Goal: Task Accomplishment & Management: Manage account settings

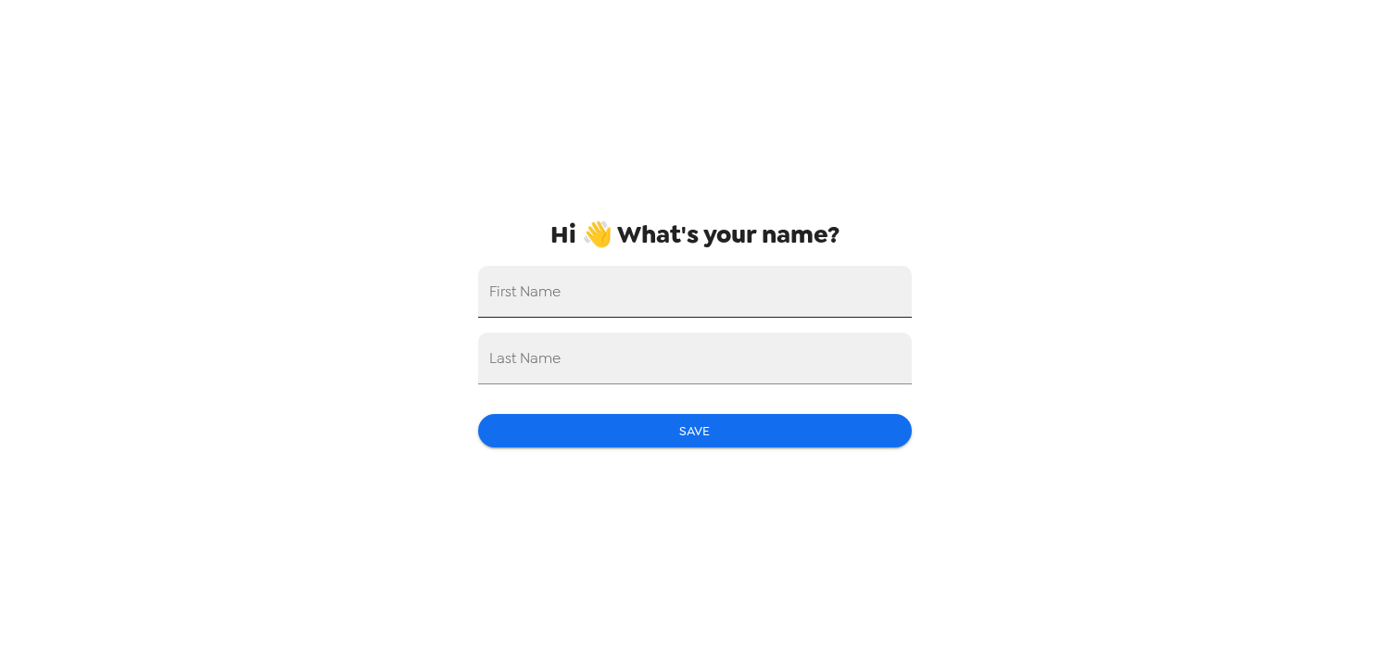
click at [744, 294] on input "First Name" at bounding box center [695, 292] width 434 height 52
type input "Lauren"
type input "[PERSON_NAME]"
click at [701, 435] on button "Save" at bounding box center [695, 431] width 434 height 34
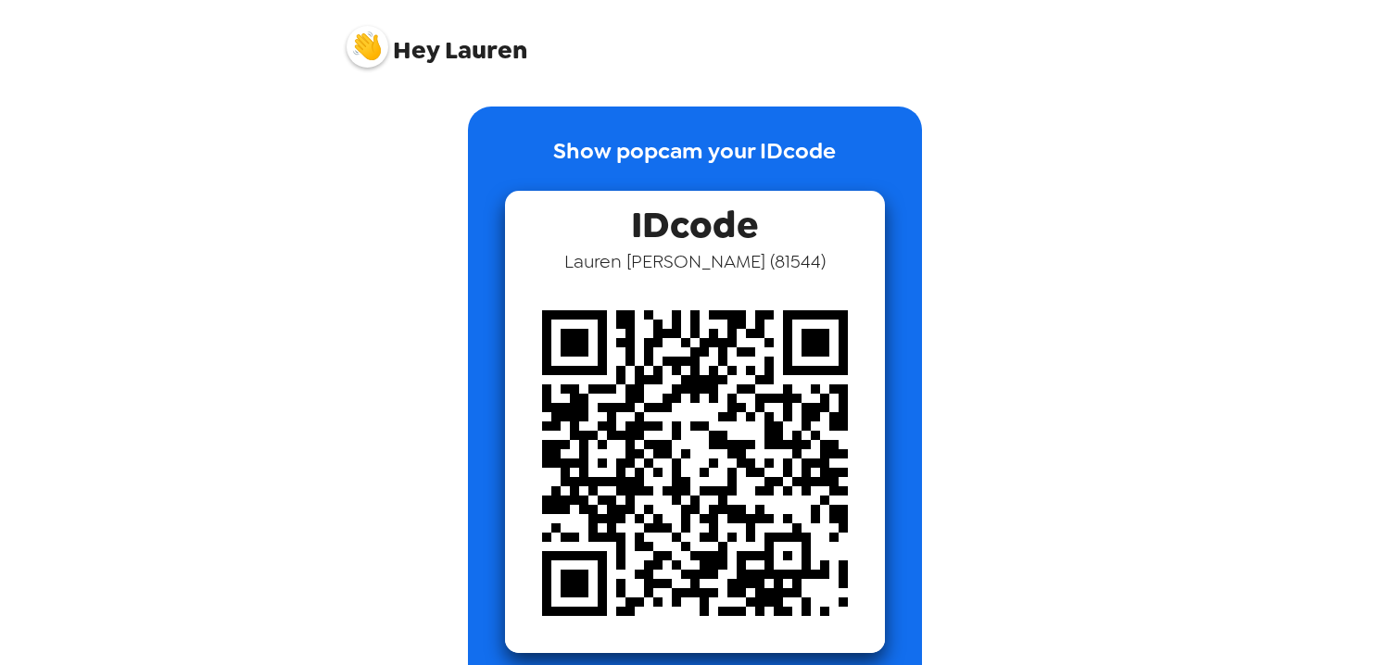
click at [1198, 309] on div "Hey Lauren Show popcam your IDcode IDcode Lauren Berens ( 81544 )" at bounding box center [694, 332] width 1389 height 665
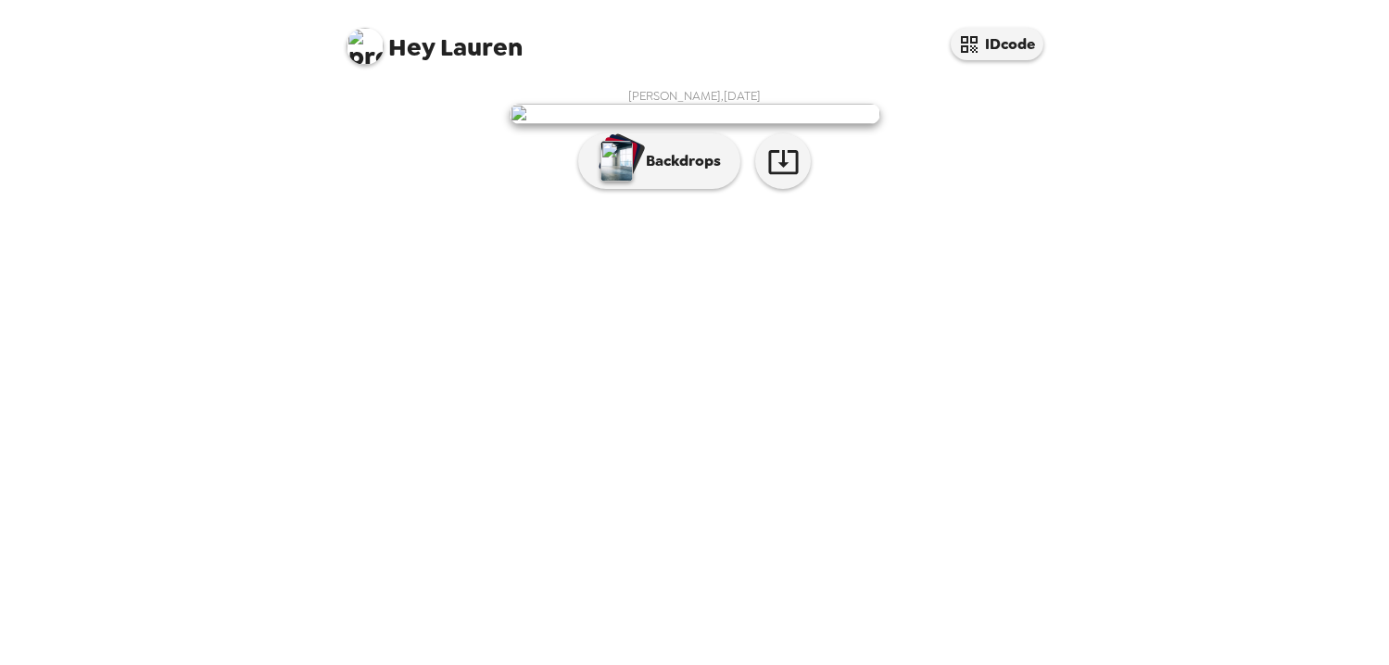
scroll to position [5, 0]
click at [682, 172] on p "Backdrops" at bounding box center [679, 161] width 84 height 22
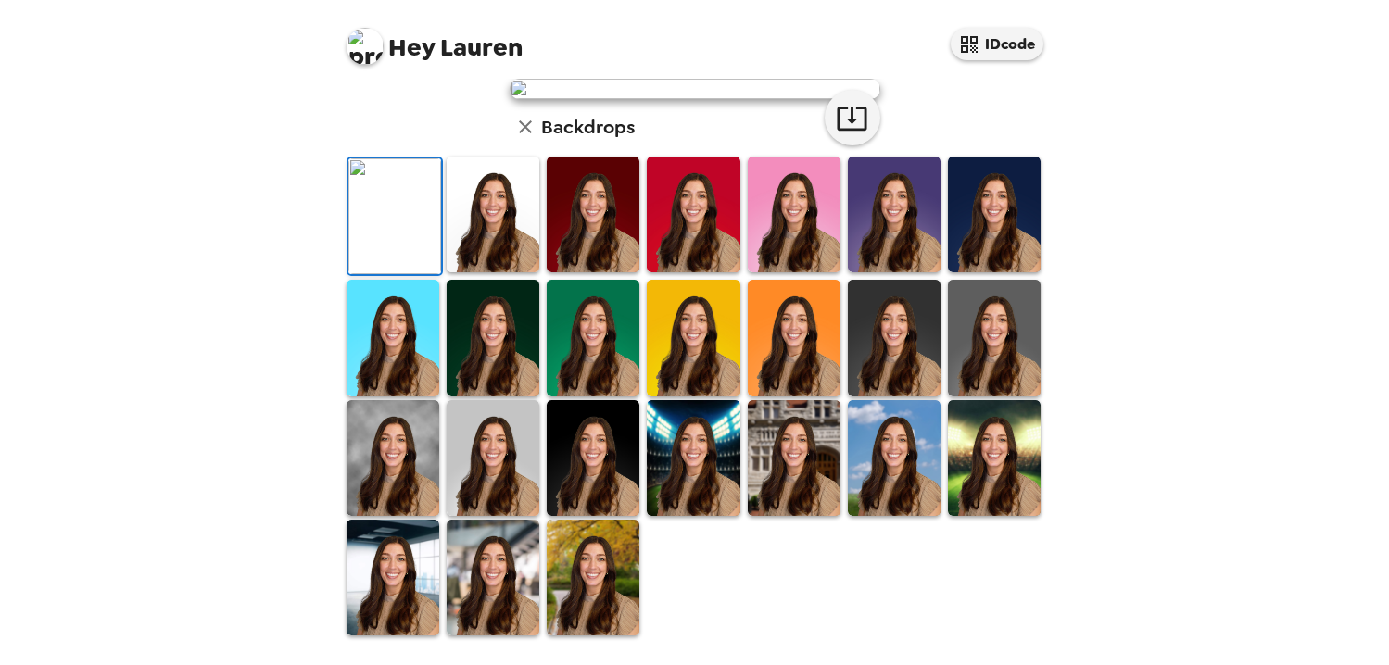
click at [879, 272] on img at bounding box center [894, 215] width 93 height 116
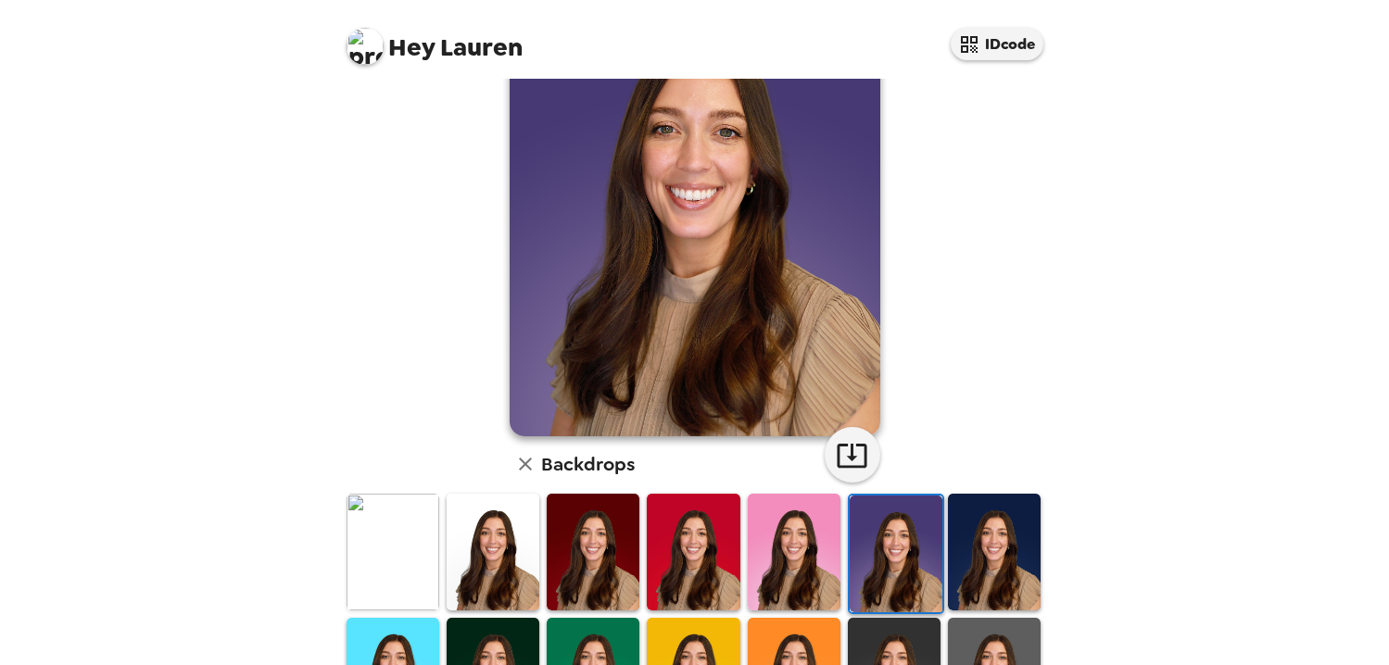
scroll to position [140, 0]
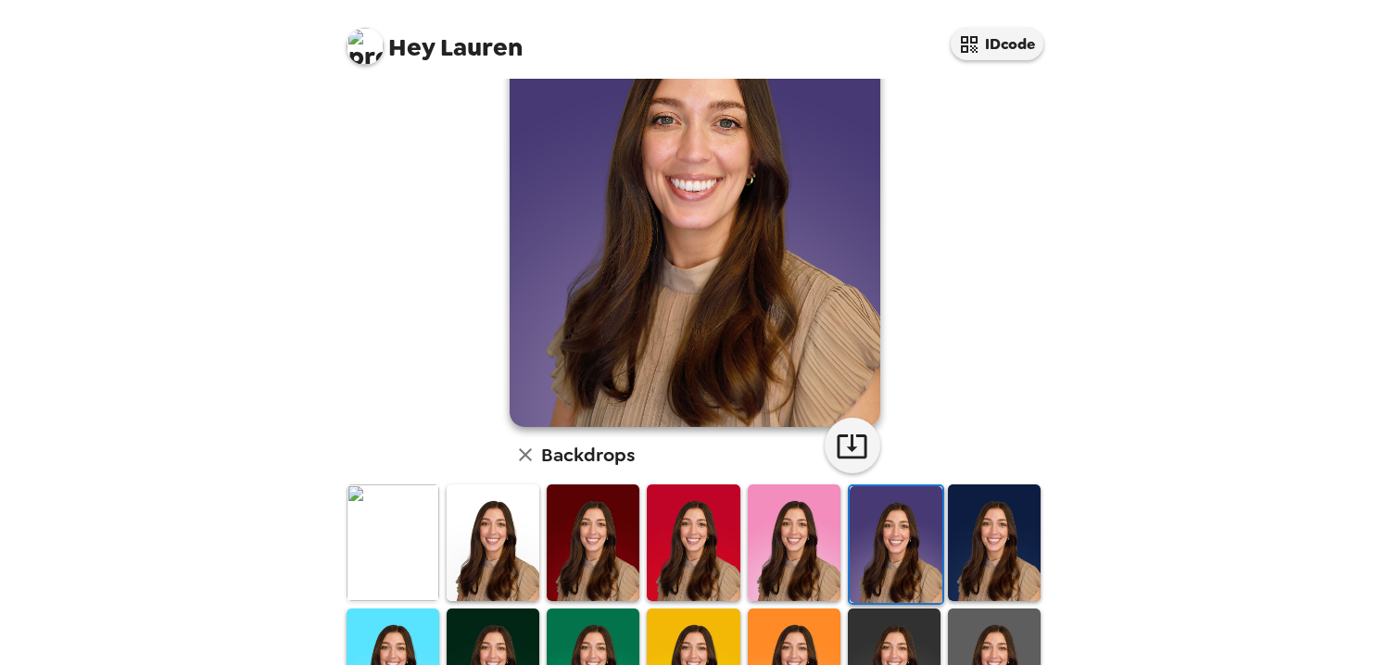
click at [706, 555] on img at bounding box center [693, 543] width 93 height 116
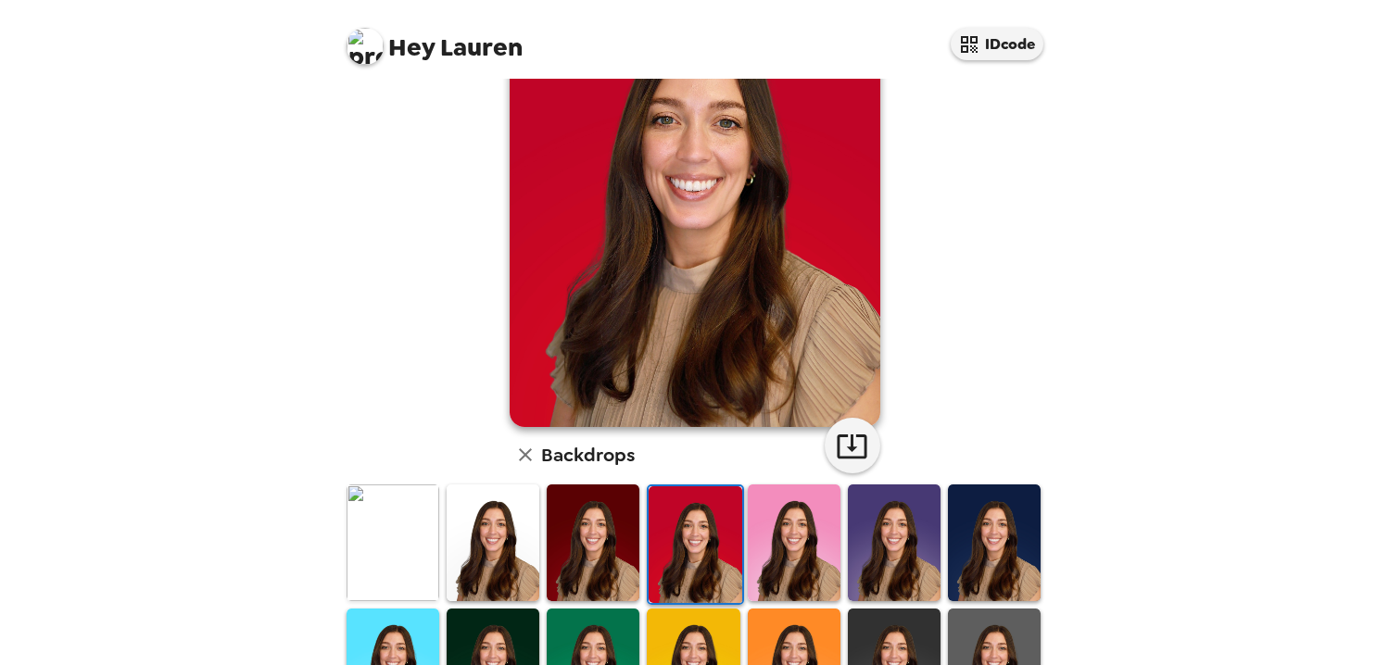
click at [594, 551] on img at bounding box center [593, 543] width 93 height 116
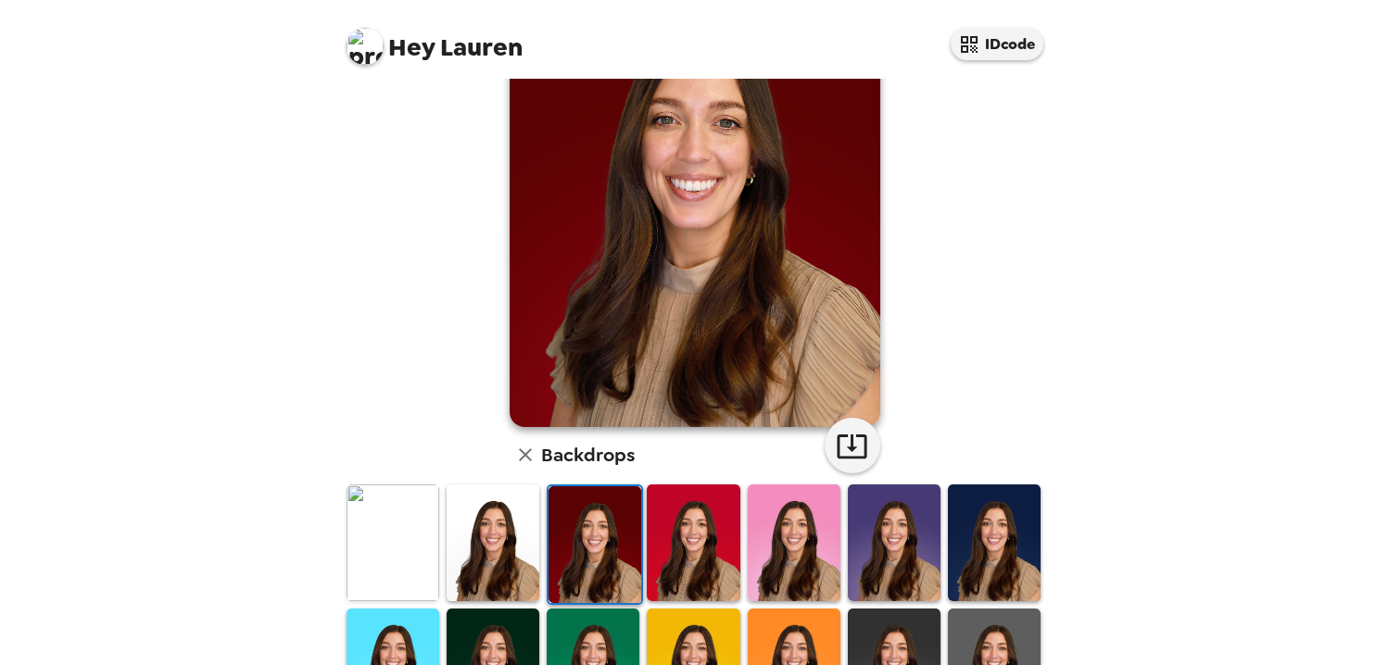
click at [670, 556] on img at bounding box center [693, 543] width 93 height 116
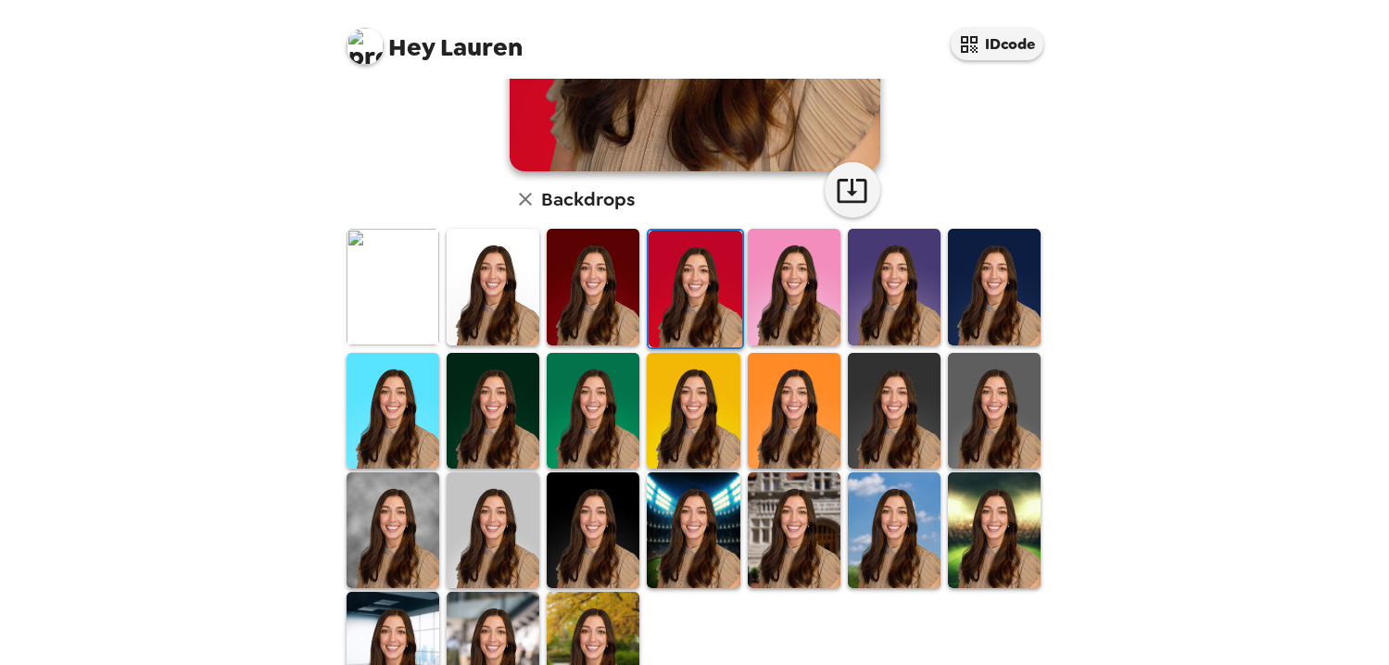
scroll to position [398, 0]
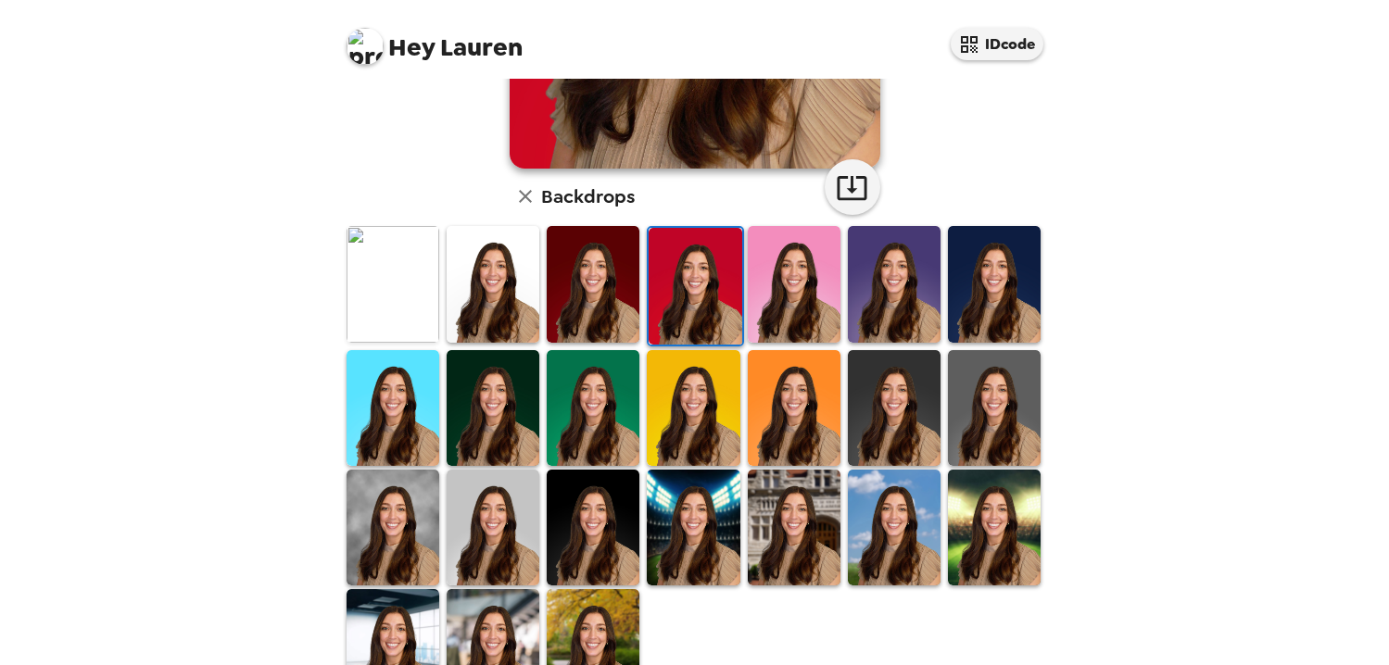
click at [484, 413] on img at bounding box center [493, 408] width 93 height 116
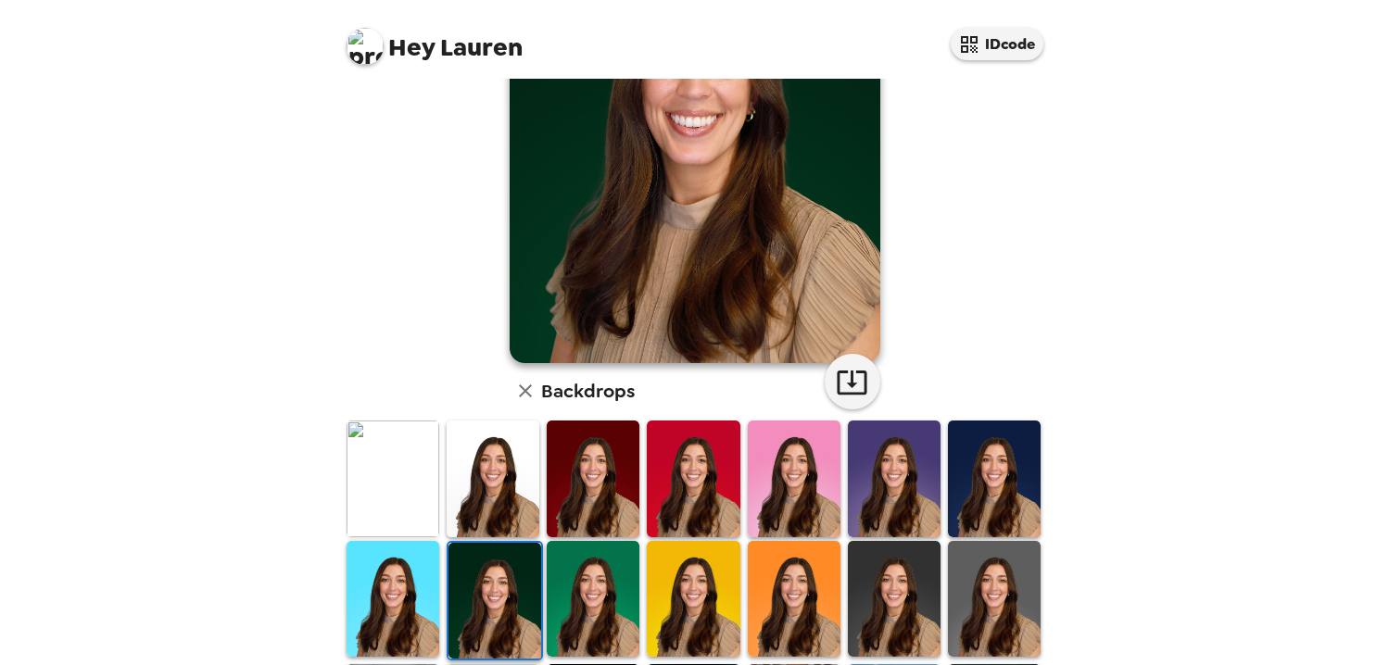
scroll to position [469, 0]
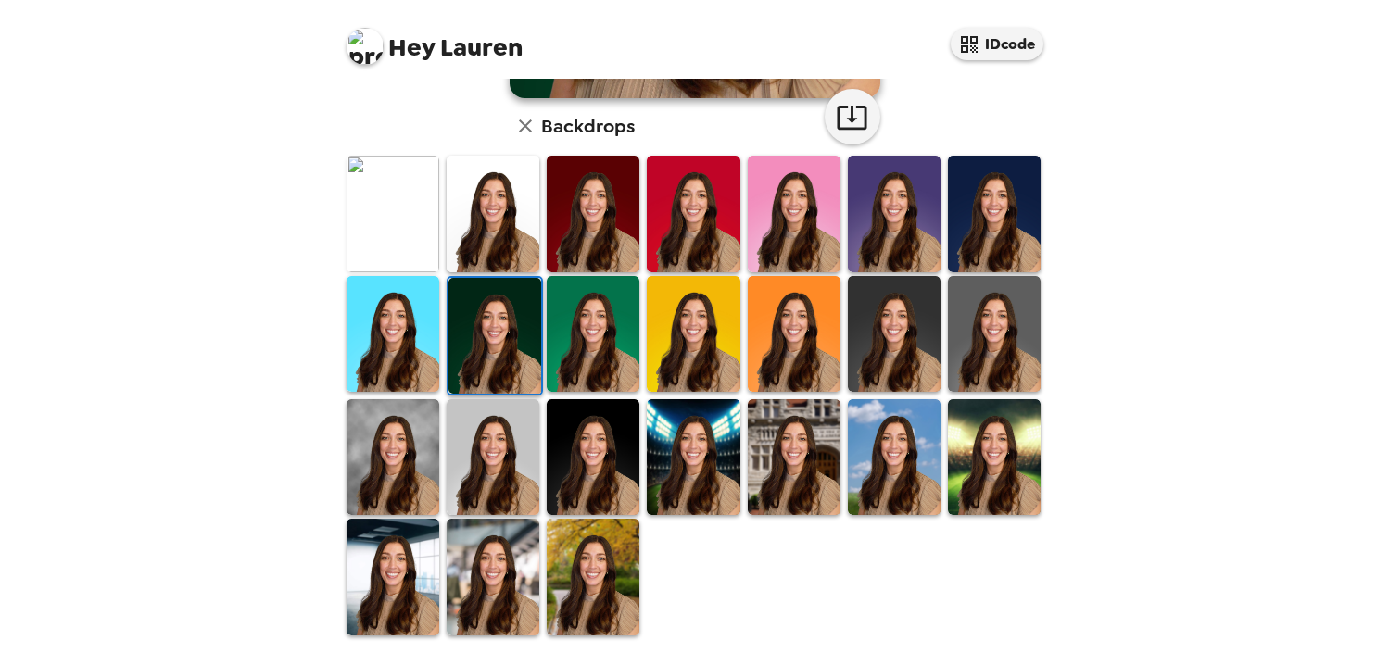
click at [691, 447] on img at bounding box center [693, 457] width 93 height 116
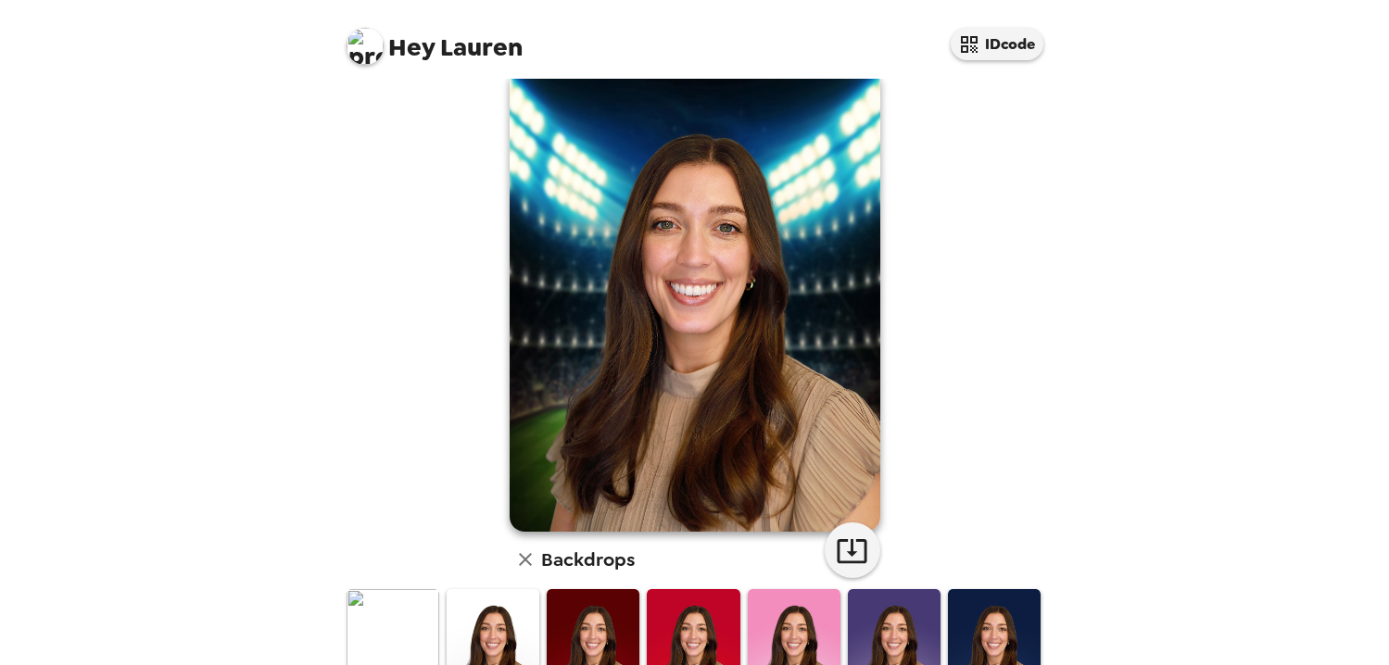
scroll to position [0, 0]
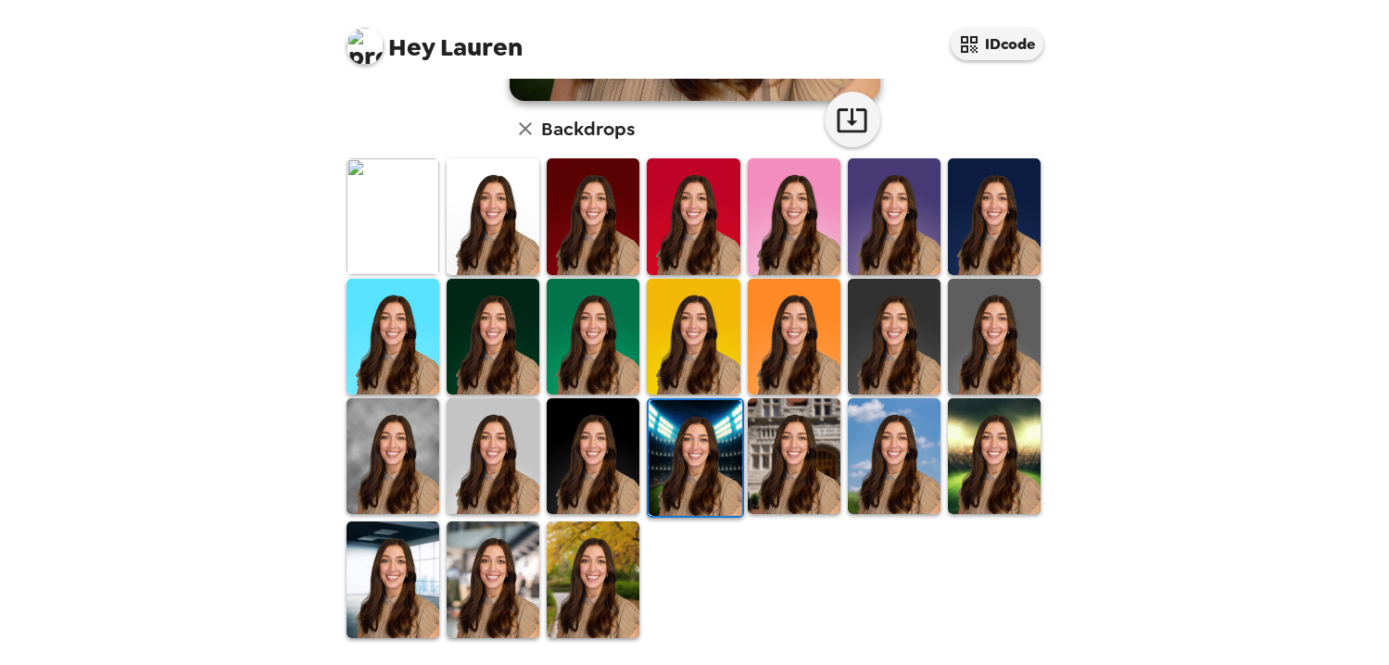
click at [793, 476] on img at bounding box center [794, 456] width 93 height 116
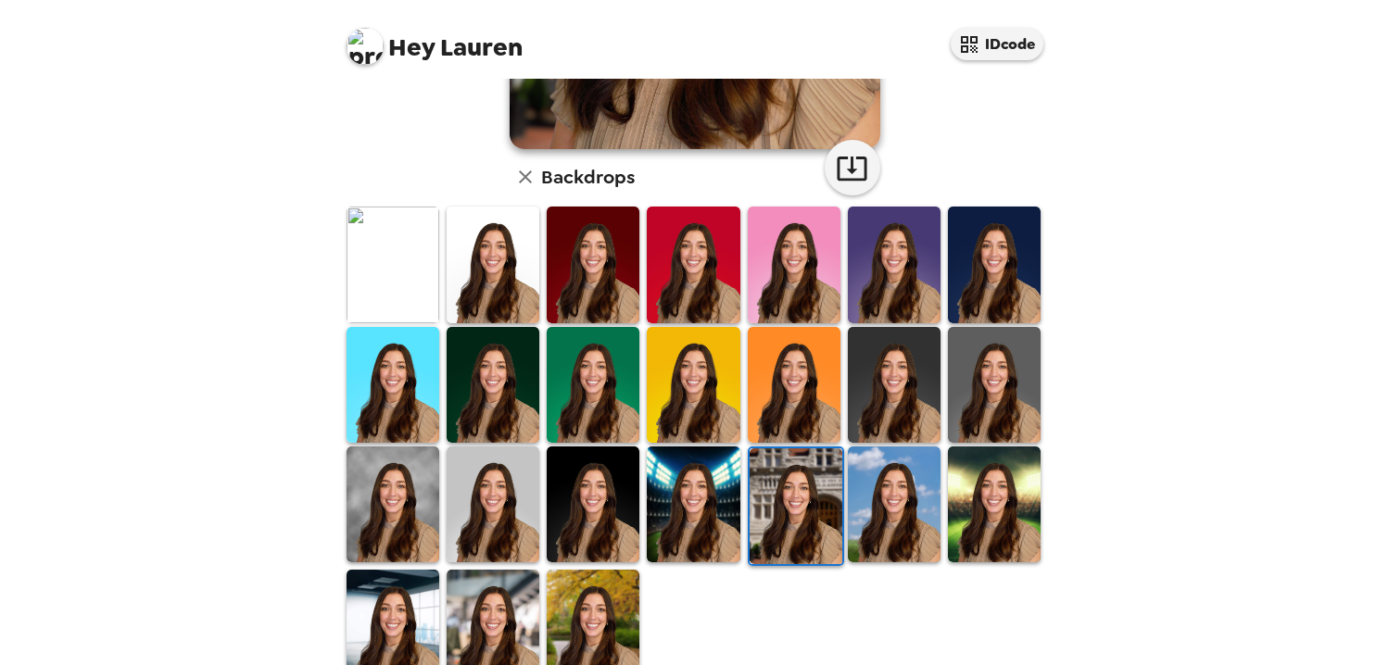
scroll to position [469, 0]
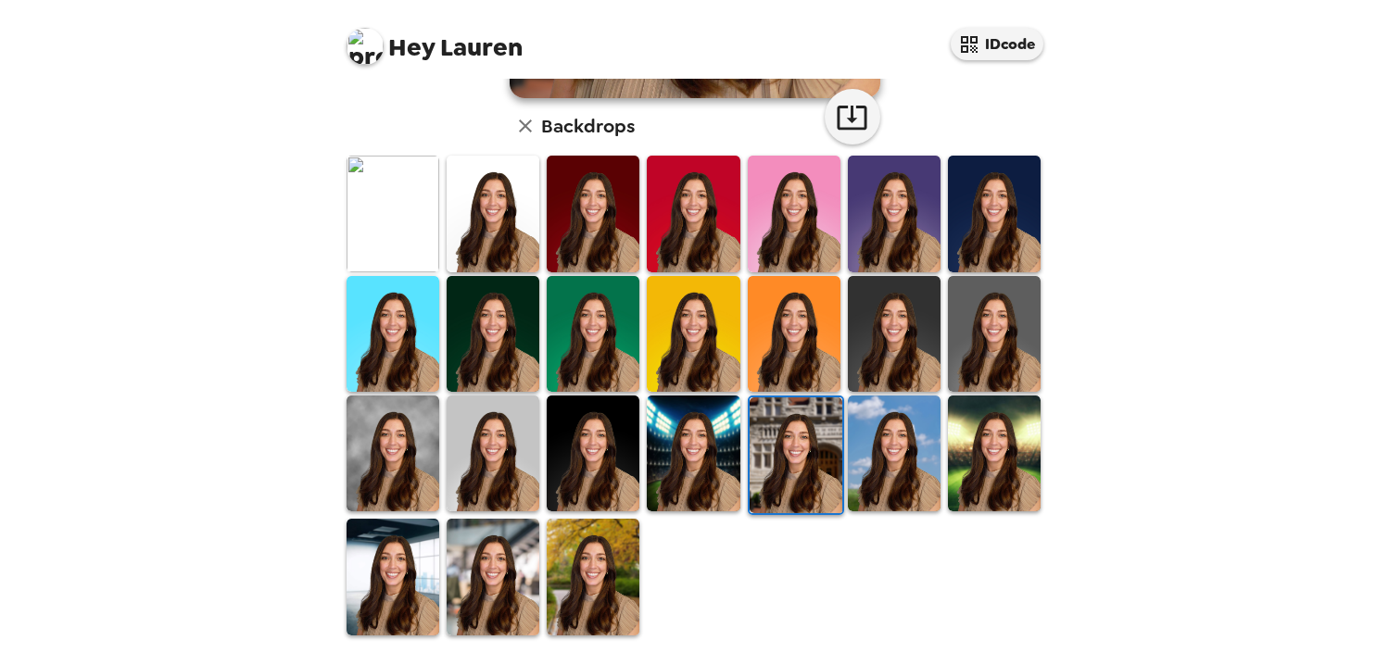
click at [894, 465] on img at bounding box center [894, 454] width 93 height 116
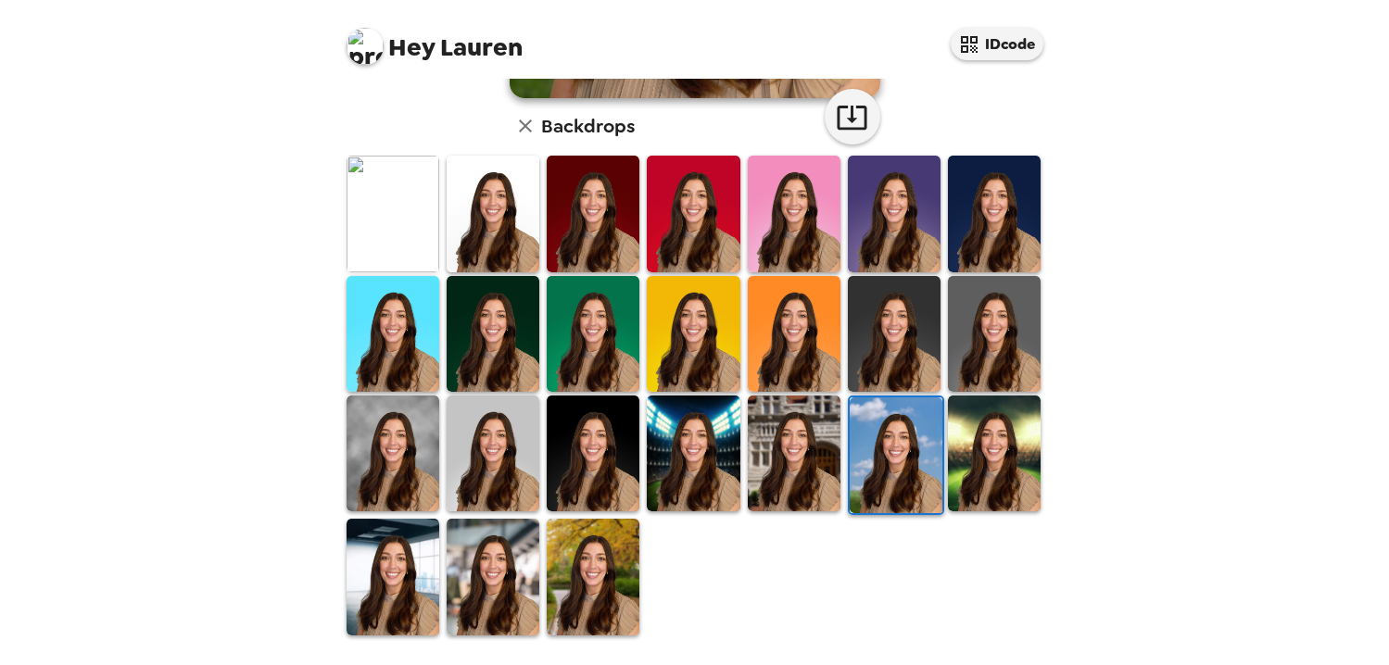
click at [585, 567] on img at bounding box center [593, 577] width 93 height 116
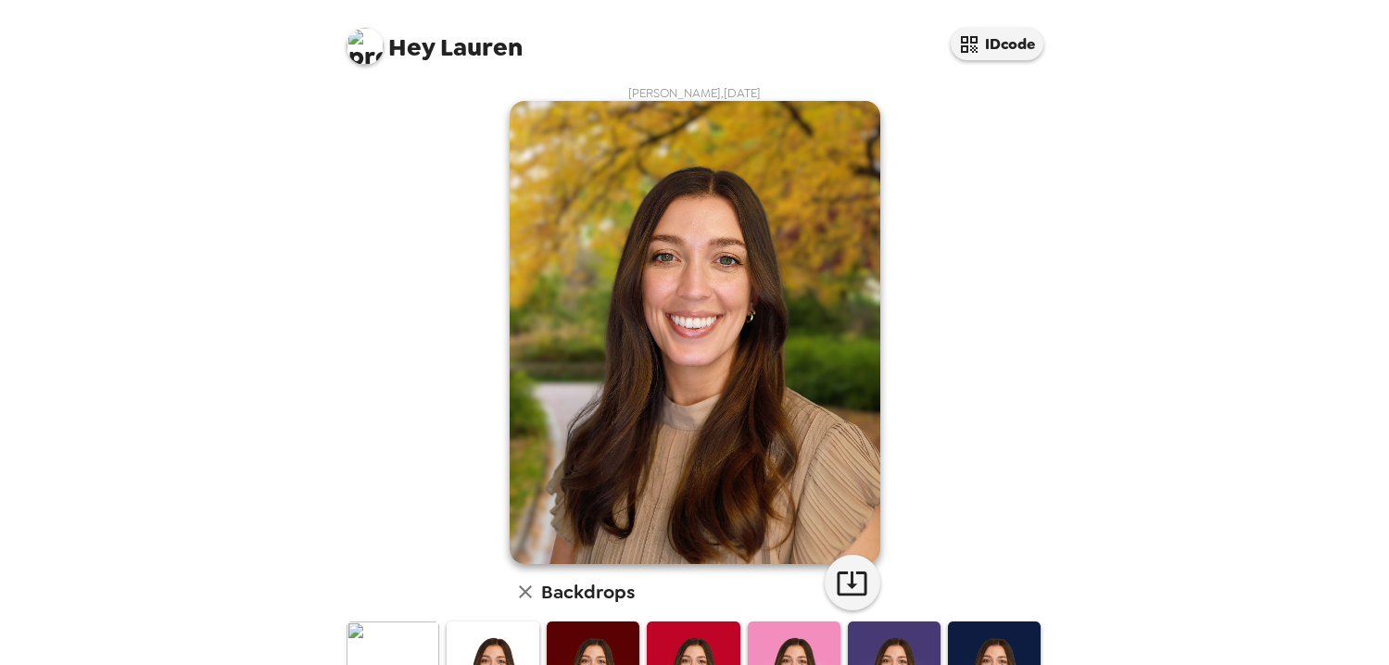
scroll to position [0, 0]
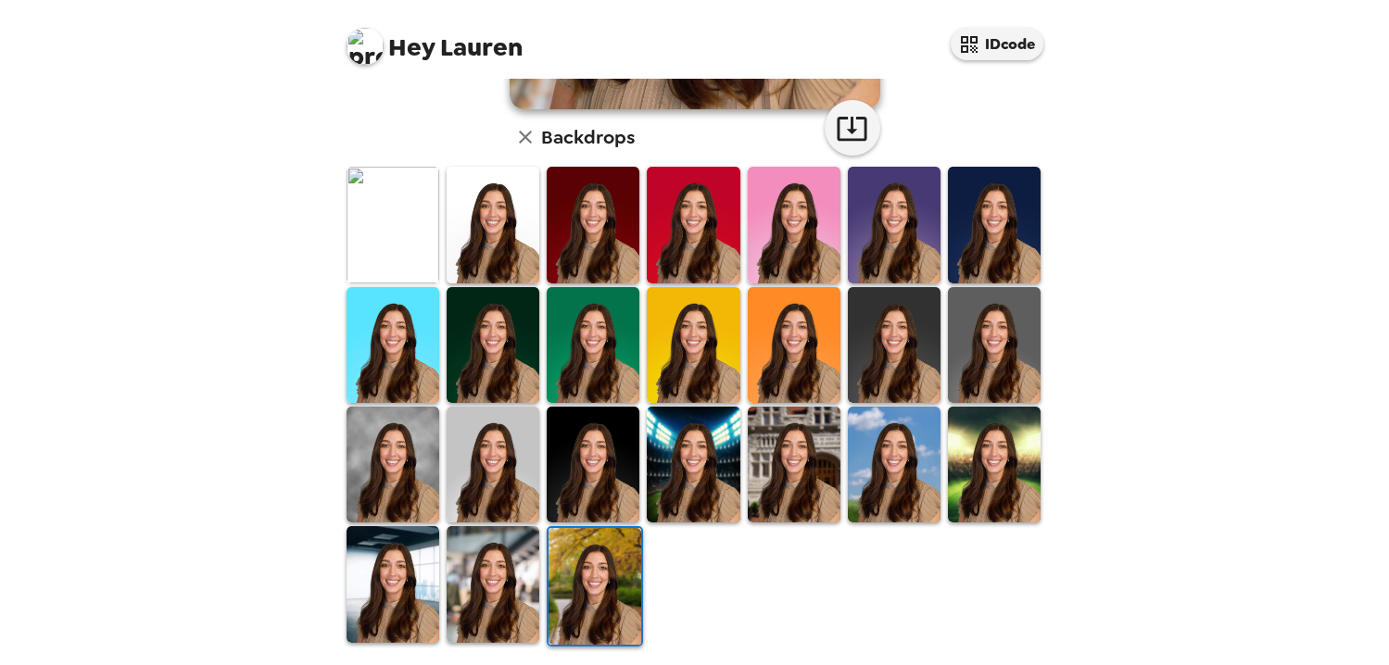
click at [499, 576] on img at bounding box center [493, 584] width 93 height 116
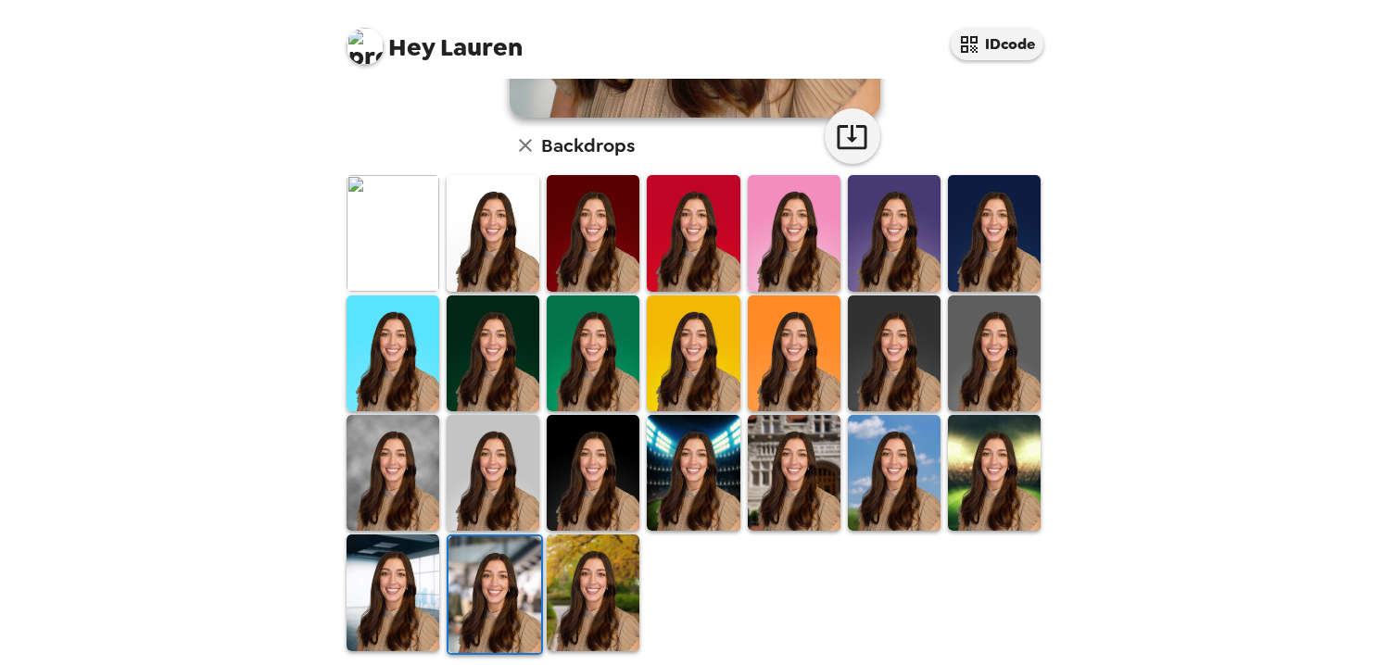
click at [411, 576] on img at bounding box center [393, 593] width 93 height 116
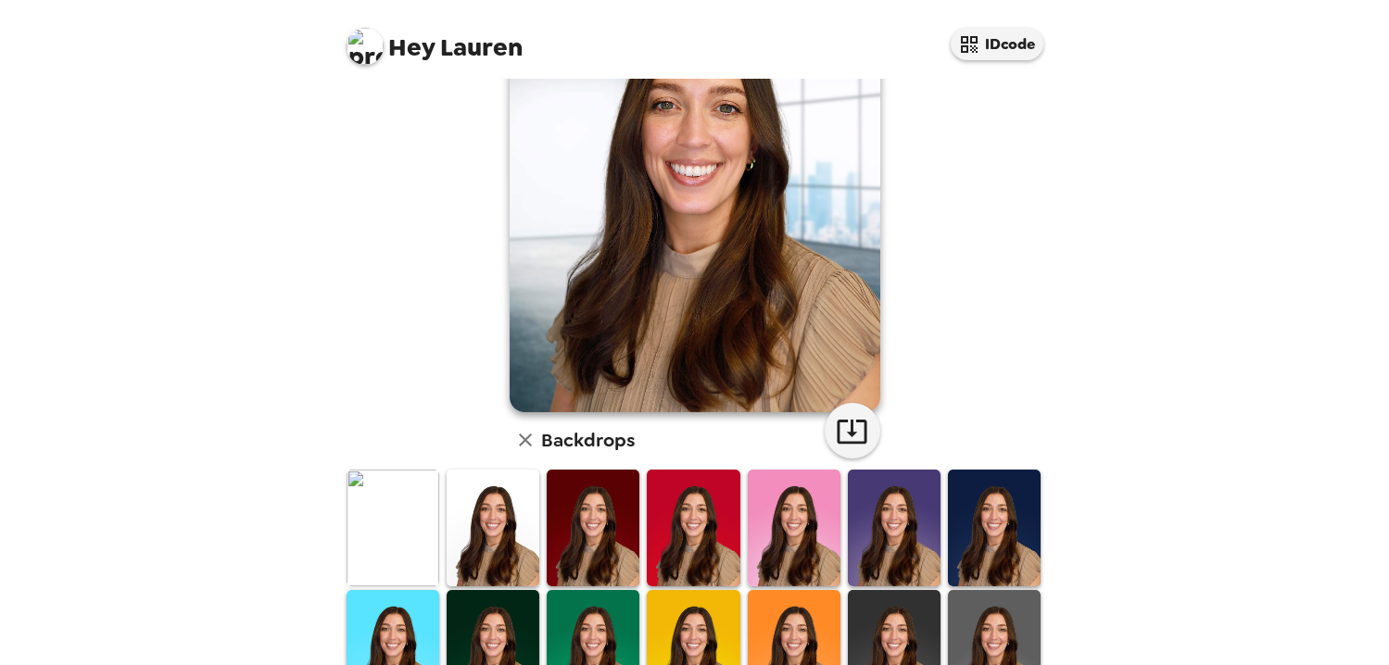
click at [403, 529] on img at bounding box center [393, 528] width 93 height 116
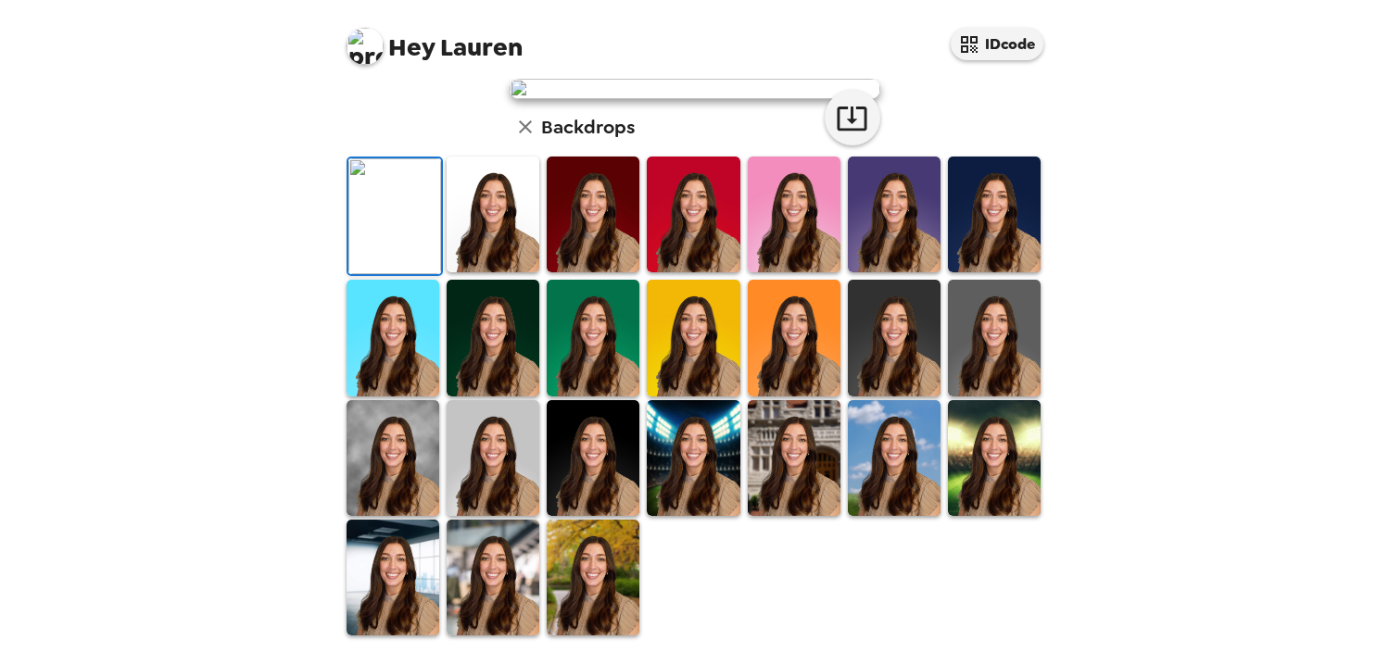
scroll to position [376, 0]
click at [394, 516] on img at bounding box center [393, 458] width 93 height 116
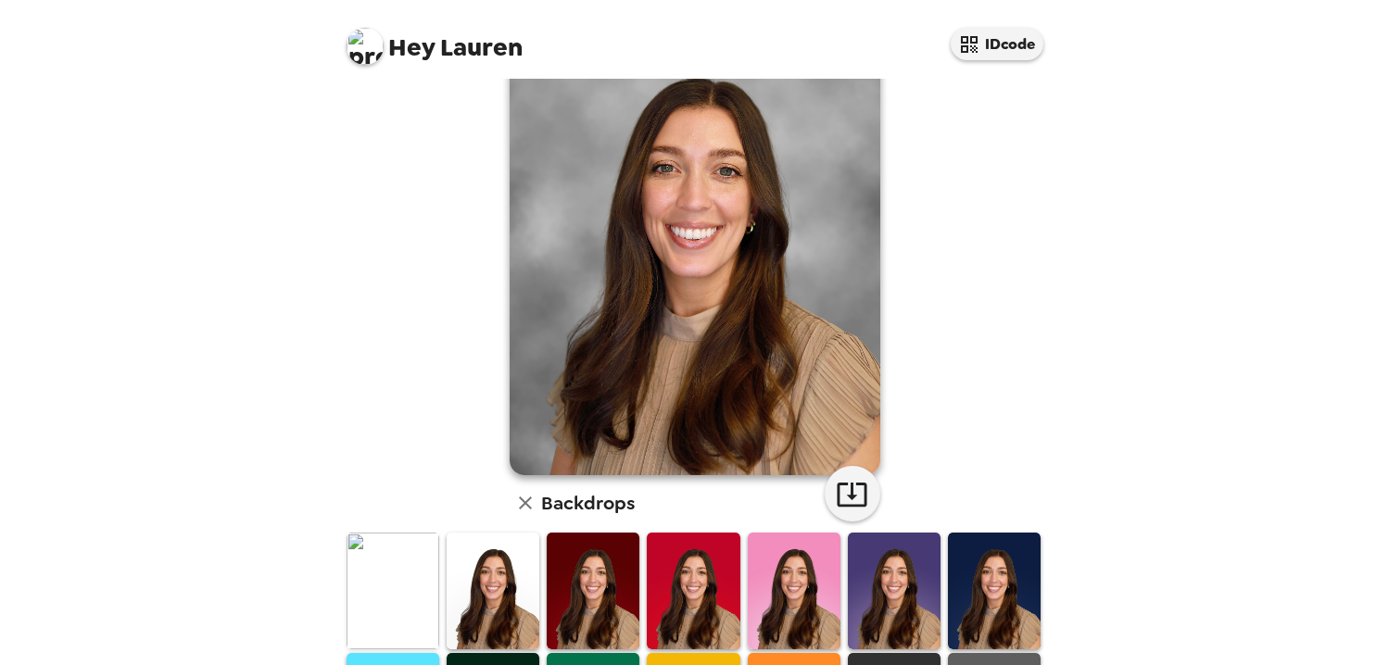
scroll to position [94, 0]
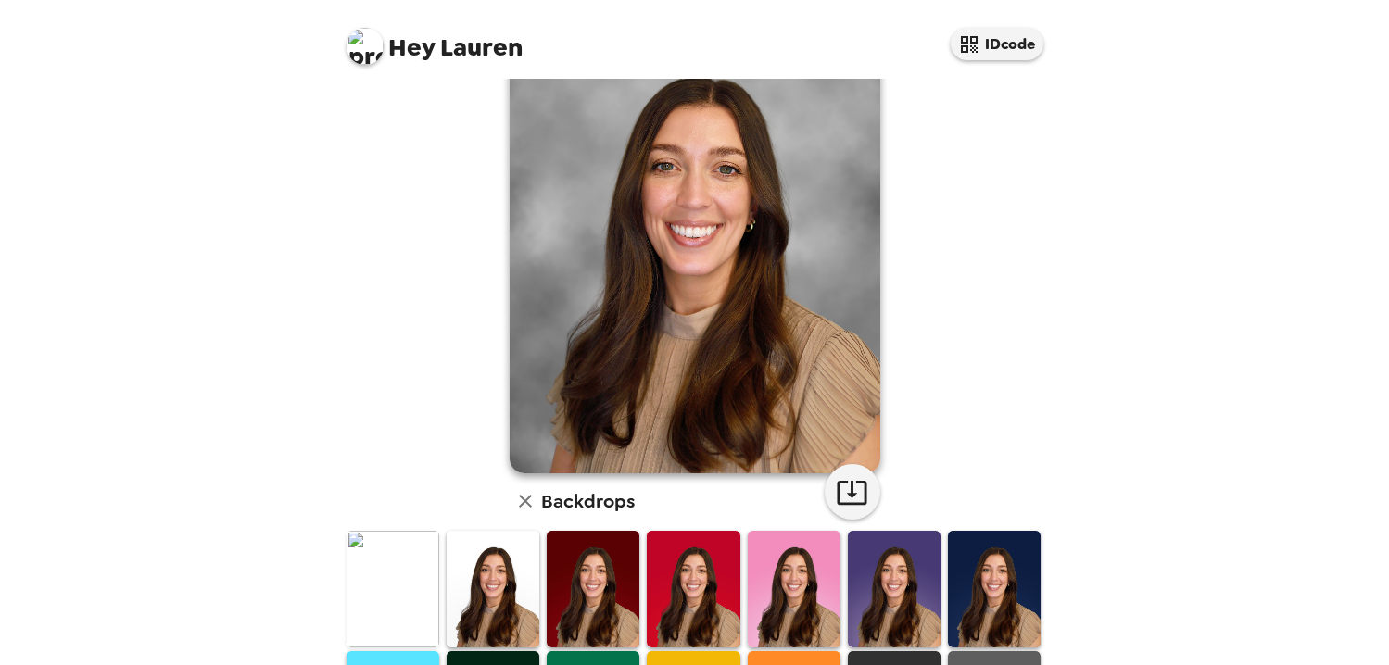
click at [486, 582] on img at bounding box center [493, 589] width 93 height 116
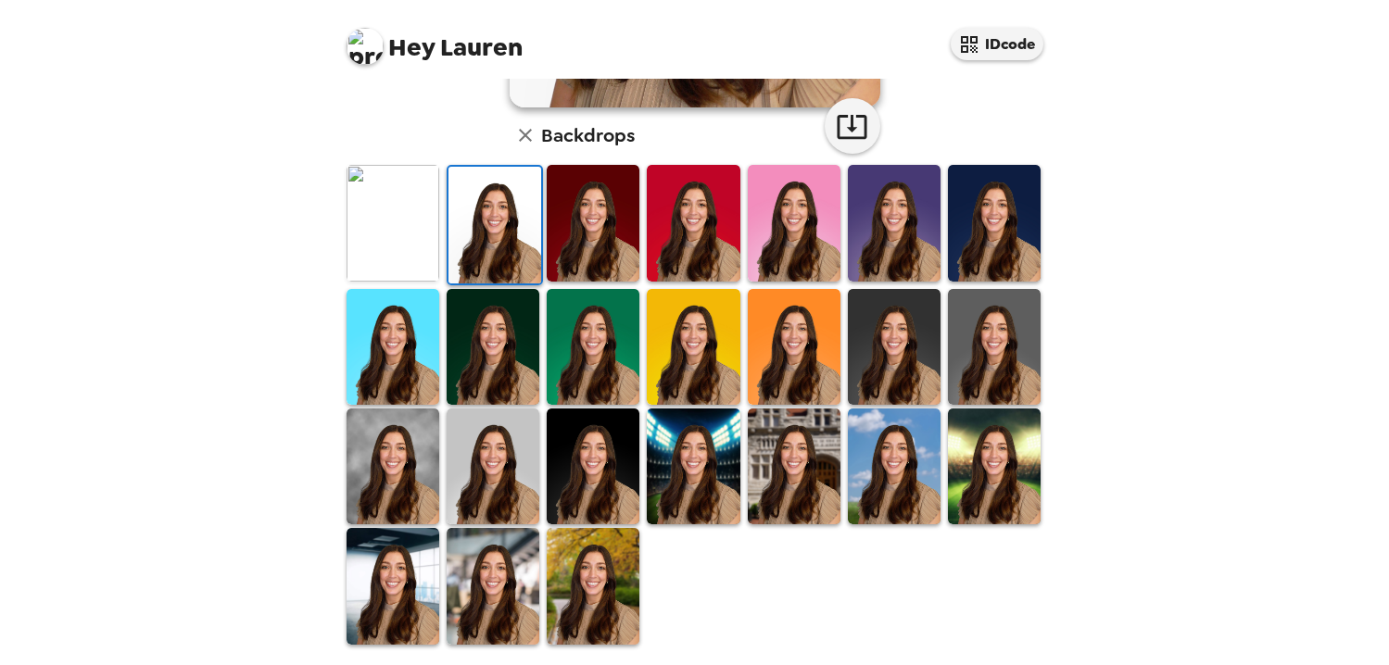
scroll to position [469, 0]
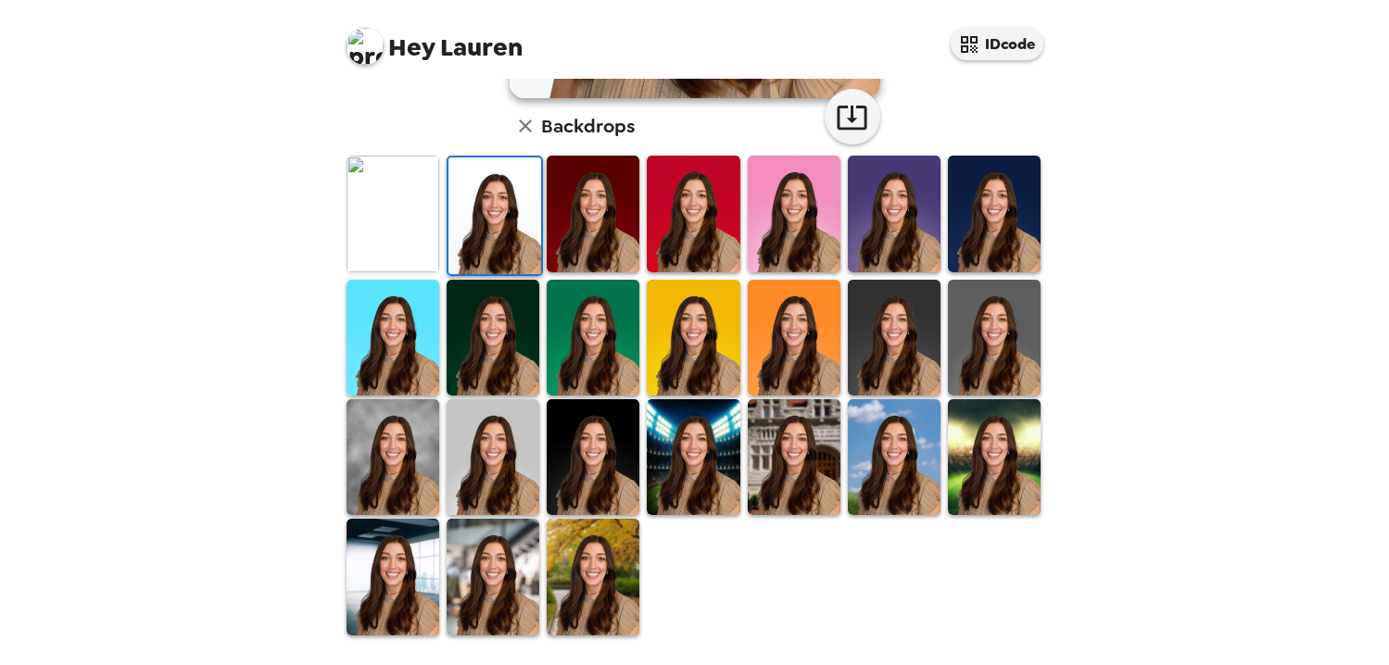
click at [505, 477] on img at bounding box center [493, 457] width 93 height 116
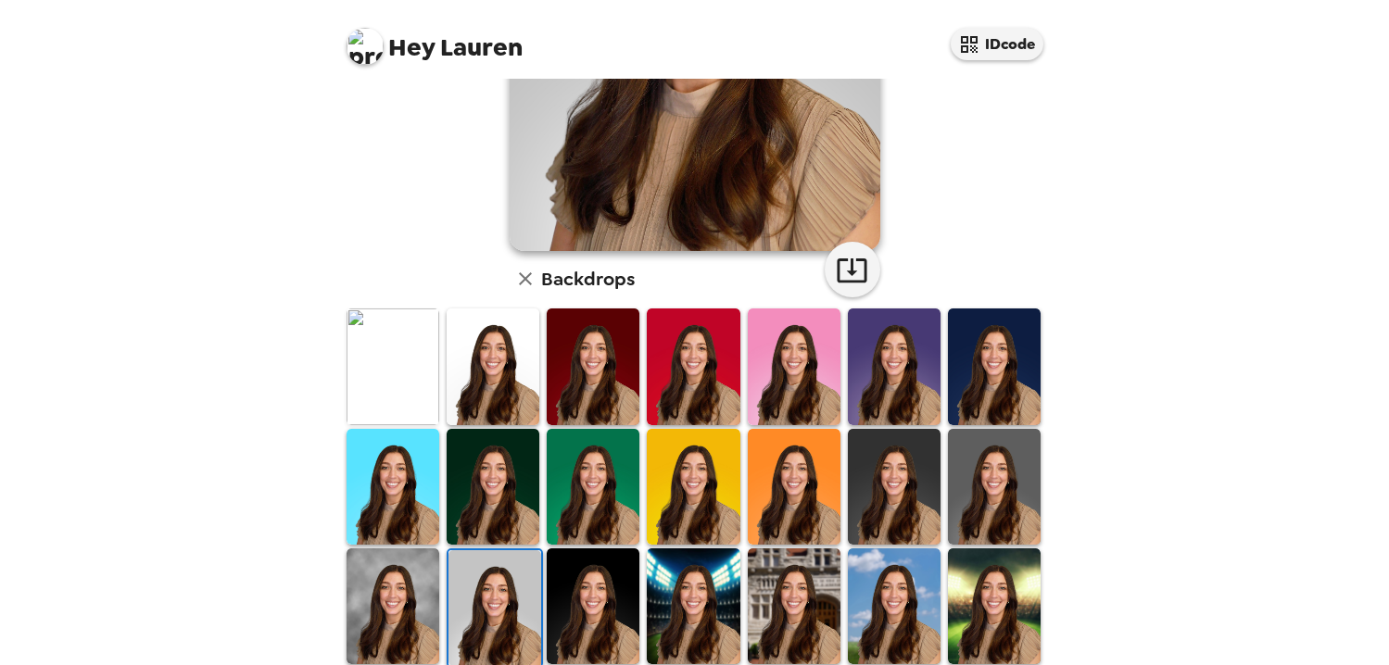
scroll to position [327, 0]
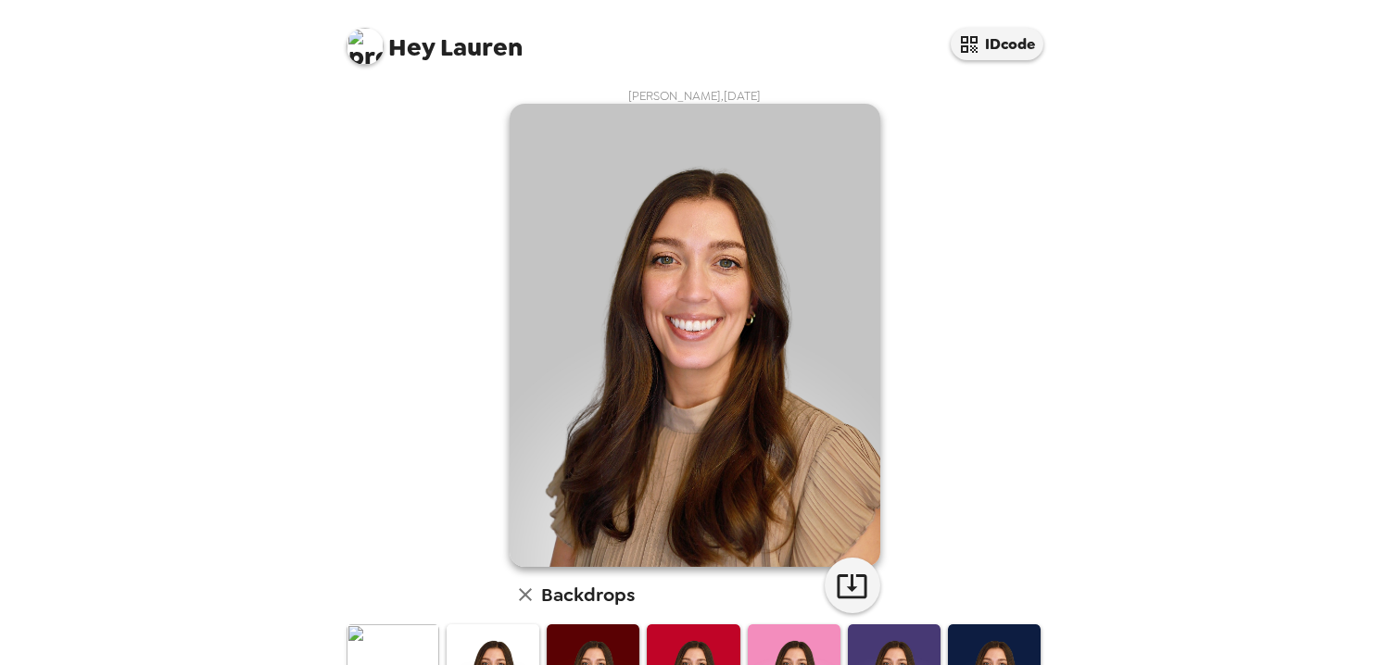
scroll to position [327, 0]
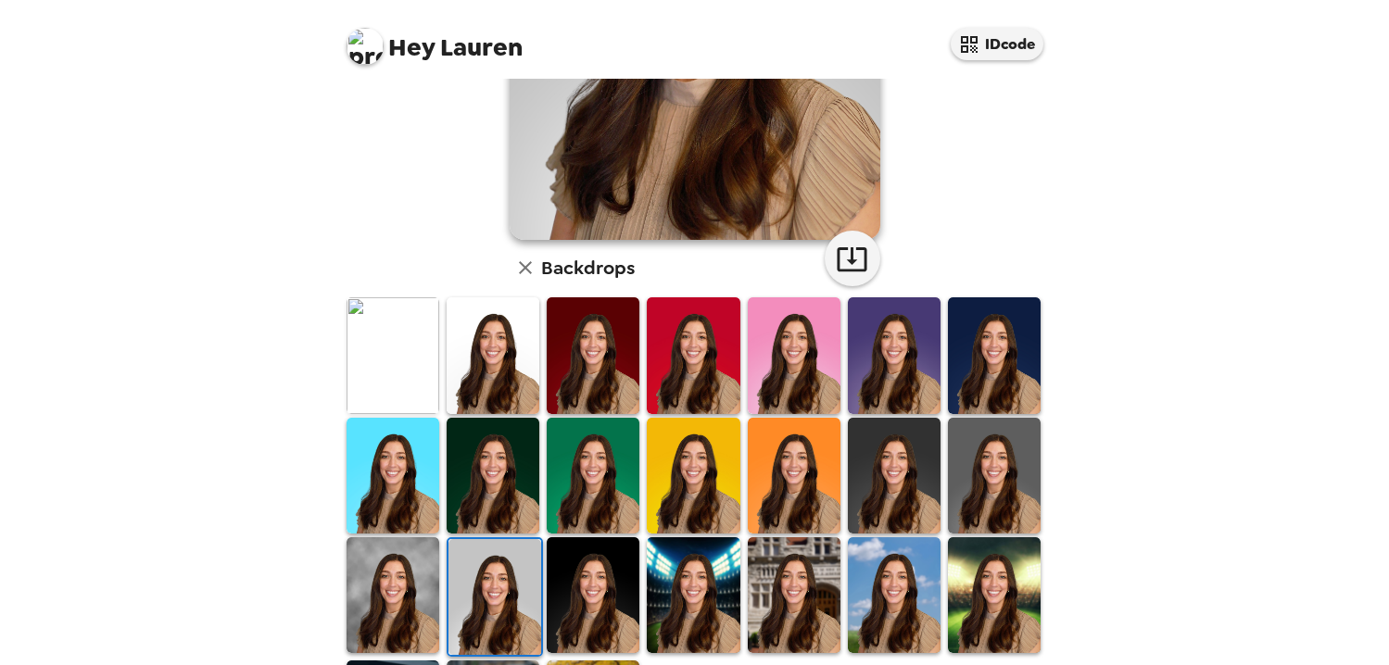
click at [793, 470] on img at bounding box center [794, 476] width 93 height 116
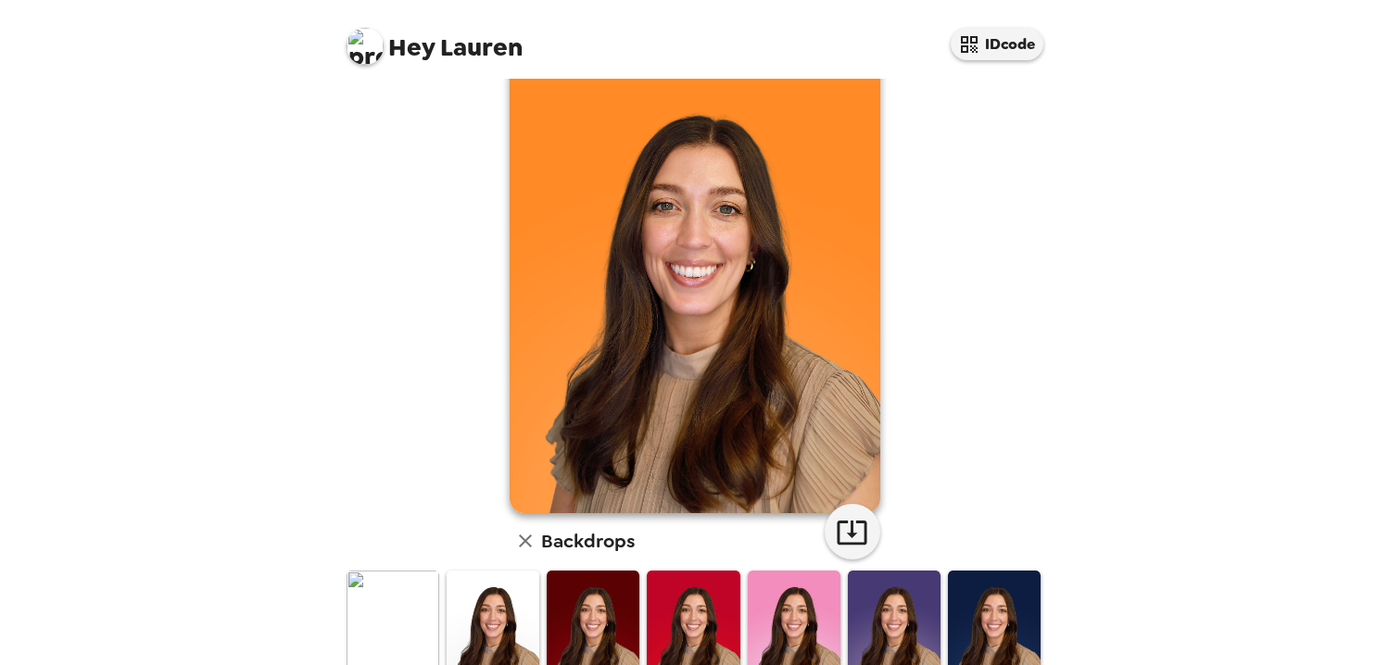
scroll to position [71, 0]
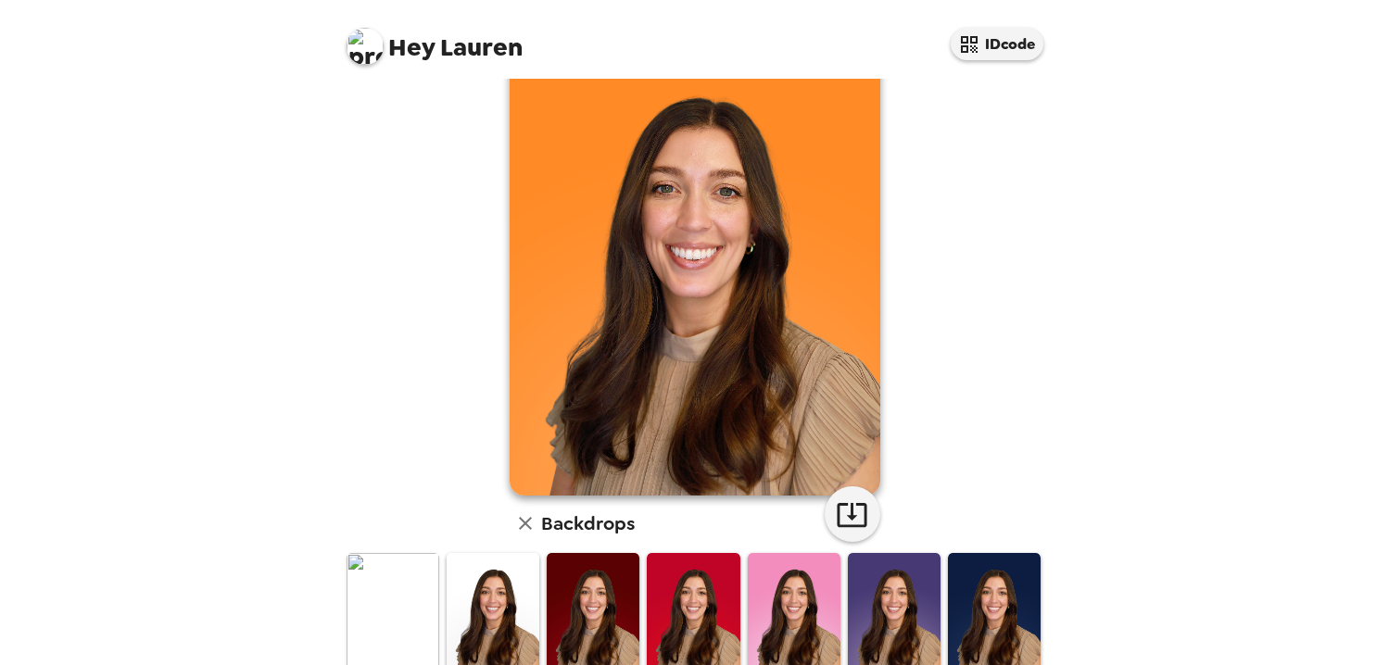
click at [520, 522] on icon "button" at bounding box center [525, 523] width 22 height 22
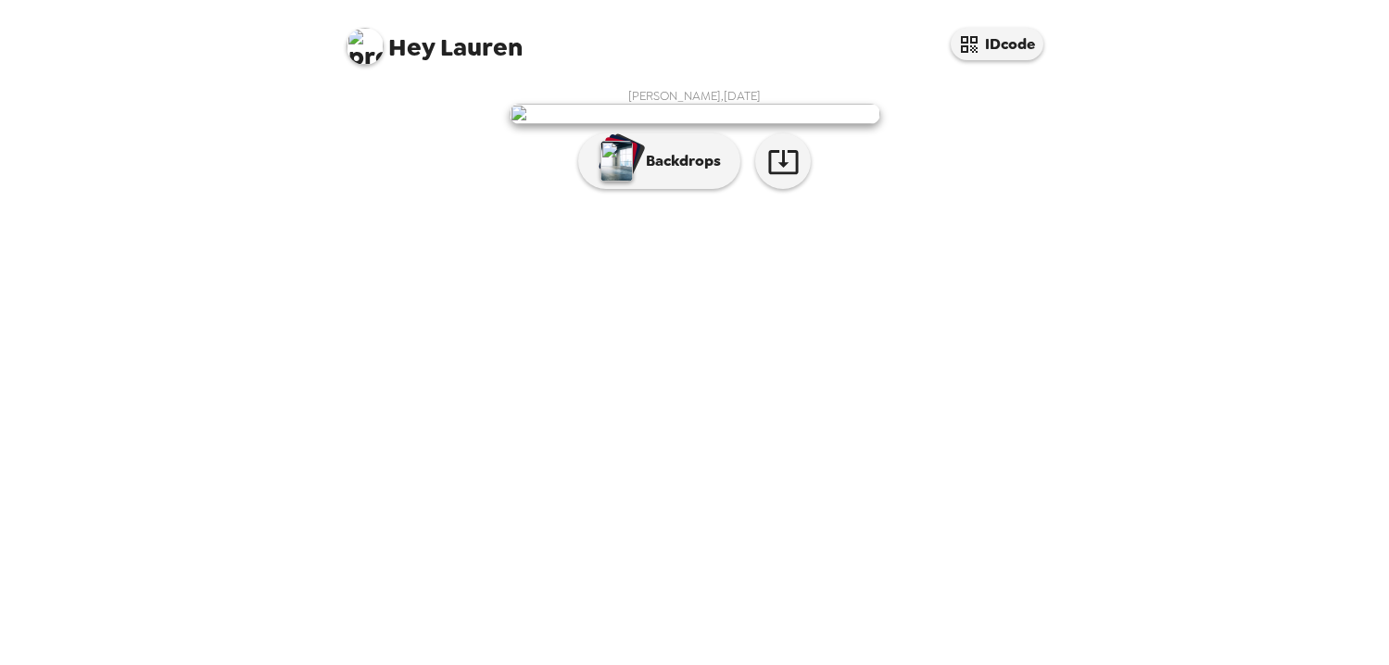
scroll to position [5, 0]
click at [636, 171] on div "button" at bounding box center [618, 154] width 37 height 34
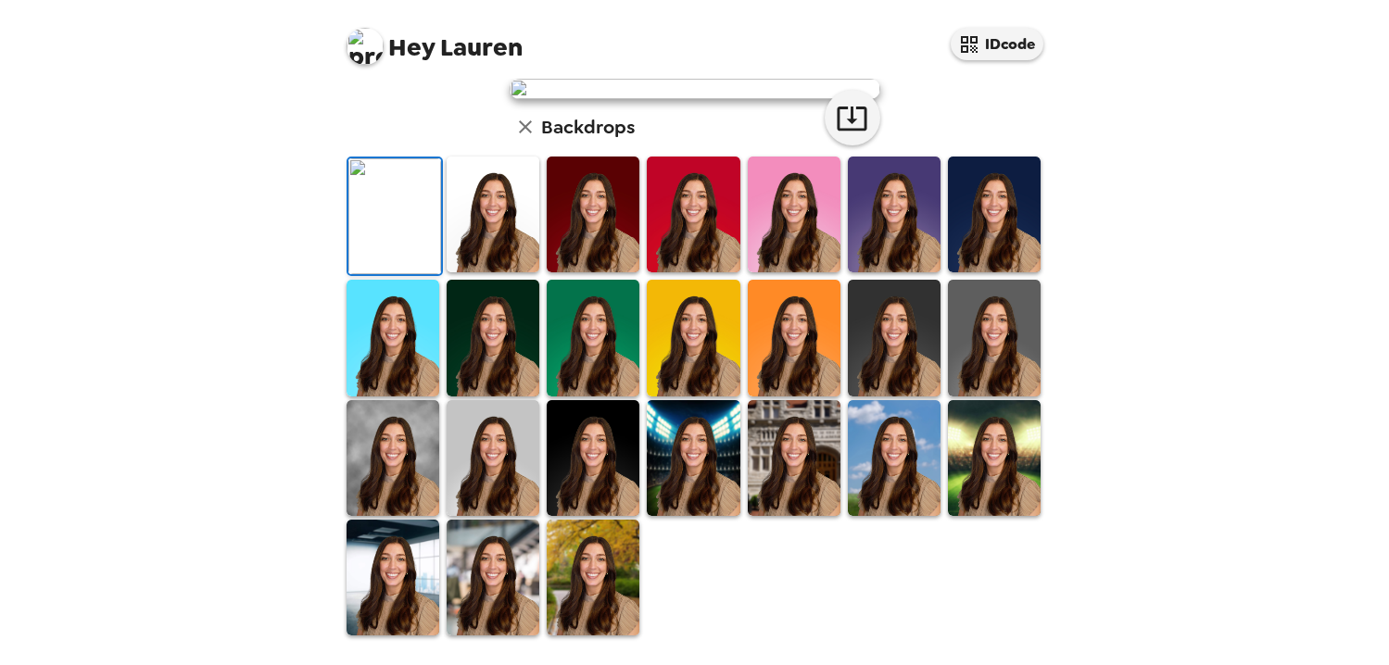
scroll to position [0, 0]
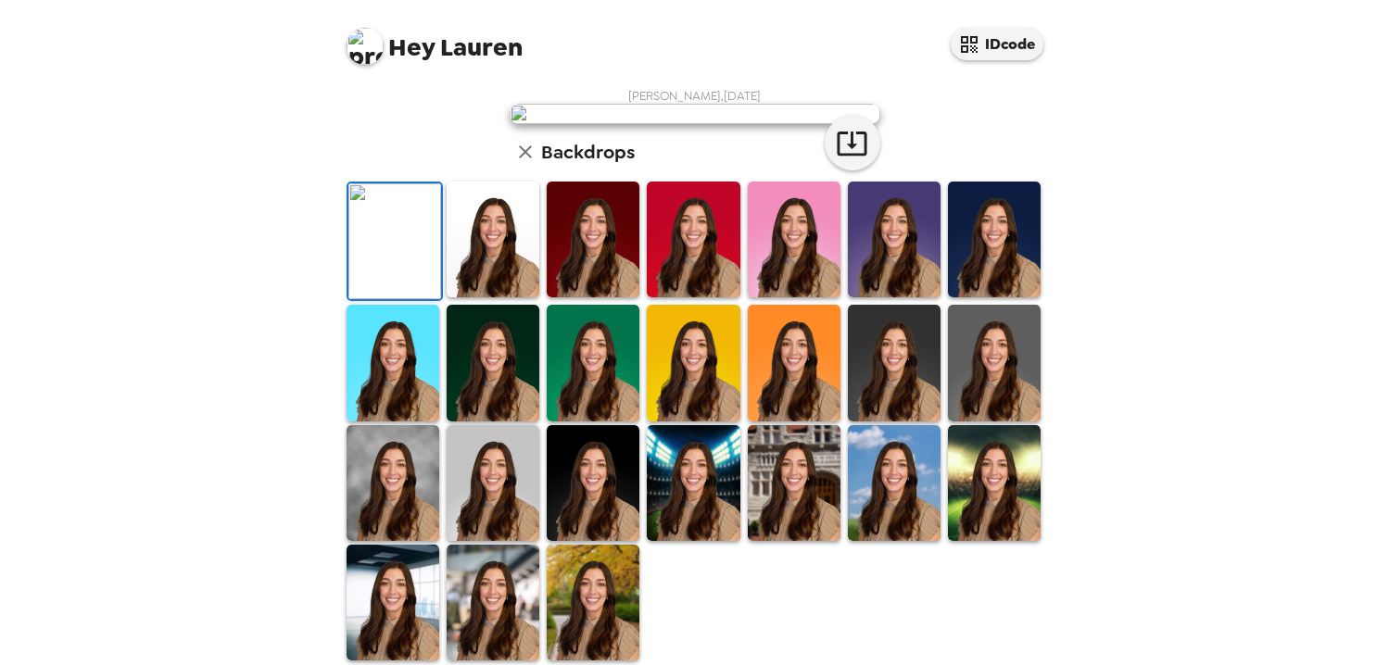
click at [371, 41] on img at bounding box center [365, 46] width 37 height 37
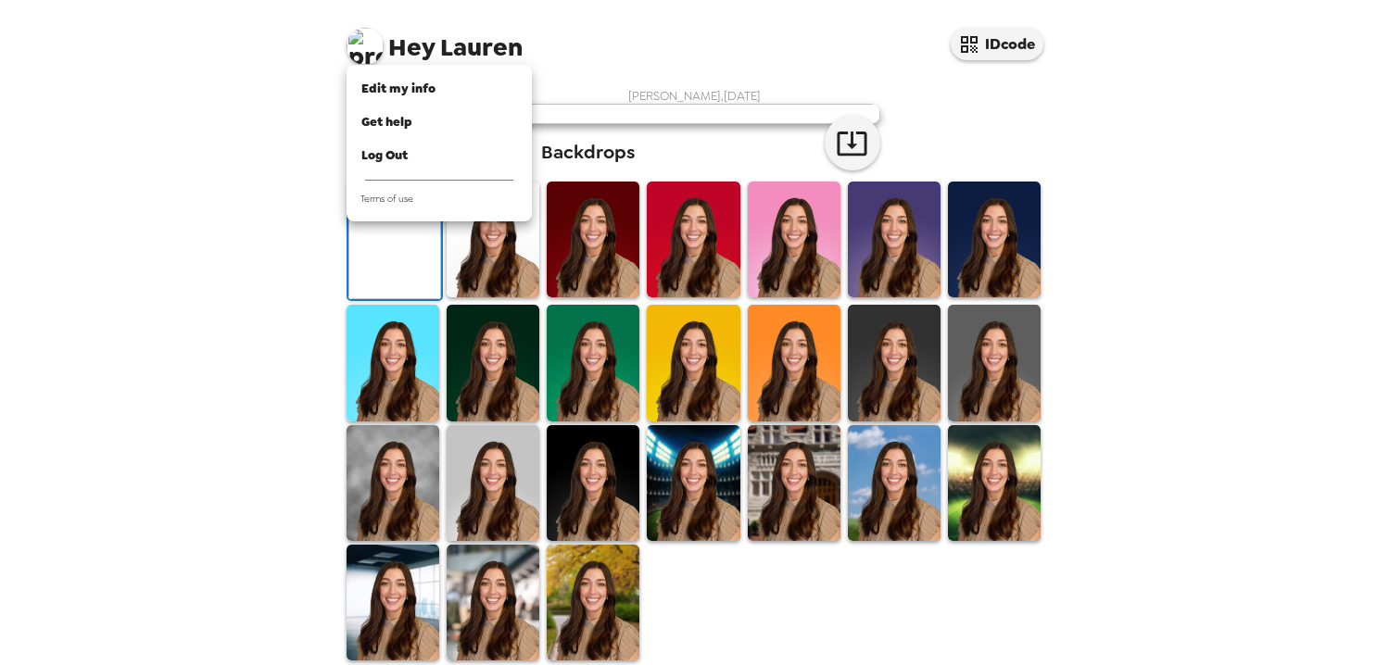
click at [384, 344] on div at bounding box center [694, 332] width 1389 height 665
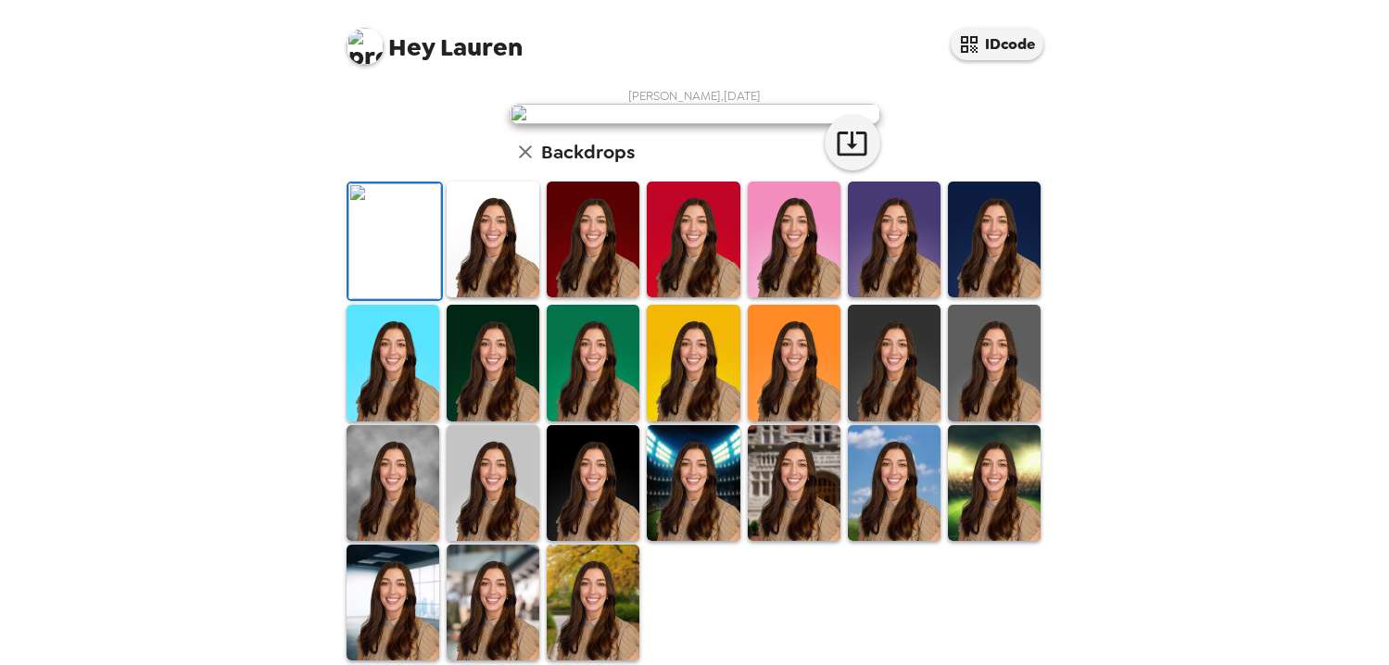
click at [626, 124] on img at bounding box center [695, 114] width 371 height 20
click at [366, 44] on img at bounding box center [365, 46] width 37 height 37
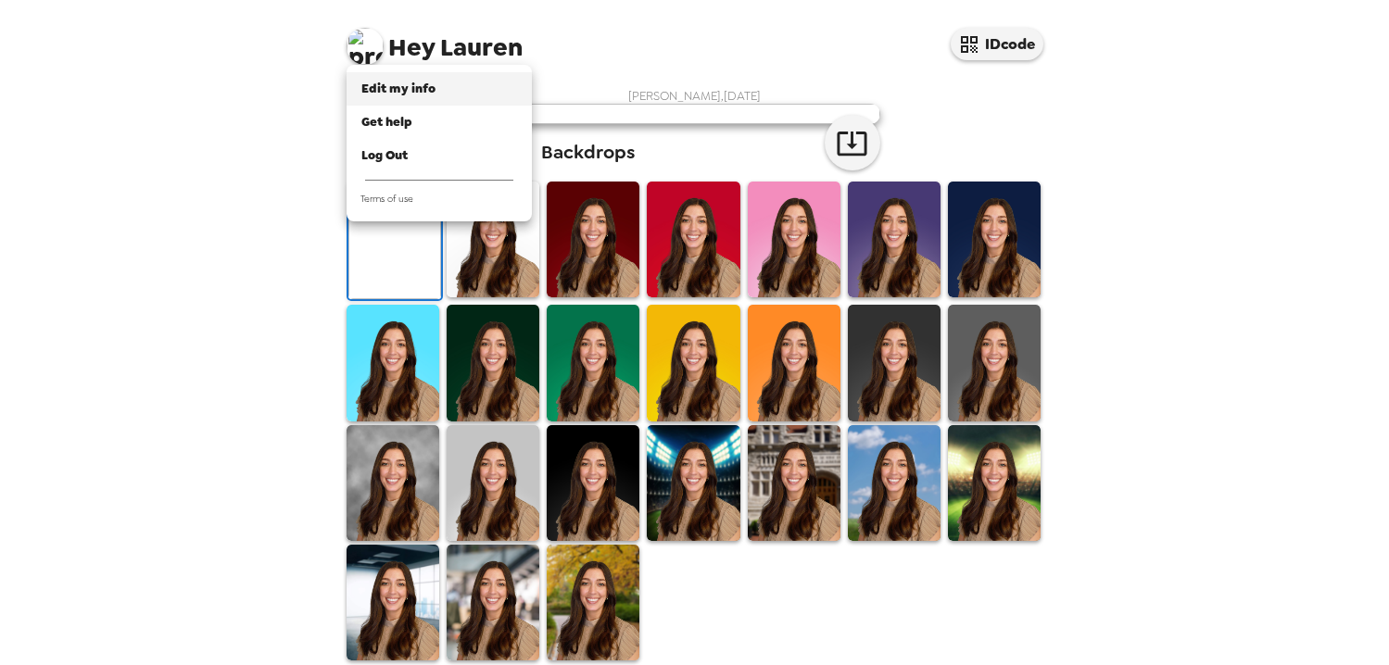
click at [389, 86] on span "Edit my info" at bounding box center [398, 89] width 74 height 16
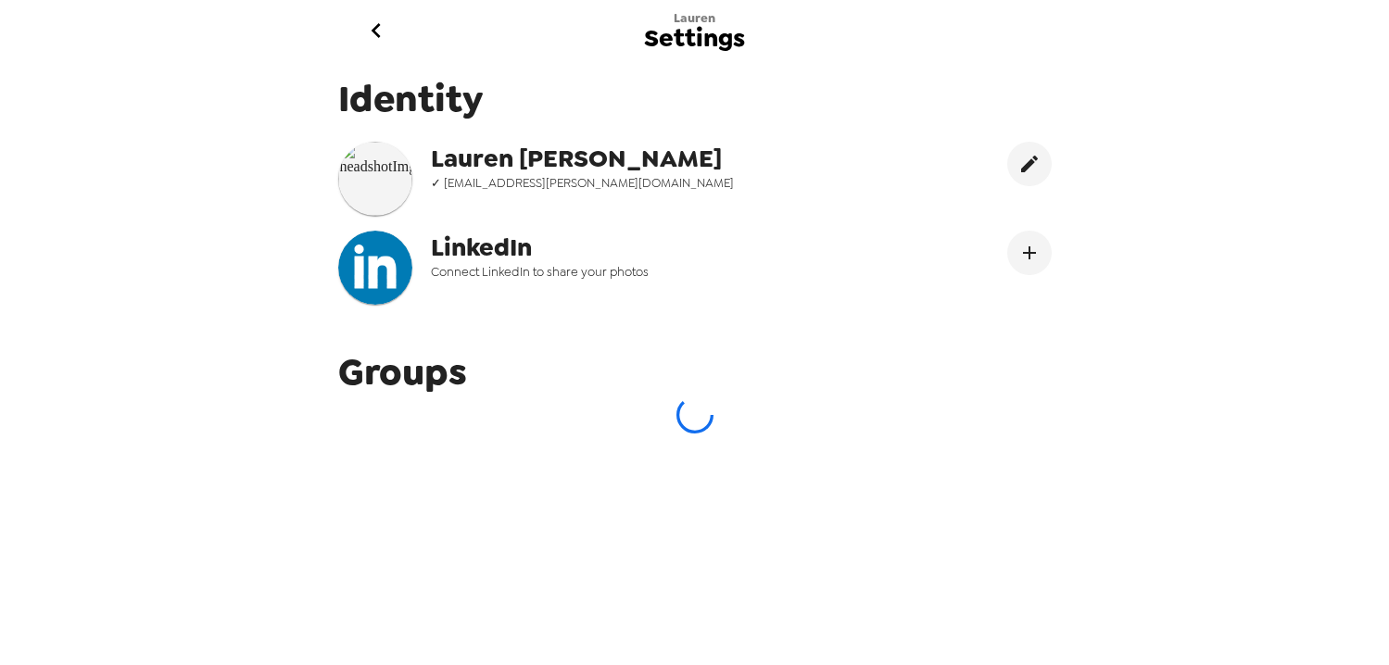
click at [371, 169] on img at bounding box center [375, 179] width 74 height 74
click at [374, 37] on icon "go back" at bounding box center [376, 31] width 30 height 30
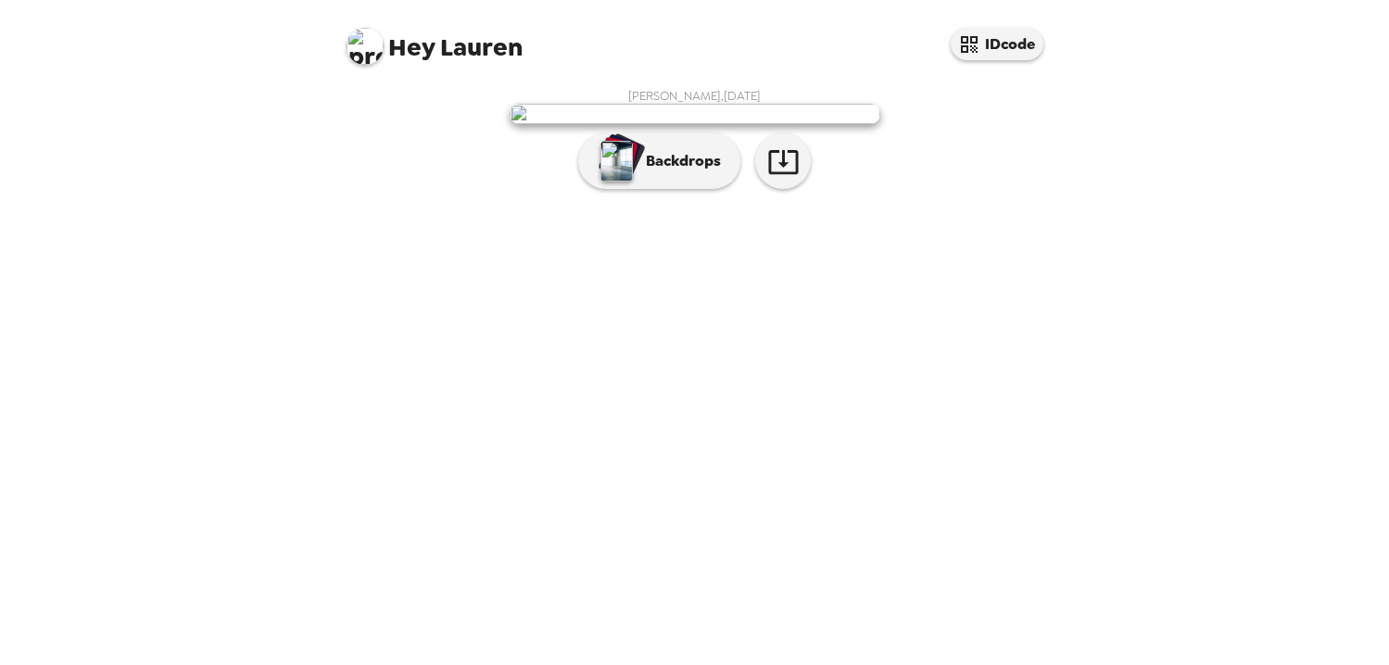
click at [1042, 198] on div "[PERSON_NAME] , [DATE] Backdrops" at bounding box center [695, 143] width 704 height 110
click at [442, 198] on div "[PERSON_NAME] , [DATE] Backdrops" at bounding box center [695, 143] width 704 height 110
click at [984, 198] on div "[PERSON_NAME] , [DATE] Backdrops" at bounding box center [695, 143] width 704 height 110
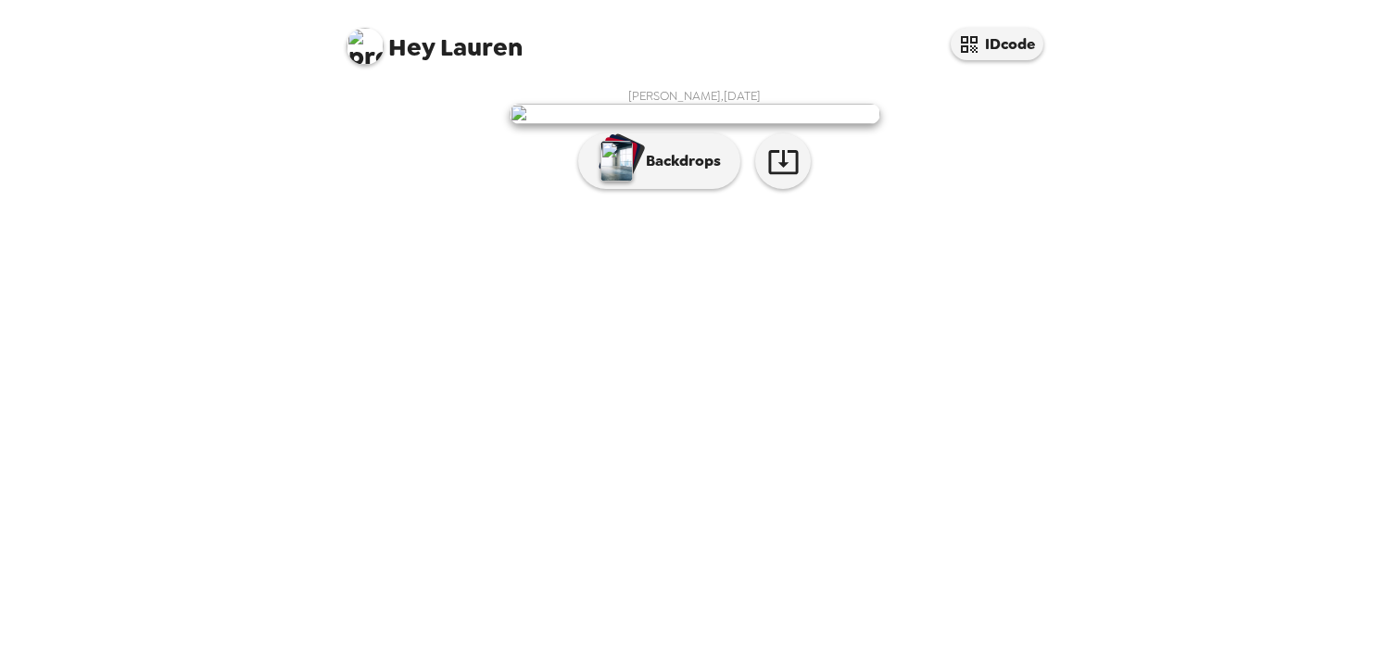
click at [1024, 198] on div "[PERSON_NAME] , [DATE] Backdrops" at bounding box center [695, 143] width 704 height 110
click at [649, 189] on button "Backdrops" at bounding box center [659, 161] width 162 height 56
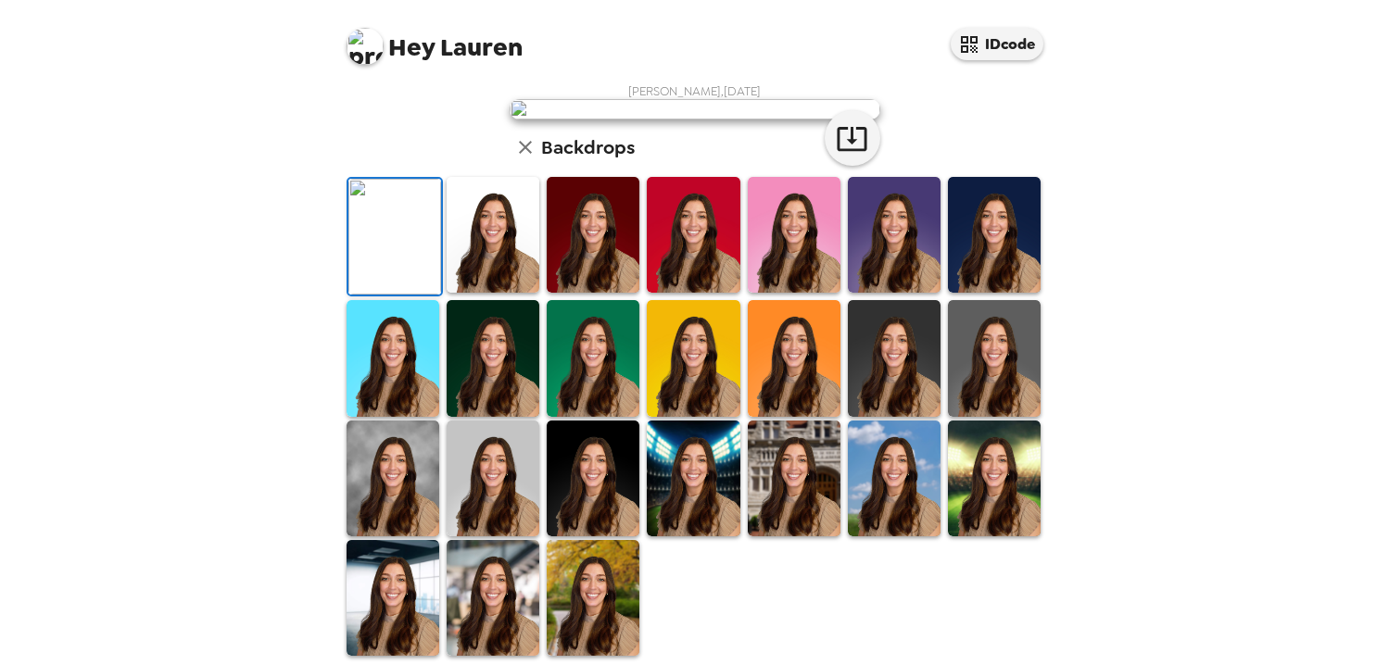
scroll to position [470, 0]
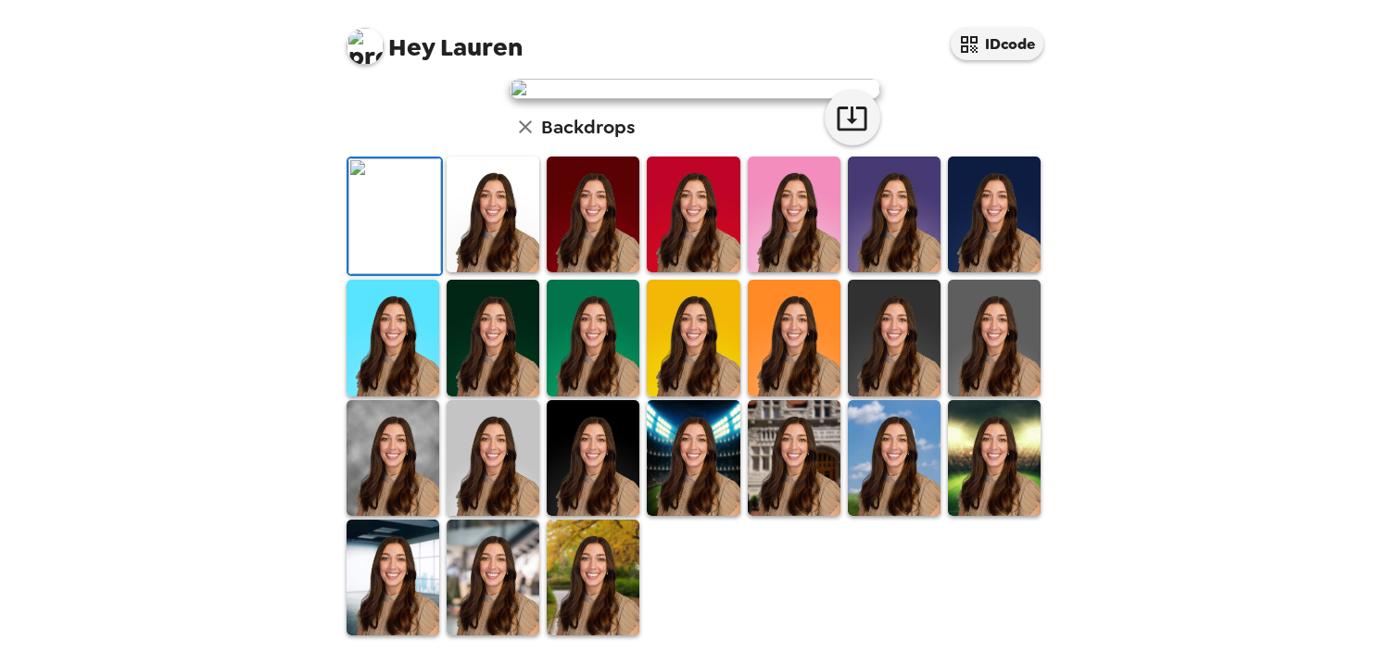
click at [475, 588] on img at bounding box center [493, 578] width 93 height 116
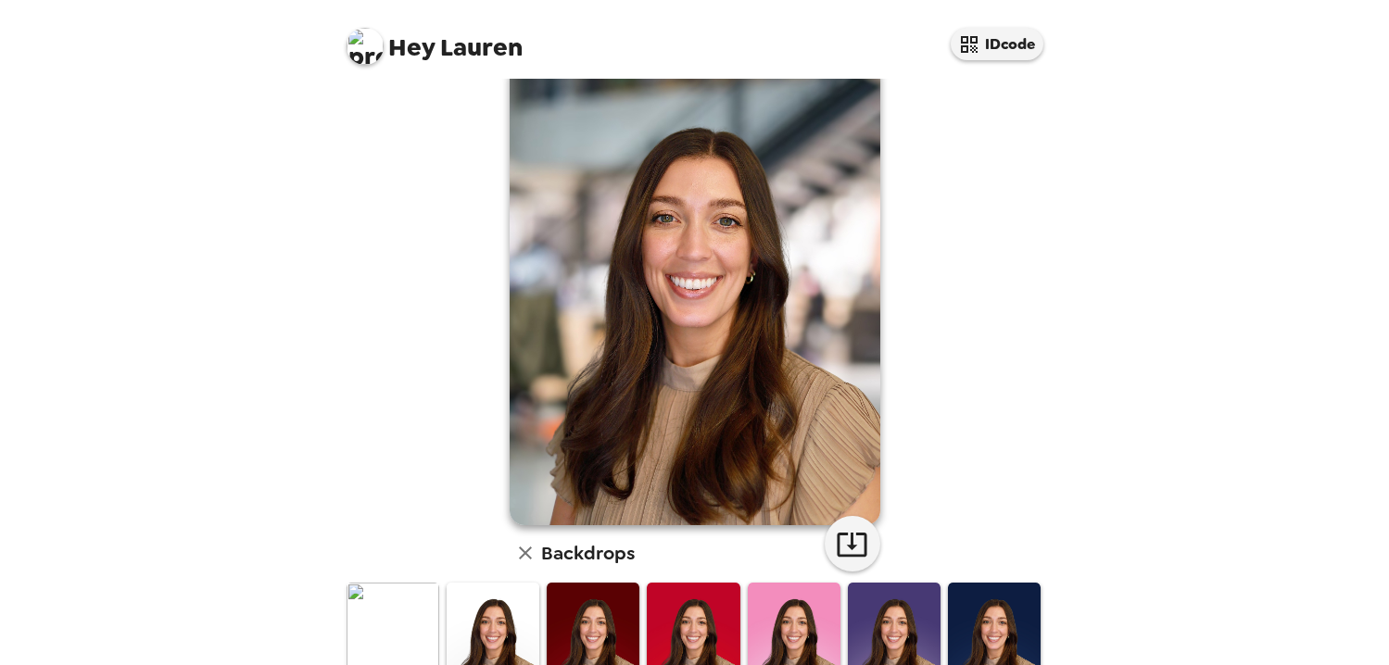
scroll to position [57, 0]
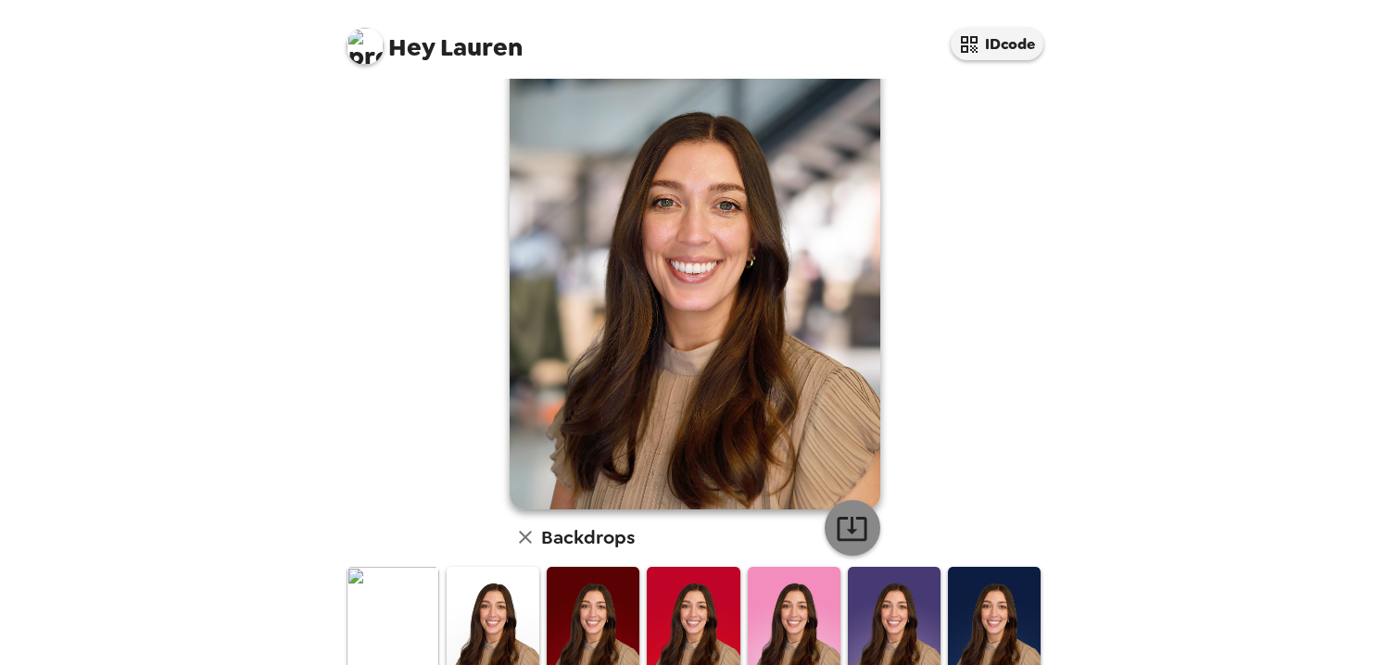
click at [856, 525] on icon "button" at bounding box center [852, 528] width 32 height 32
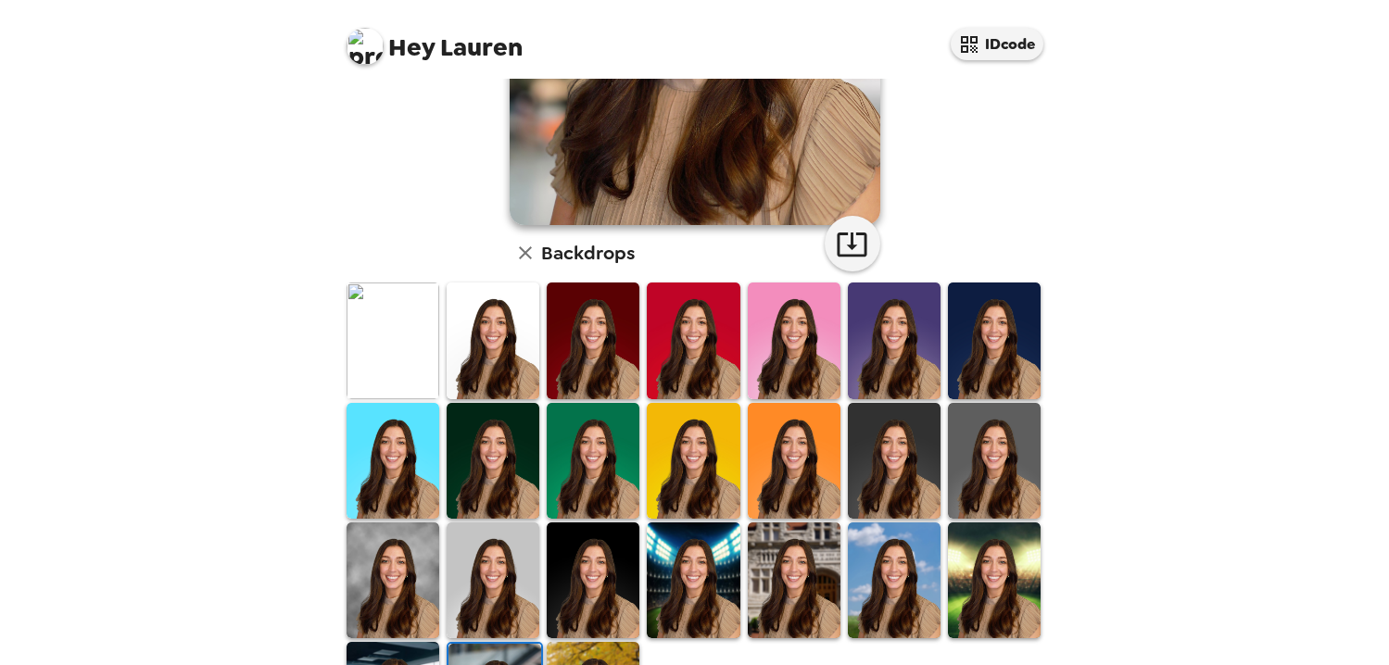
scroll to position [469, 0]
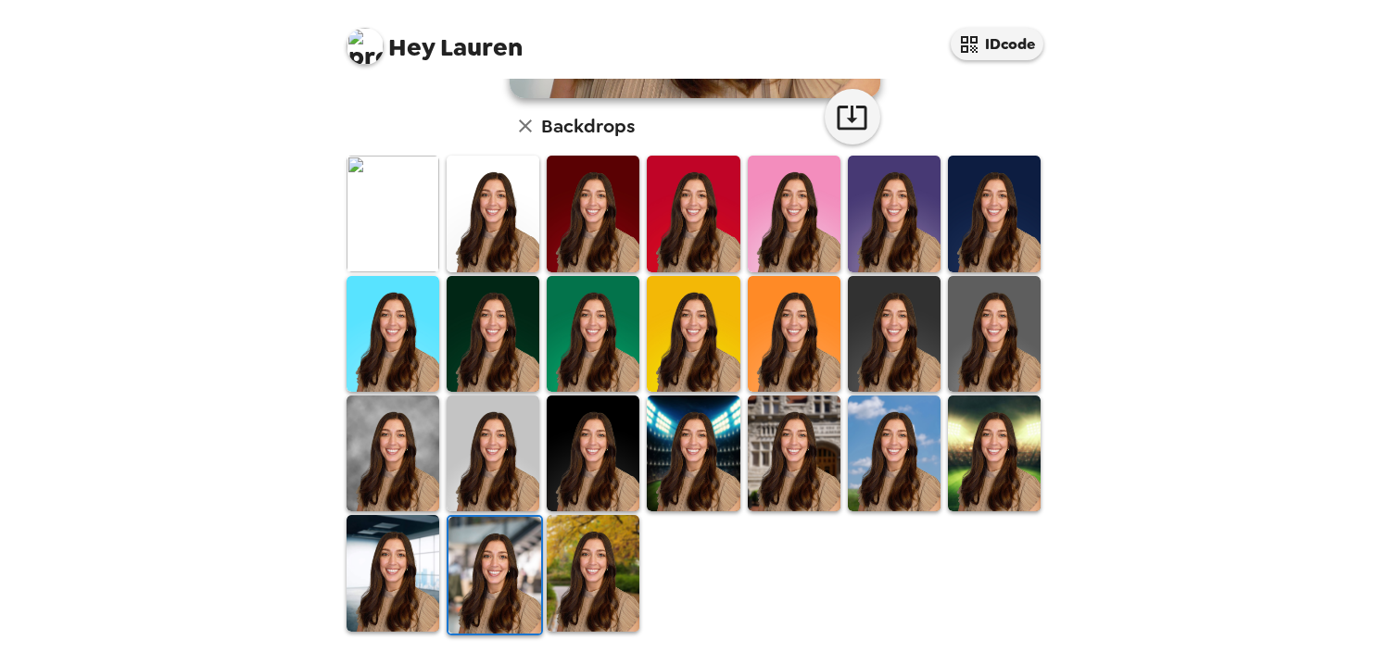
click at [383, 446] on img at bounding box center [393, 454] width 93 height 116
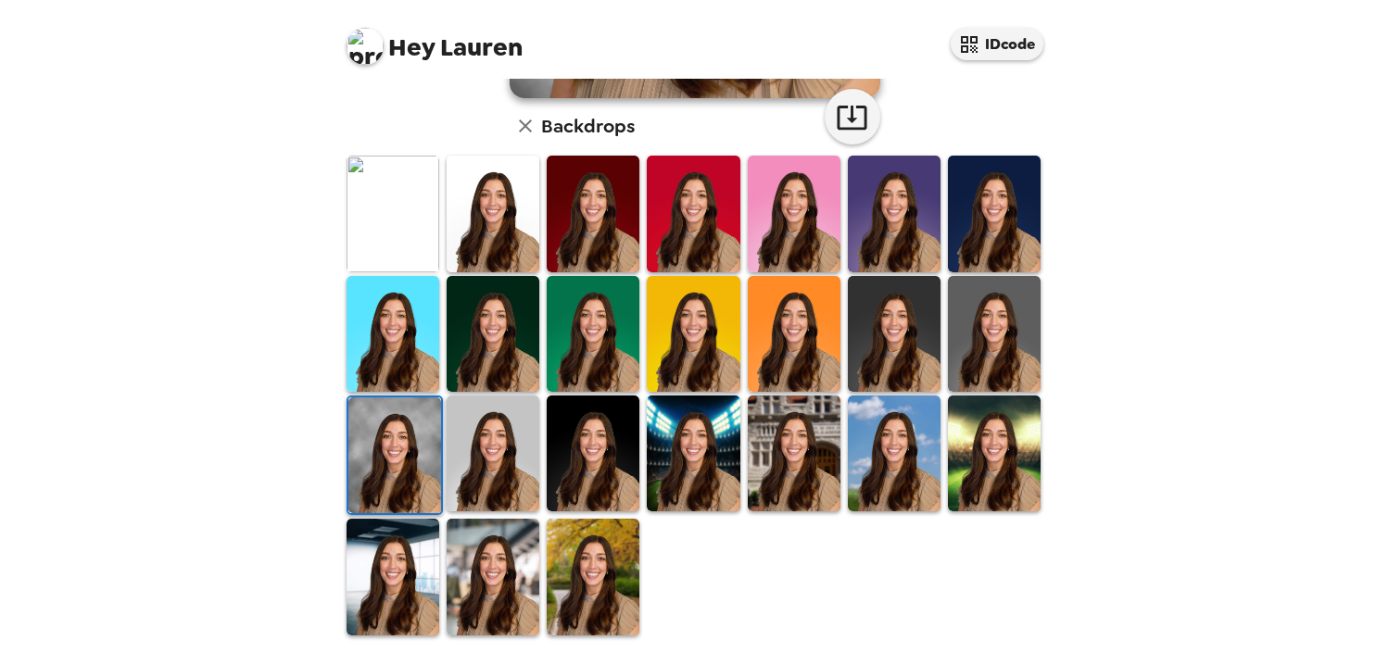
click at [385, 571] on img at bounding box center [393, 577] width 93 height 116
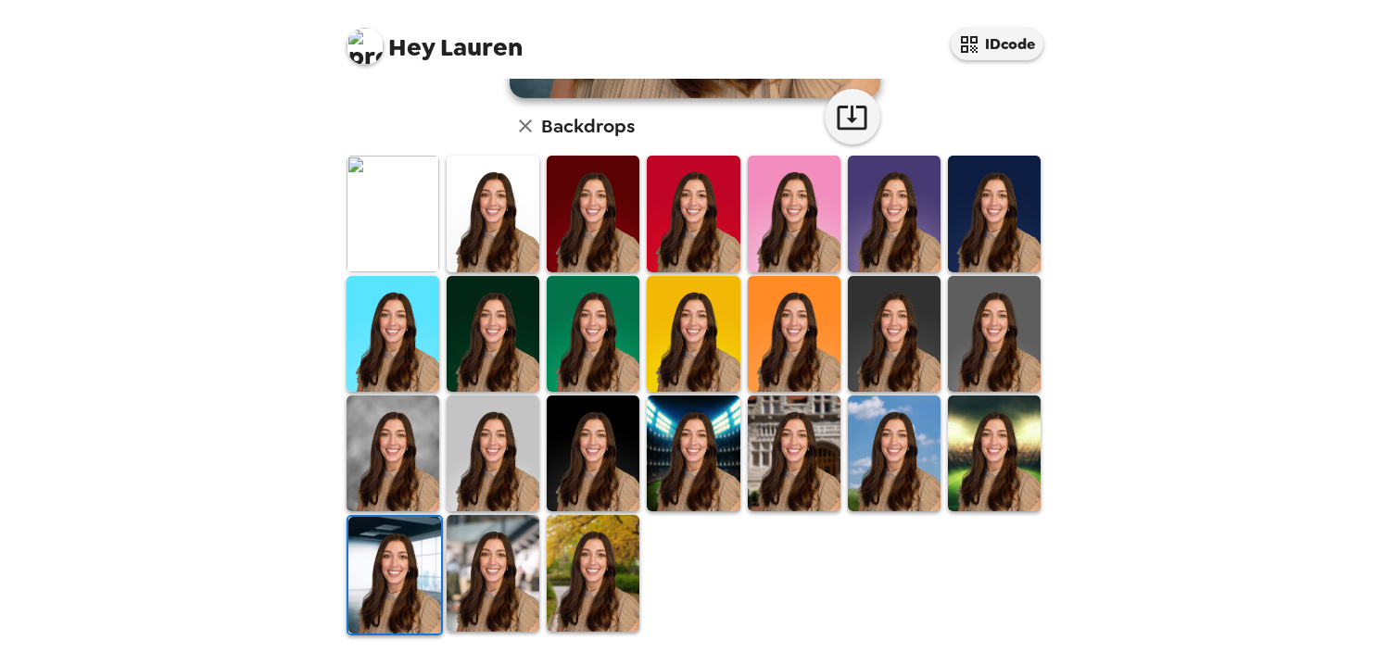
click at [478, 561] on img at bounding box center [493, 573] width 93 height 116
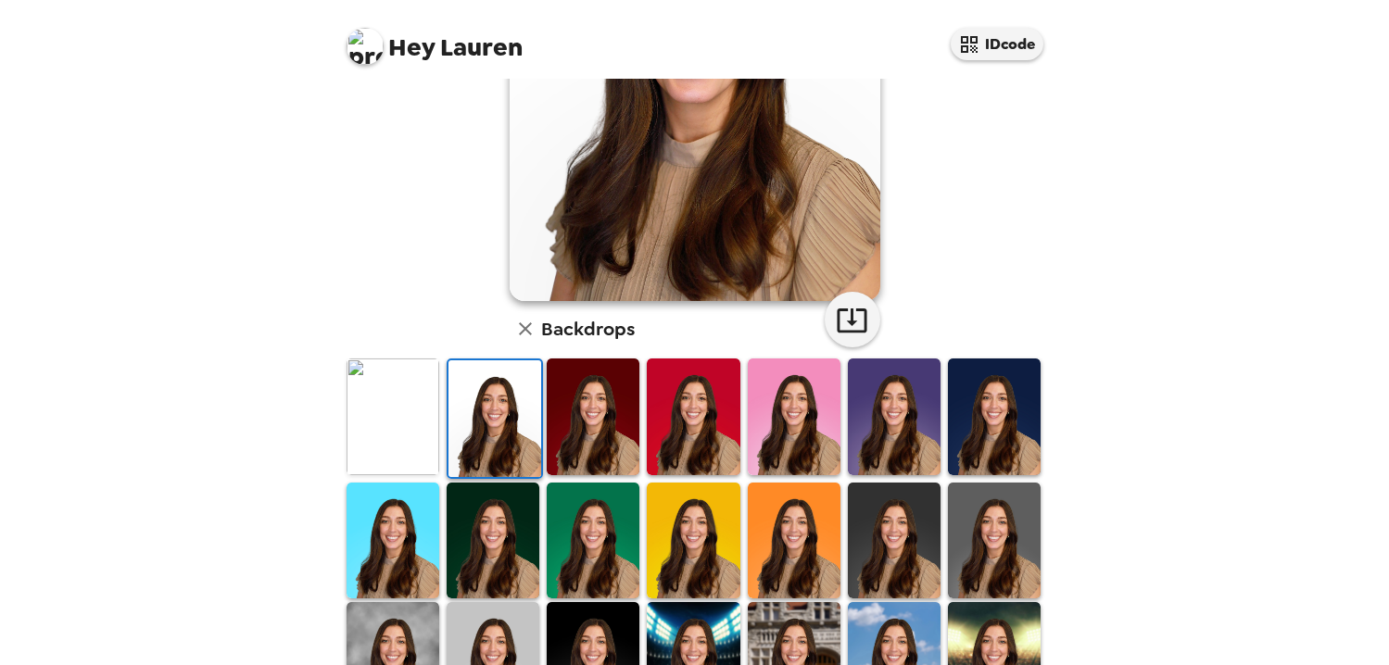
scroll to position [378, 0]
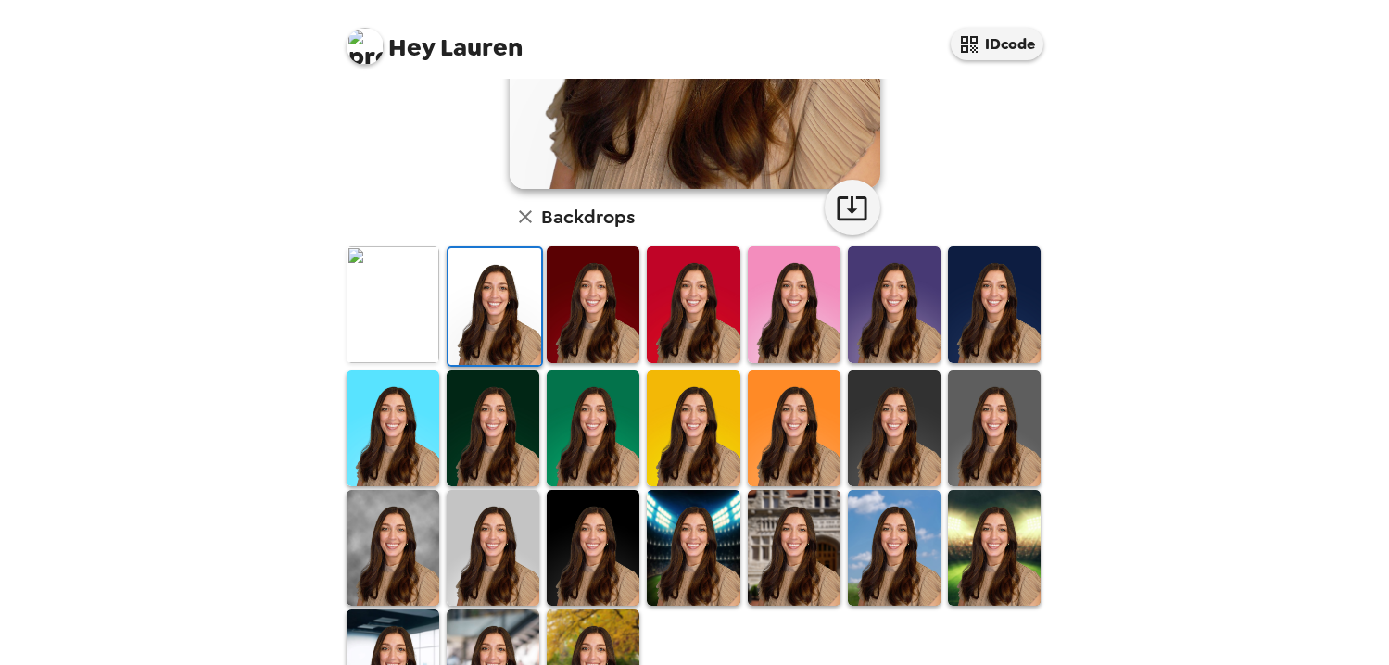
click at [400, 436] on img at bounding box center [393, 429] width 93 height 116
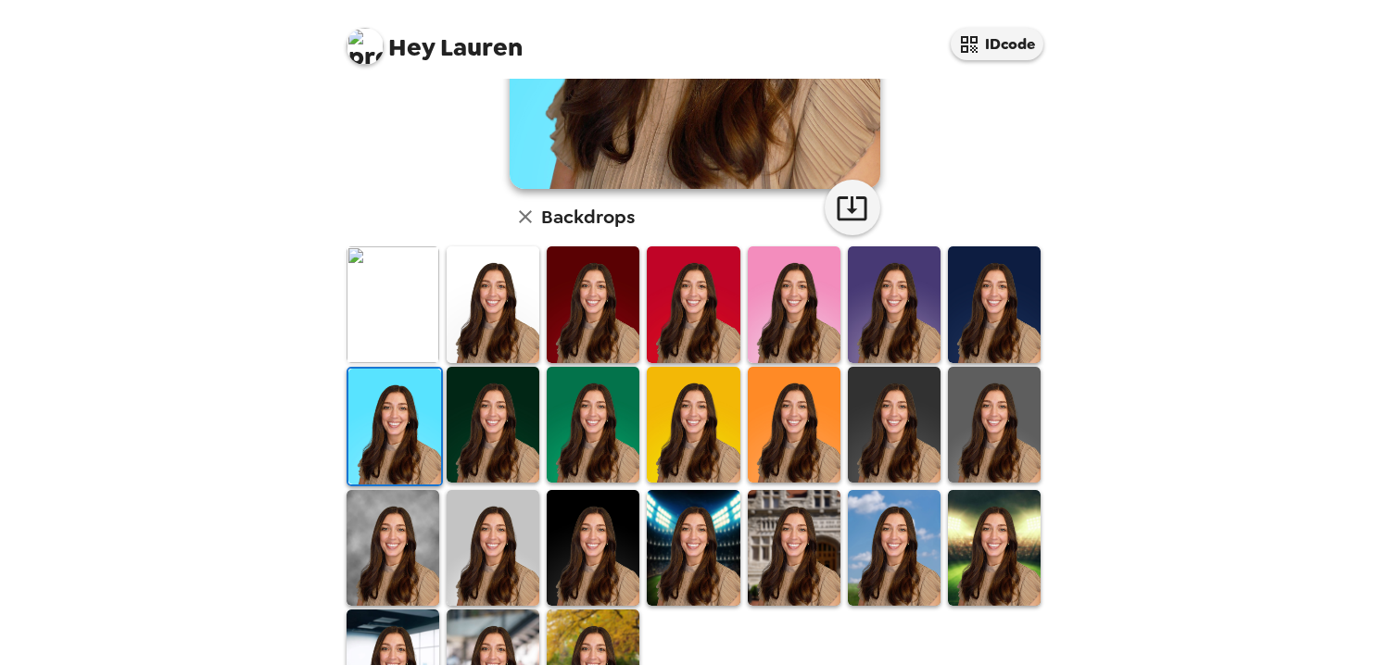
click at [410, 529] on img at bounding box center [393, 548] width 93 height 116
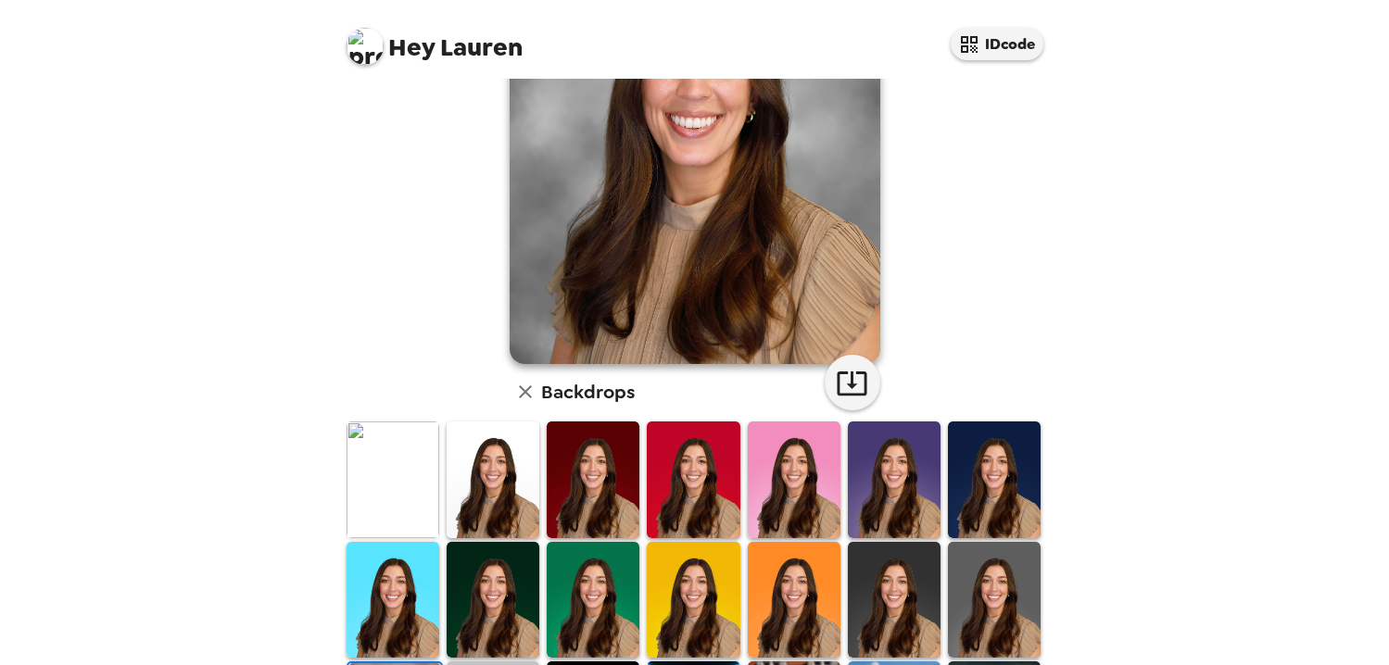
scroll to position [179, 0]
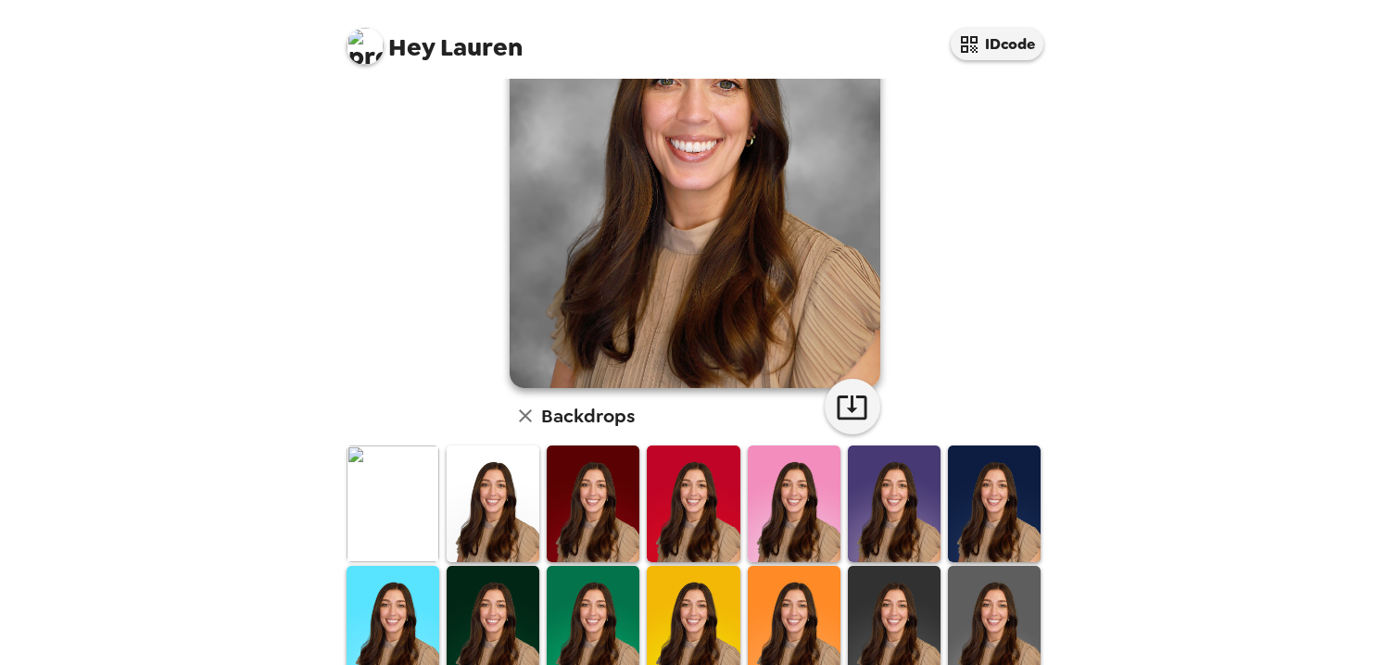
click at [412, 491] on img at bounding box center [393, 504] width 93 height 116
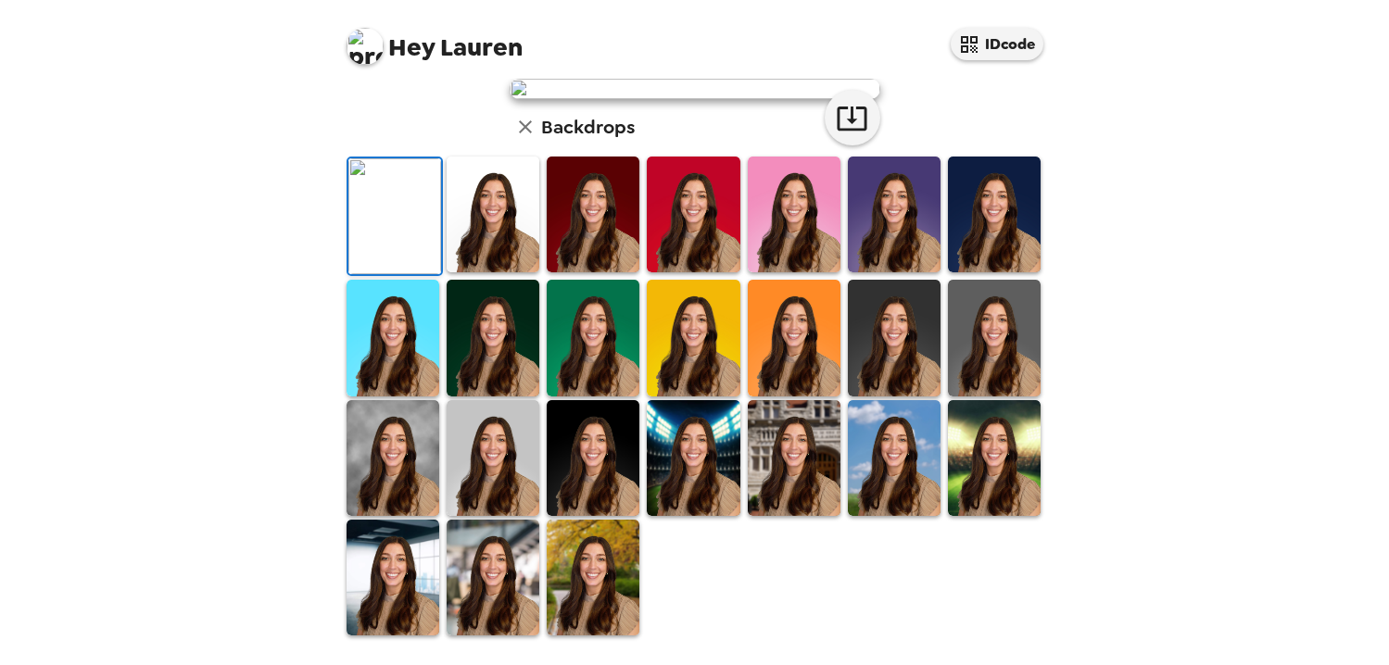
click at [515, 272] on img at bounding box center [493, 215] width 93 height 116
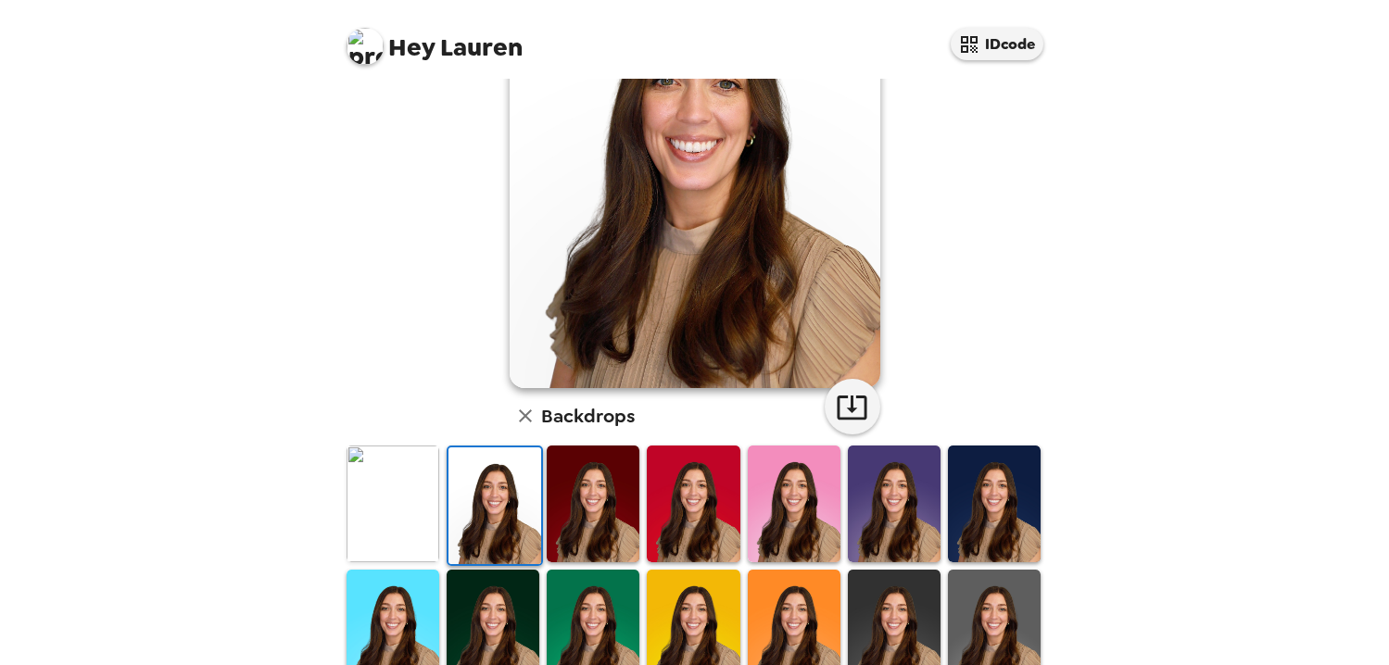
click at [866, 505] on img at bounding box center [894, 504] width 93 height 116
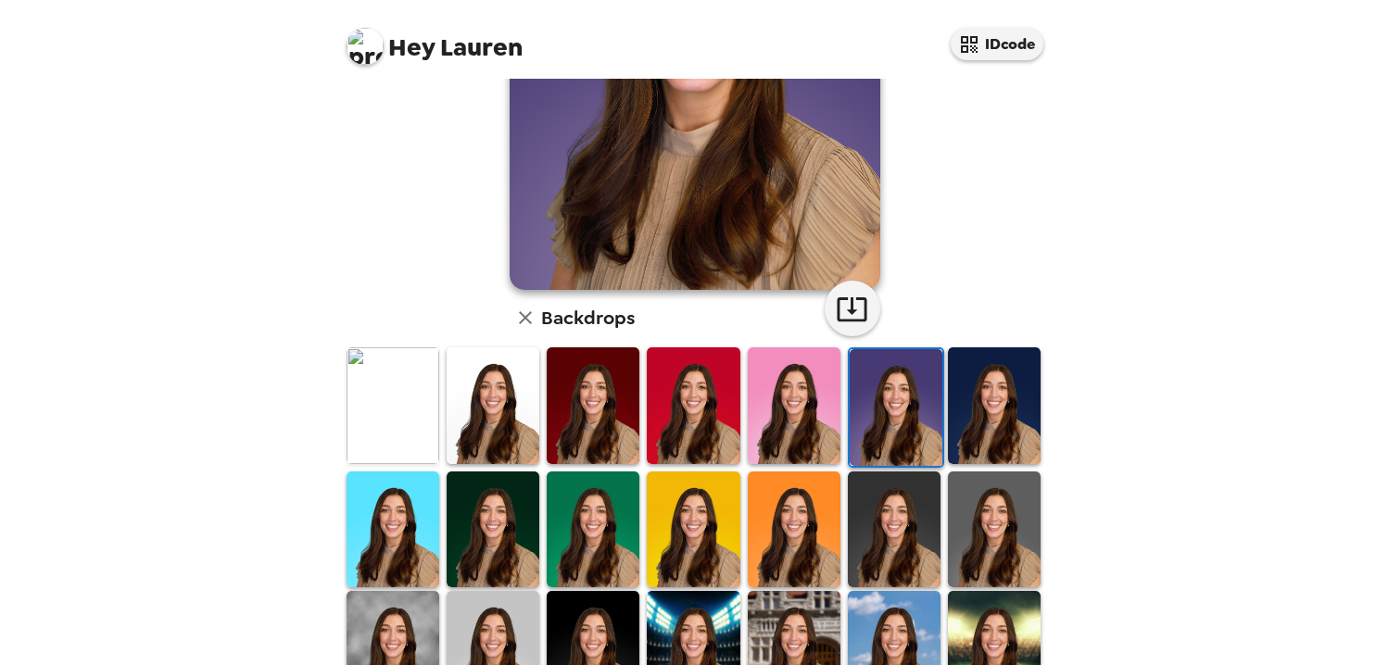
scroll to position [469, 0]
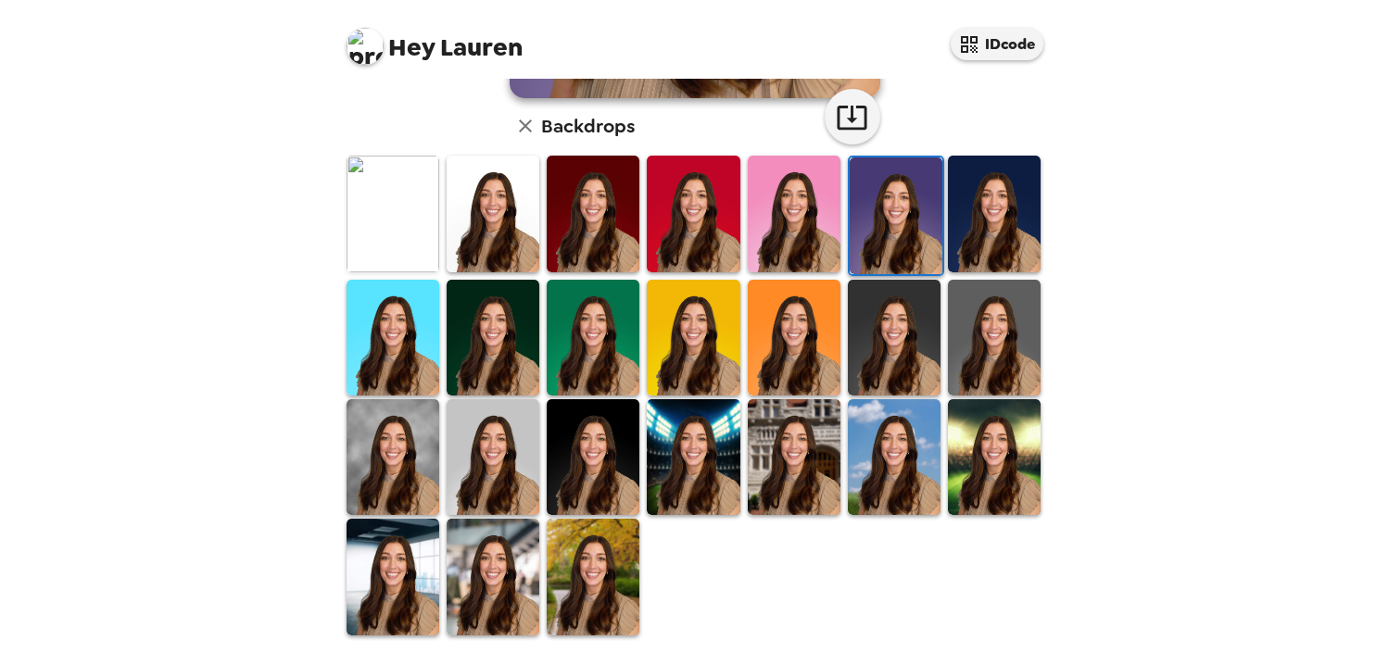
click at [793, 475] on img at bounding box center [794, 457] width 93 height 116
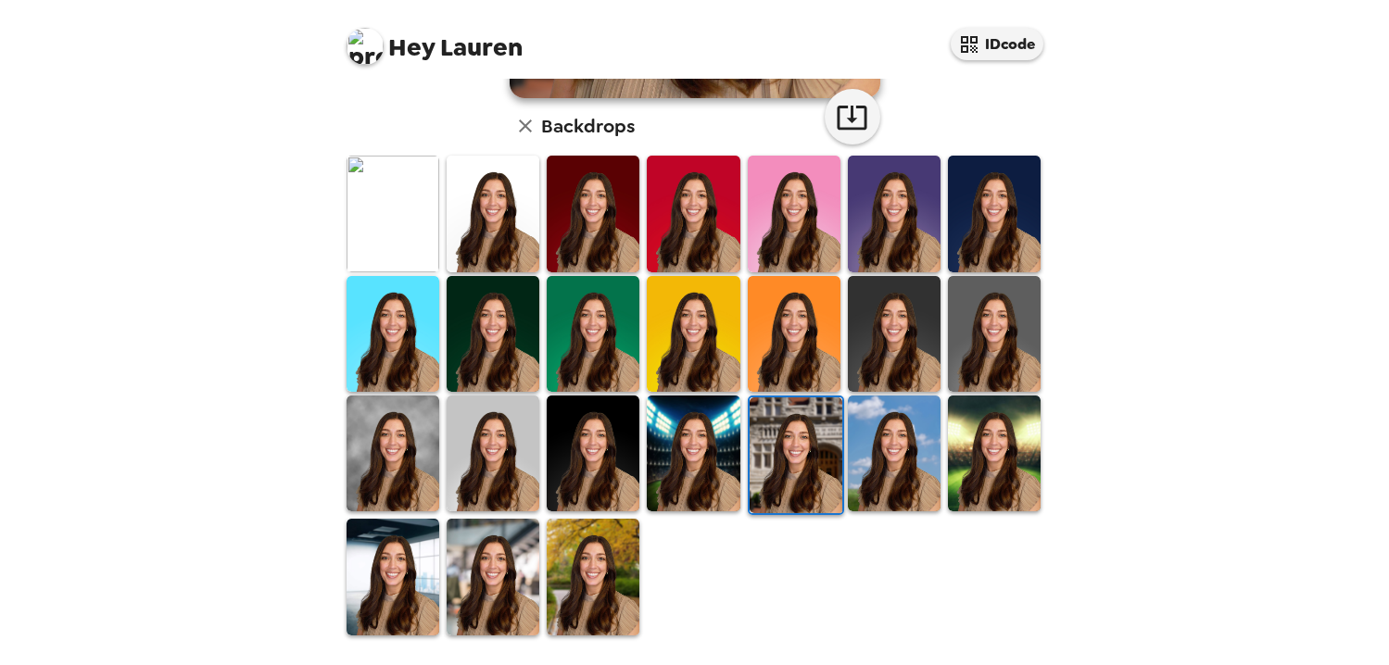
click at [610, 470] on img at bounding box center [593, 454] width 93 height 116
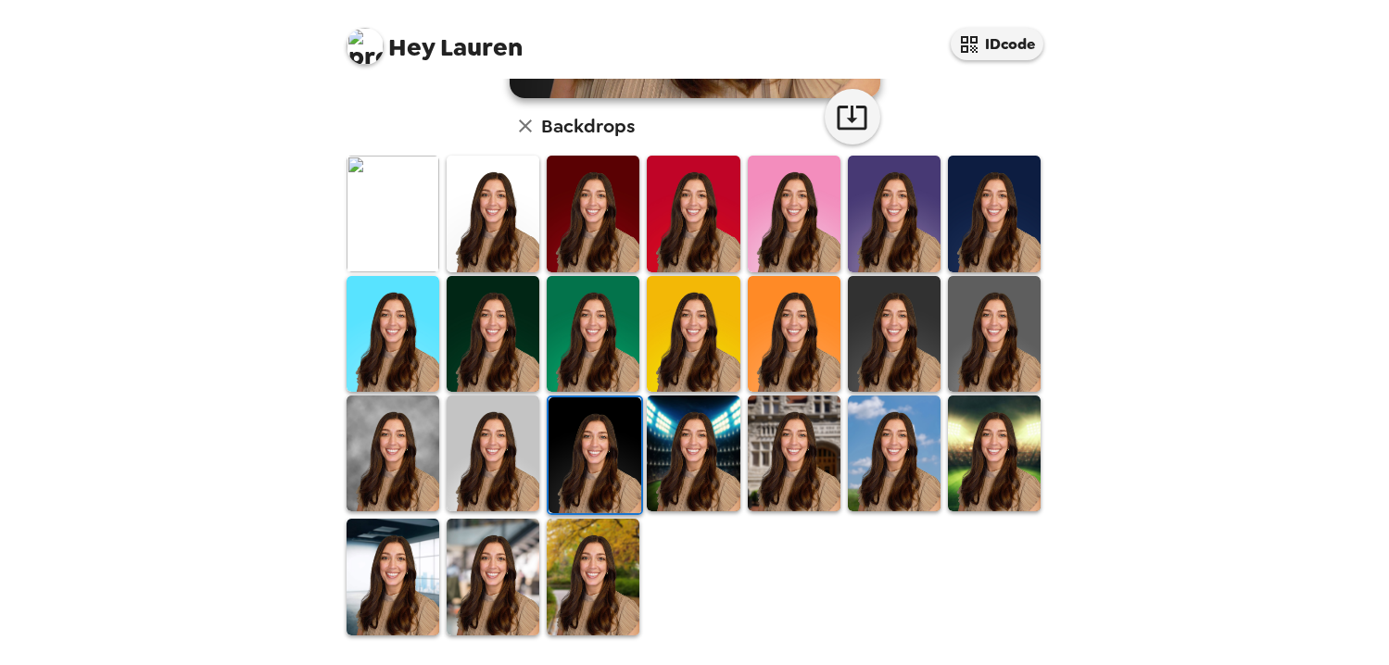
click at [504, 462] on img at bounding box center [493, 454] width 93 height 116
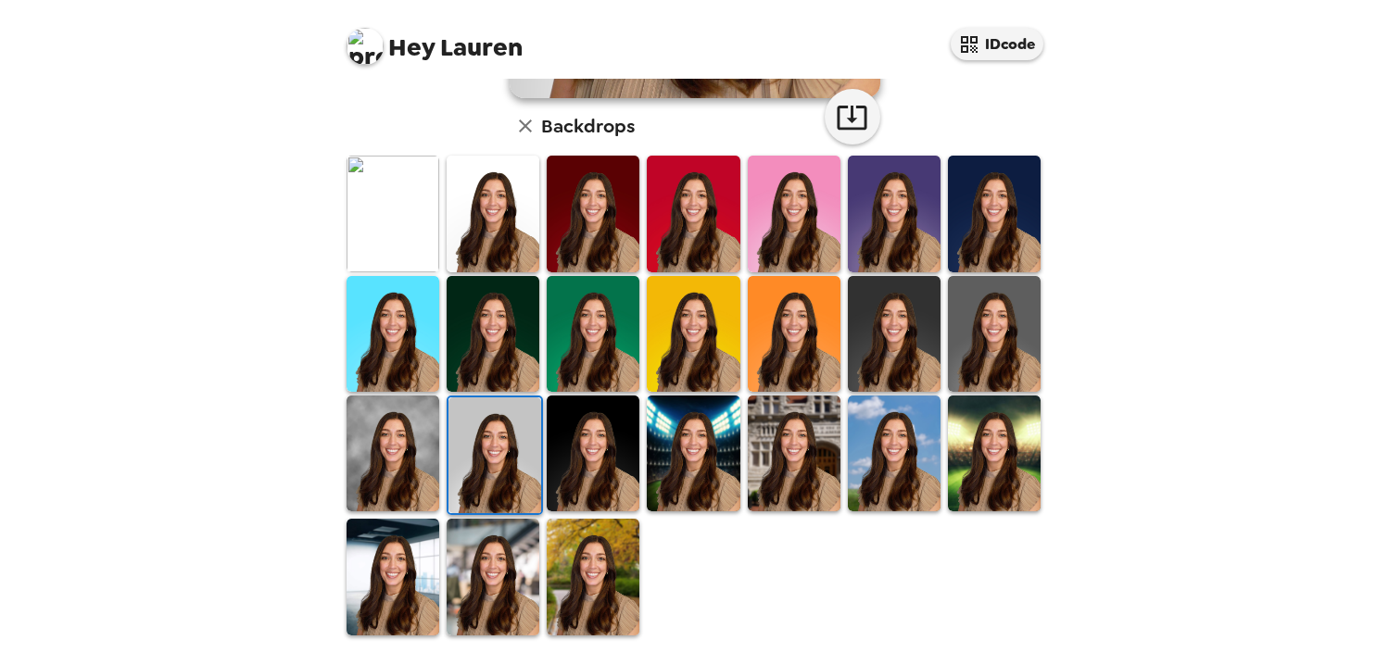
click at [500, 576] on img at bounding box center [493, 577] width 93 height 116
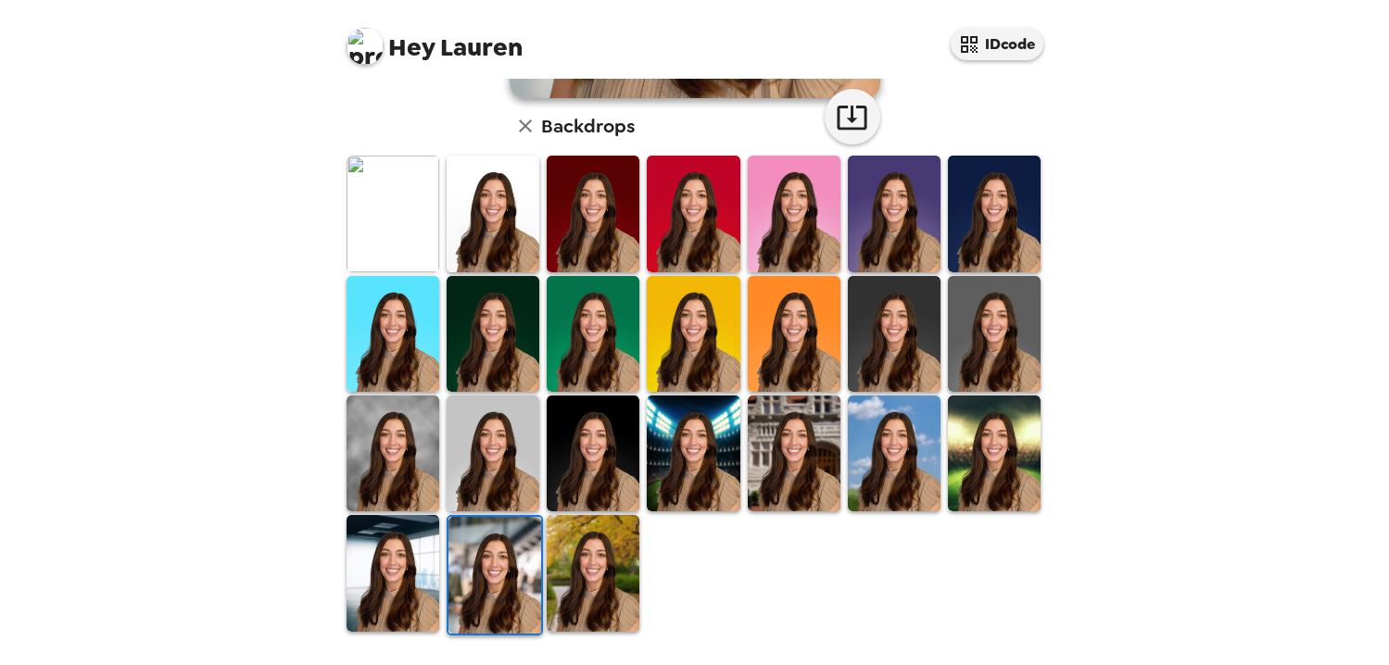
click at [915, 453] on img at bounding box center [894, 454] width 93 height 116
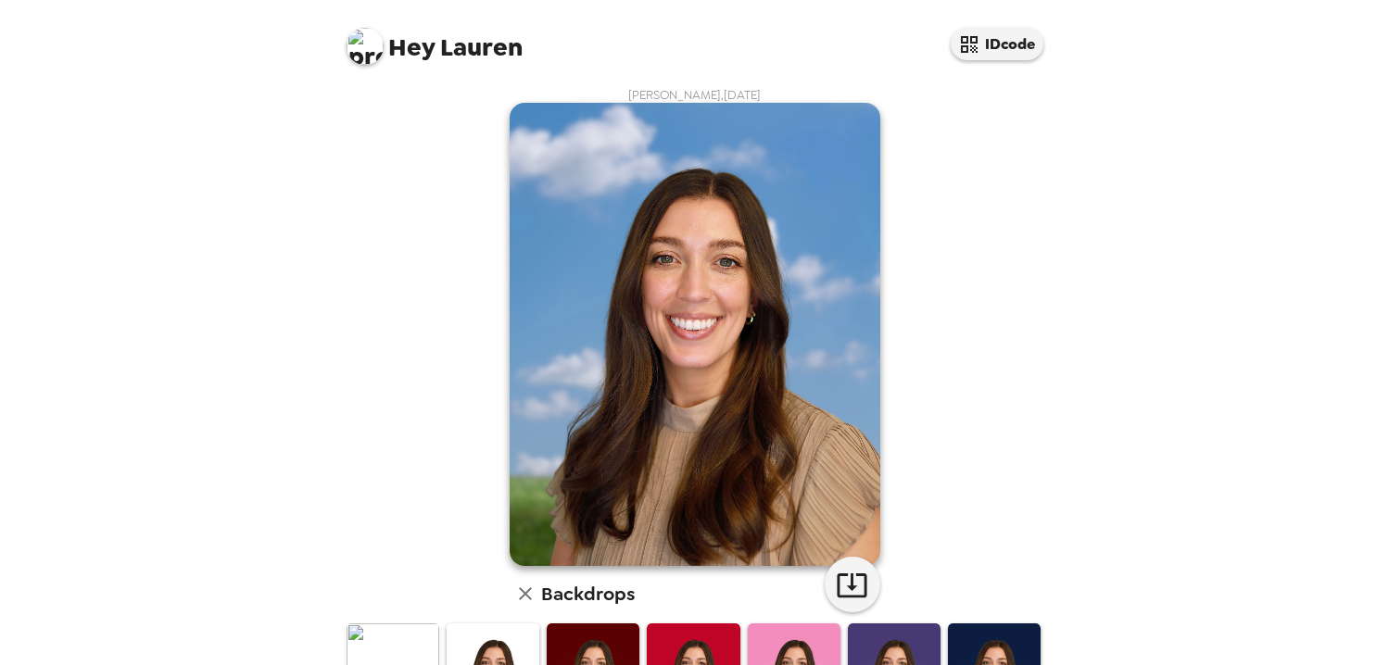
scroll to position [0, 0]
click at [392, 42] on span "Hey" at bounding box center [411, 47] width 46 height 33
click at [364, 42] on img at bounding box center [365, 46] width 37 height 37
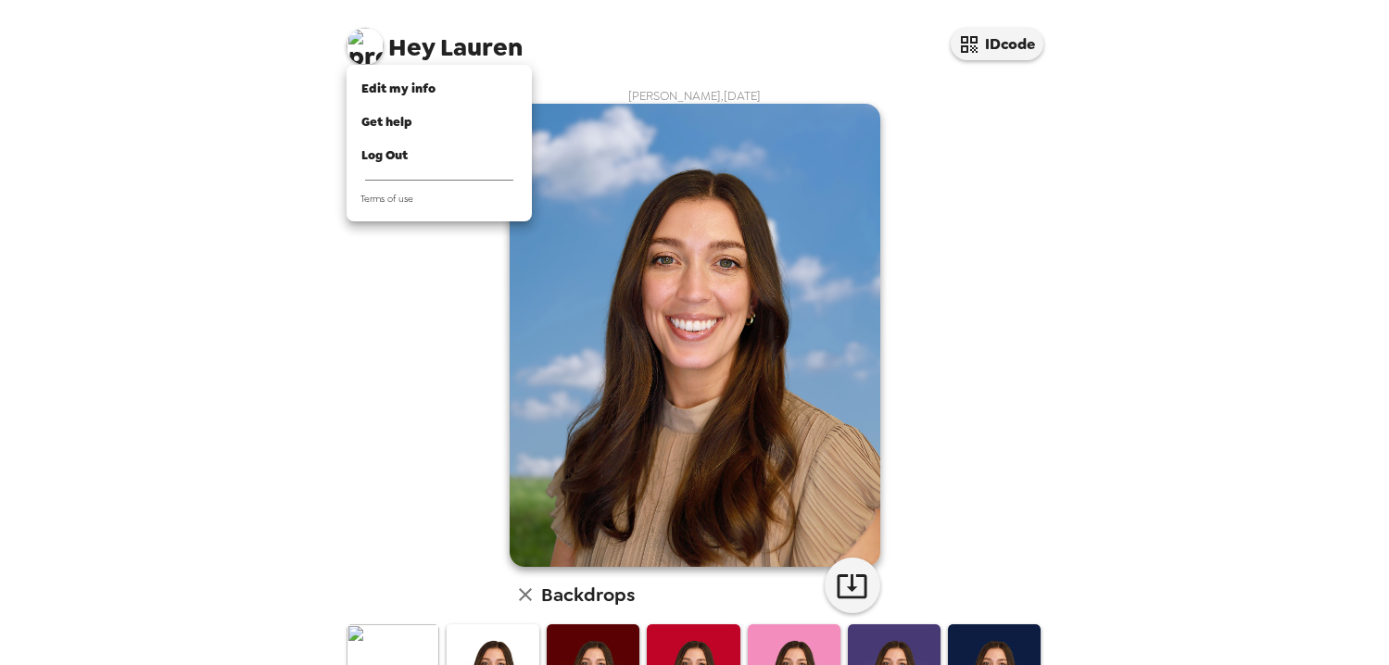
click at [260, 142] on div at bounding box center [694, 332] width 1389 height 665
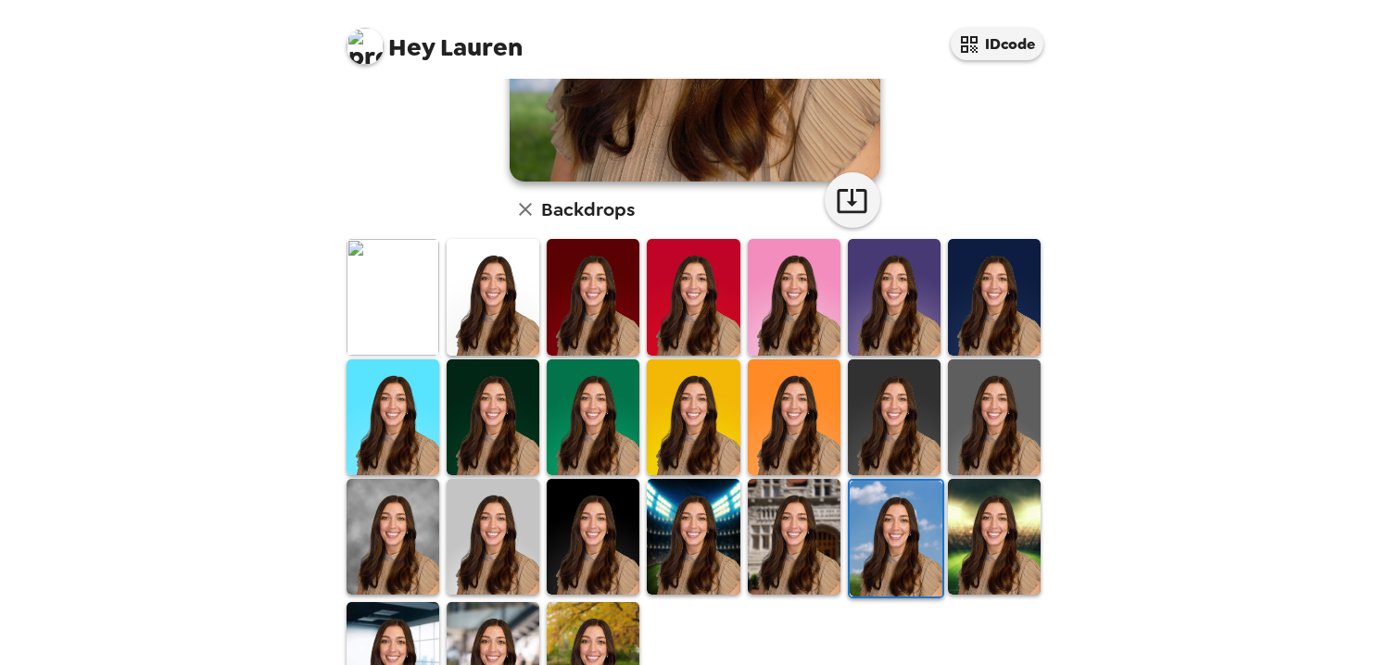
scroll to position [469, 0]
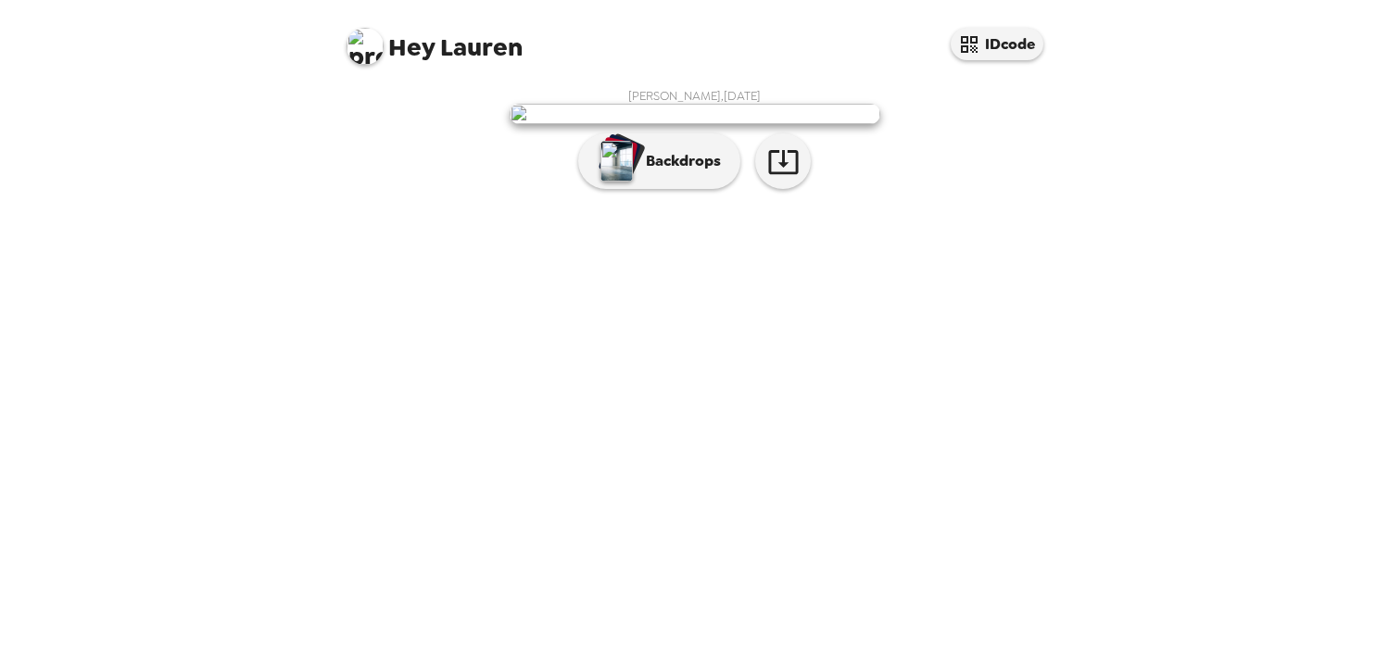
scroll to position [5, 0]
click at [672, 172] on p "Backdrops" at bounding box center [679, 161] width 84 height 22
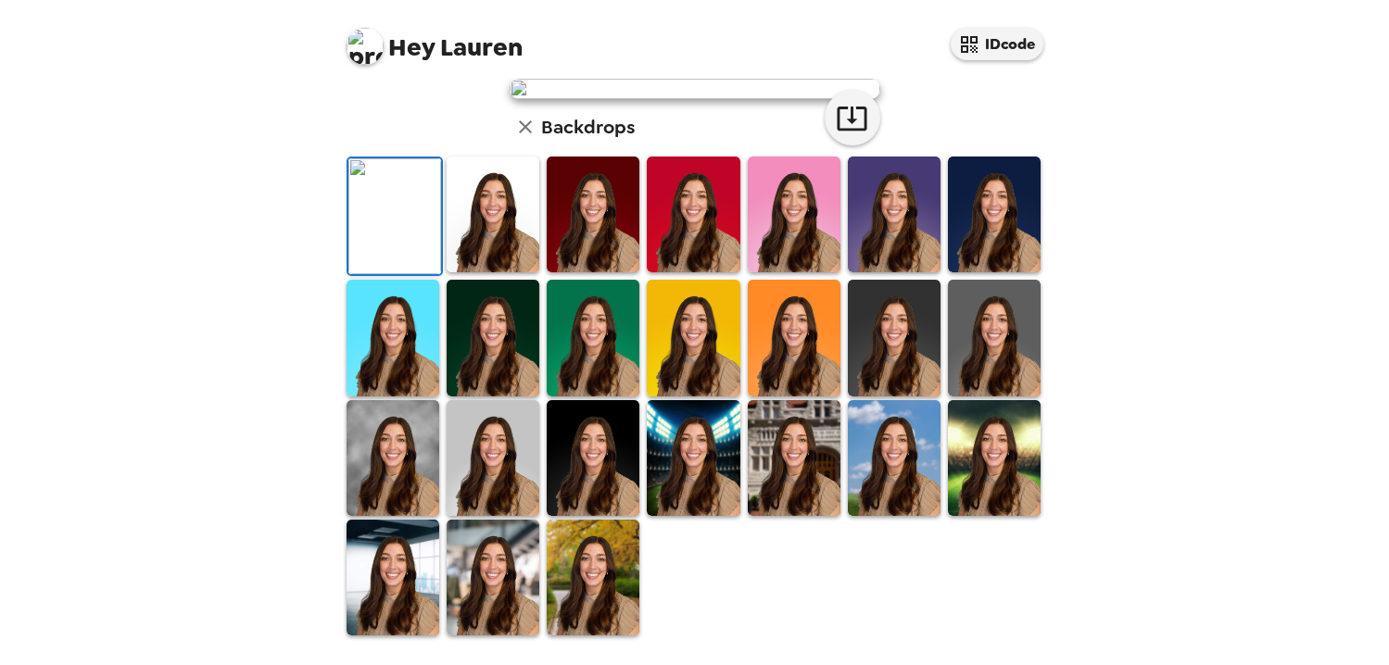
scroll to position [458, 0]
click at [492, 593] on img at bounding box center [493, 578] width 93 height 116
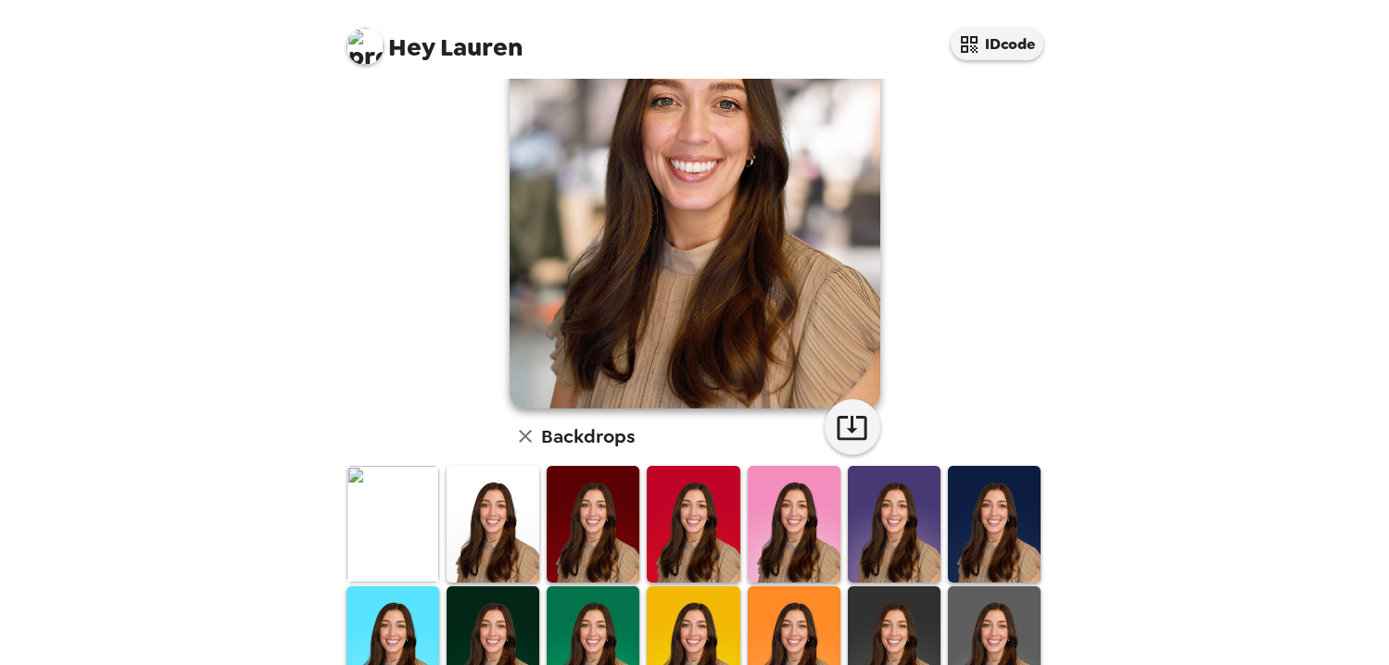
scroll to position [0, 0]
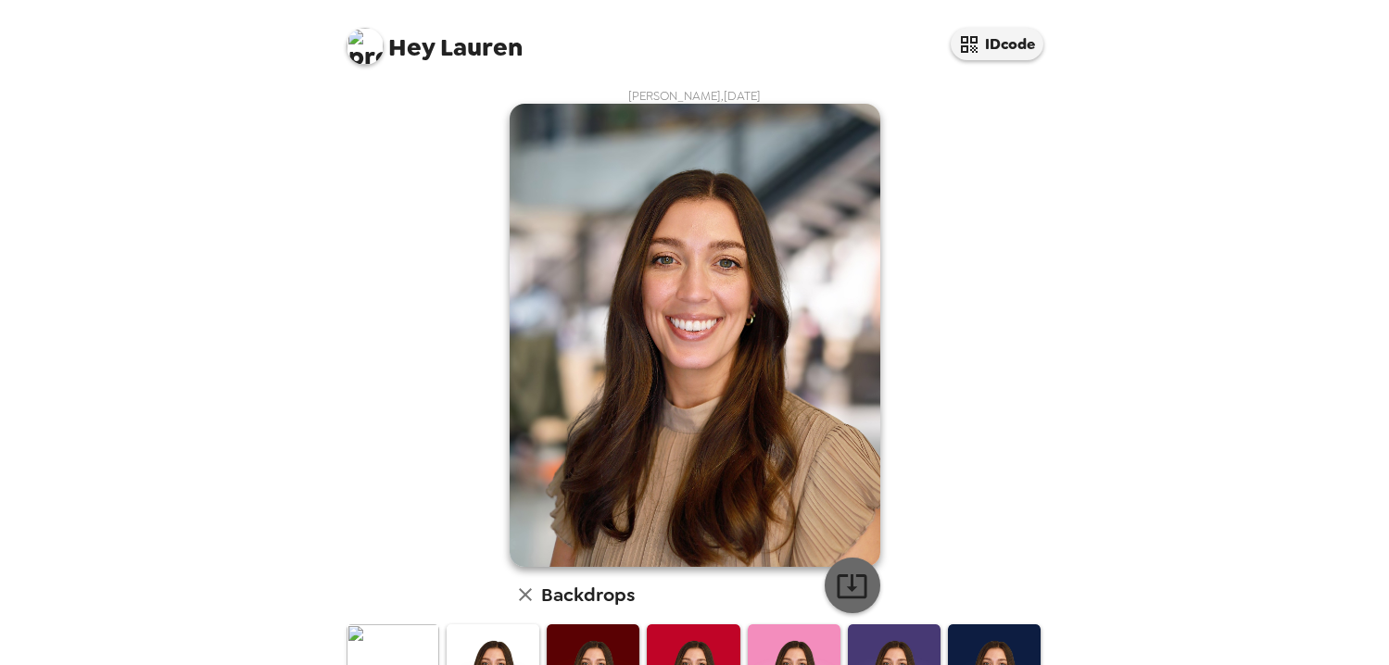
click at [852, 587] on icon "button" at bounding box center [852, 586] width 30 height 24
click at [953, 261] on div "[PERSON_NAME] , [DATE] Backdrops" at bounding box center [695, 597] width 704 height 1018
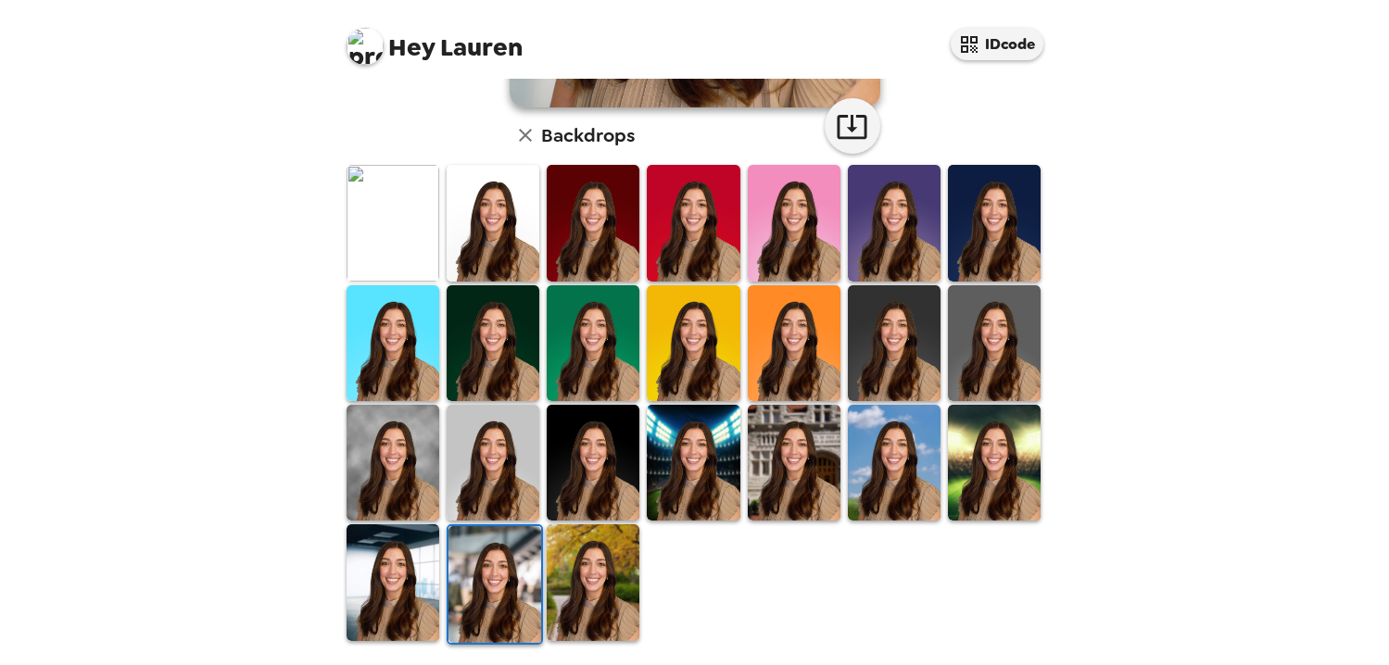
scroll to position [469, 0]
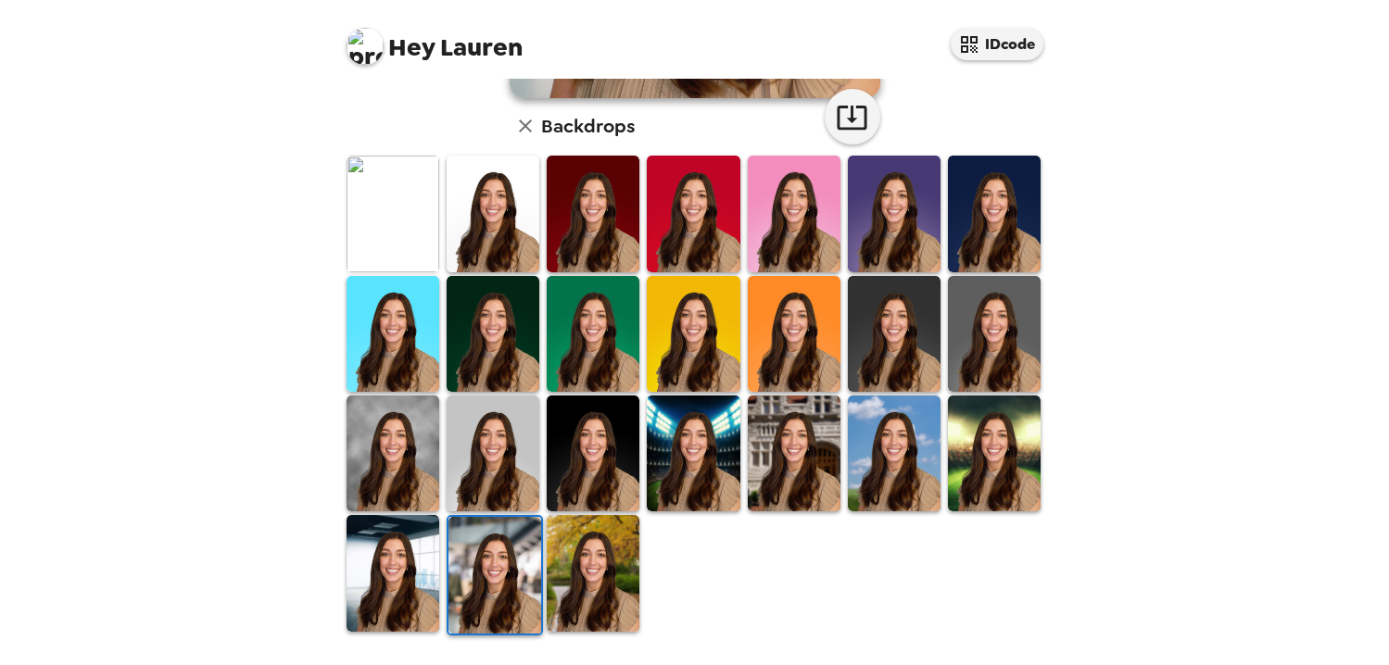
click at [574, 588] on img at bounding box center [593, 573] width 93 height 116
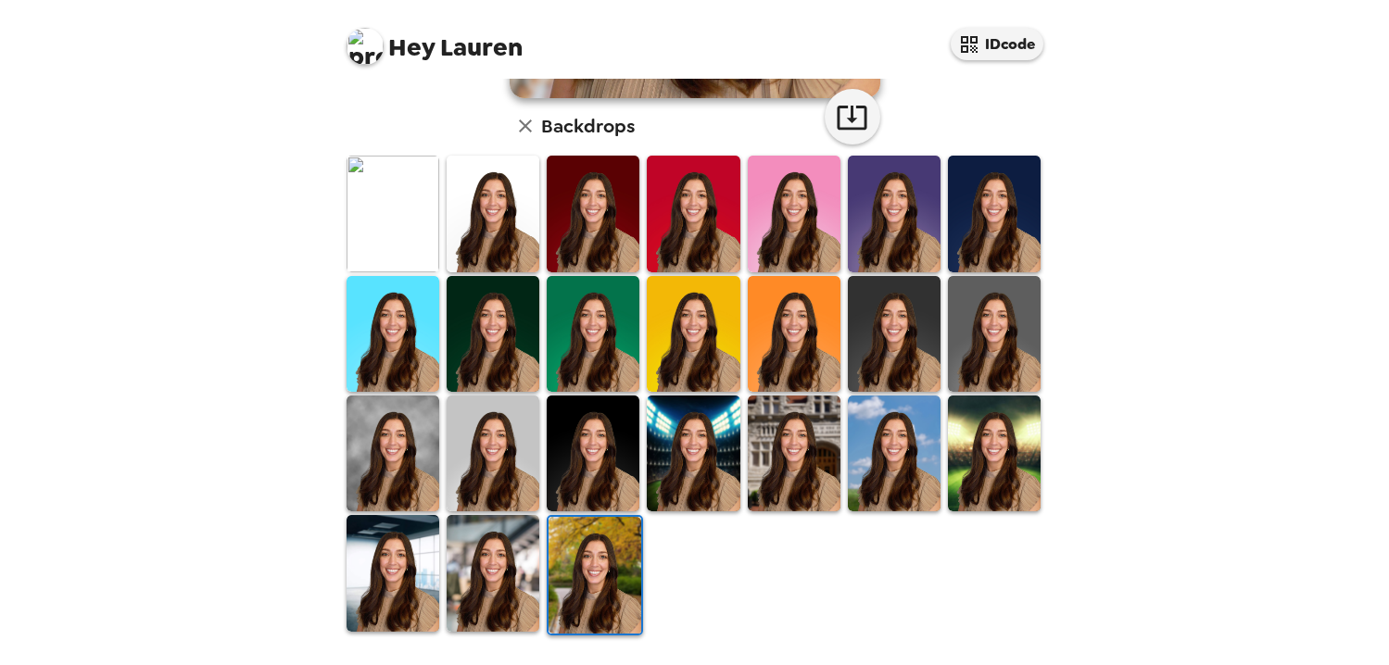
scroll to position [0, 0]
click at [473, 596] on img at bounding box center [493, 573] width 93 height 116
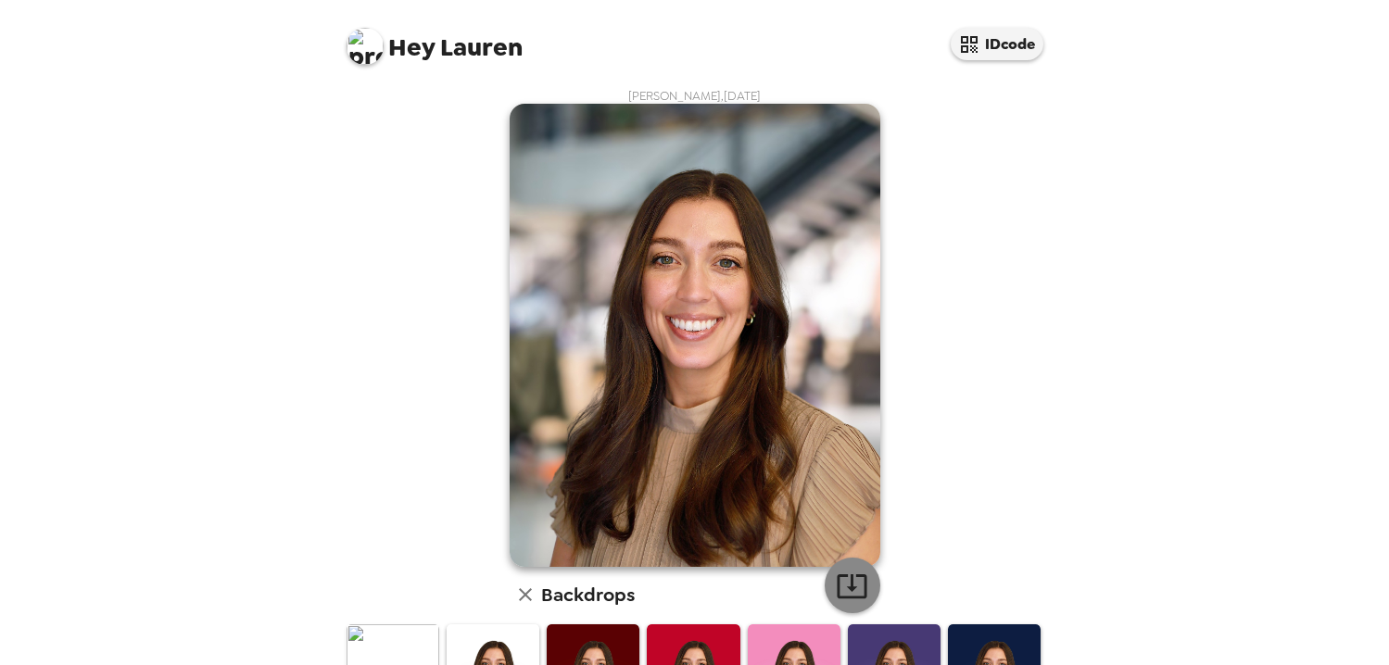
click at [852, 583] on icon "button" at bounding box center [852, 586] width 30 height 24
click at [960, 120] on div "[PERSON_NAME] , [DATE] Backdrops" at bounding box center [695, 597] width 704 height 1018
click at [523, 601] on icon "button" at bounding box center [525, 595] width 22 height 22
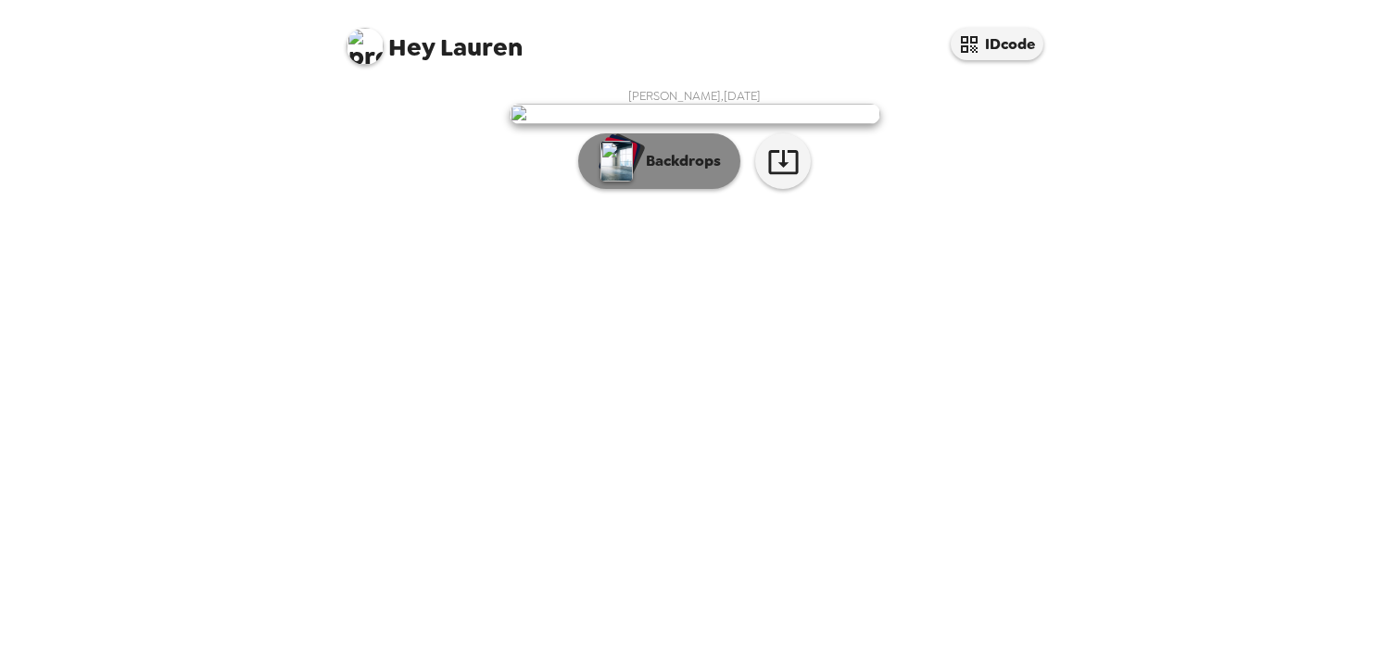
click at [675, 172] on p "Backdrops" at bounding box center [679, 161] width 84 height 22
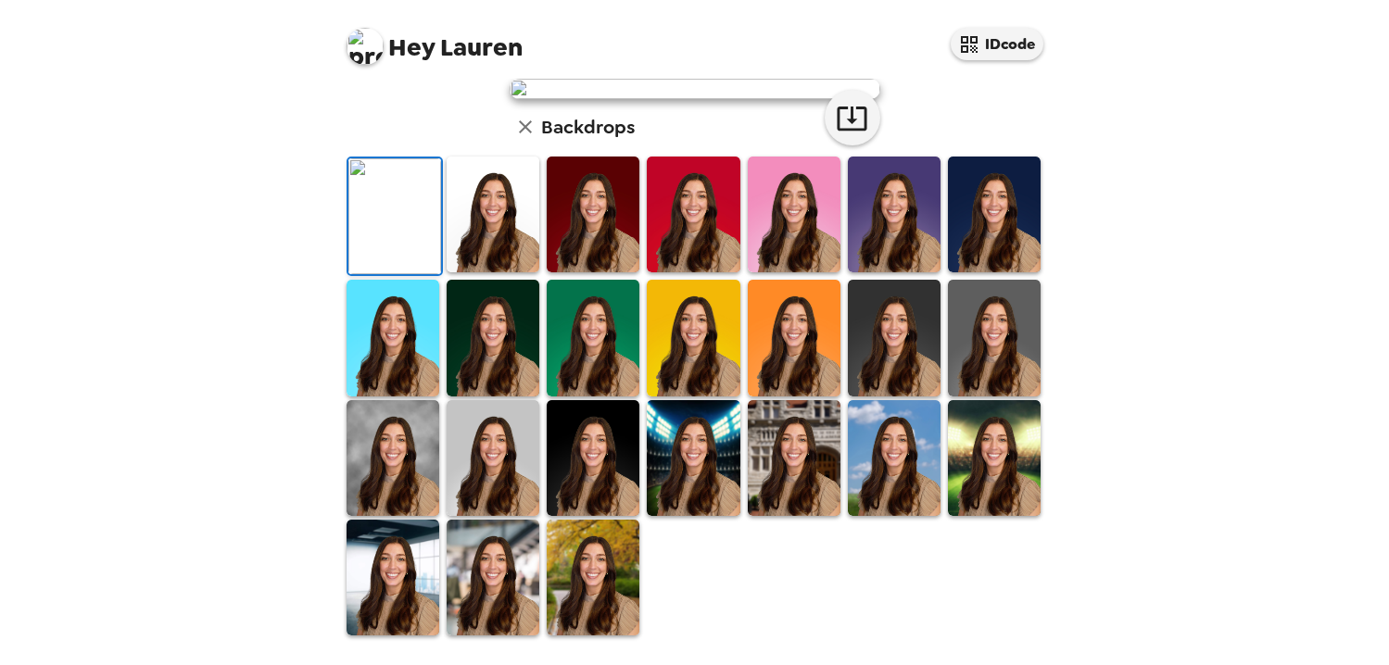
scroll to position [470, 0]
click at [512, 272] on img at bounding box center [493, 215] width 93 height 116
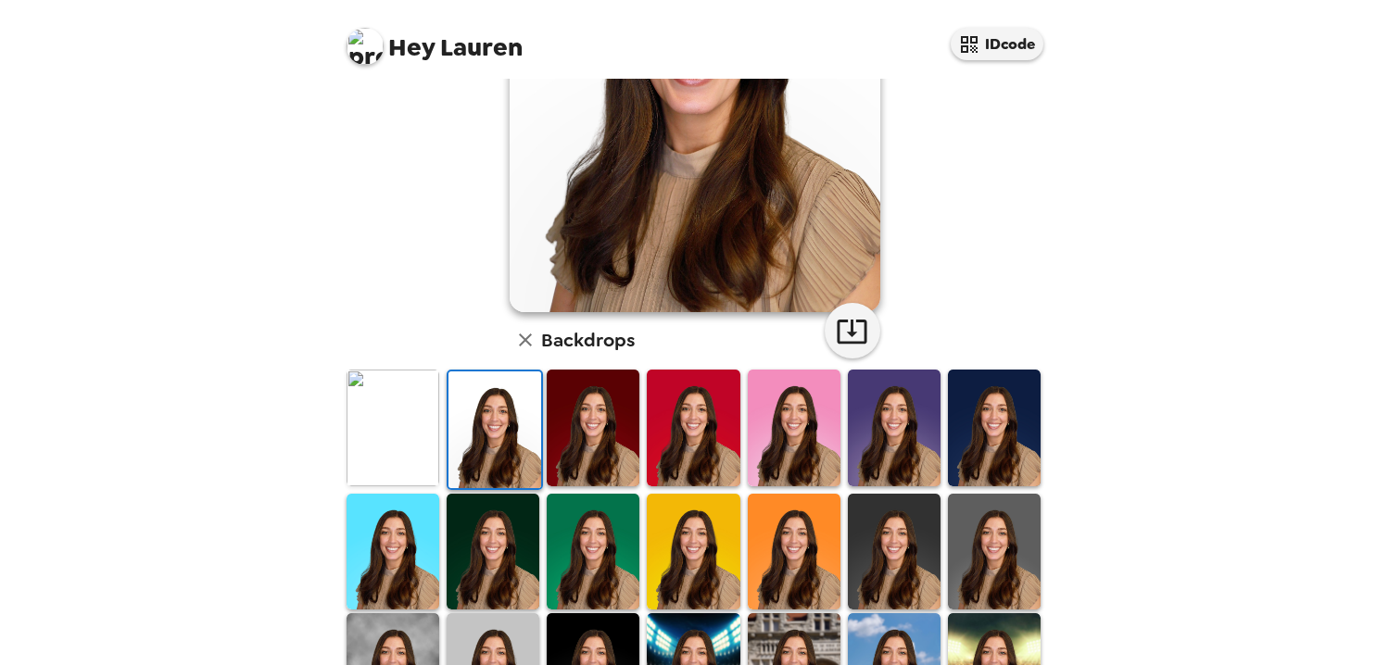
scroll to position [0, 0]
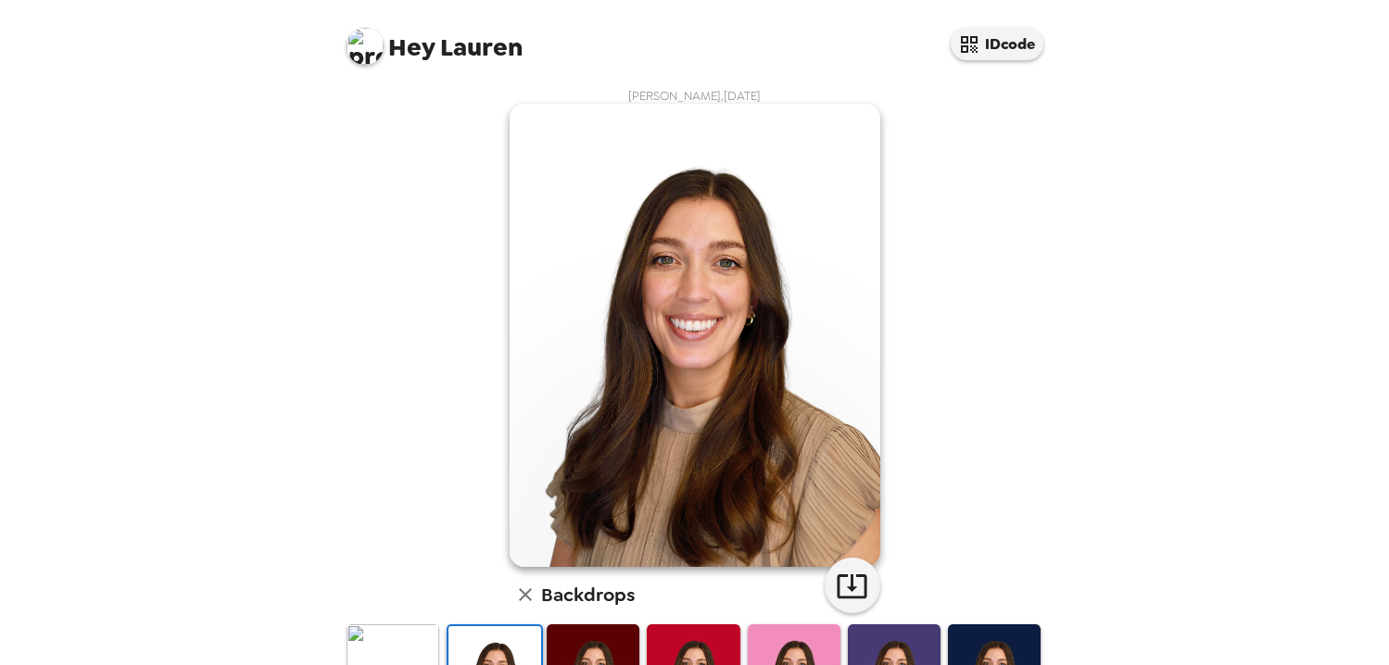
click at [783, 37] on div "Hey Lauren IDcode" at bounding box center [694, 39] width 741 height 79
click at [519, 588] on icon "button" at bounding box center [525, 595] width 22 height 22
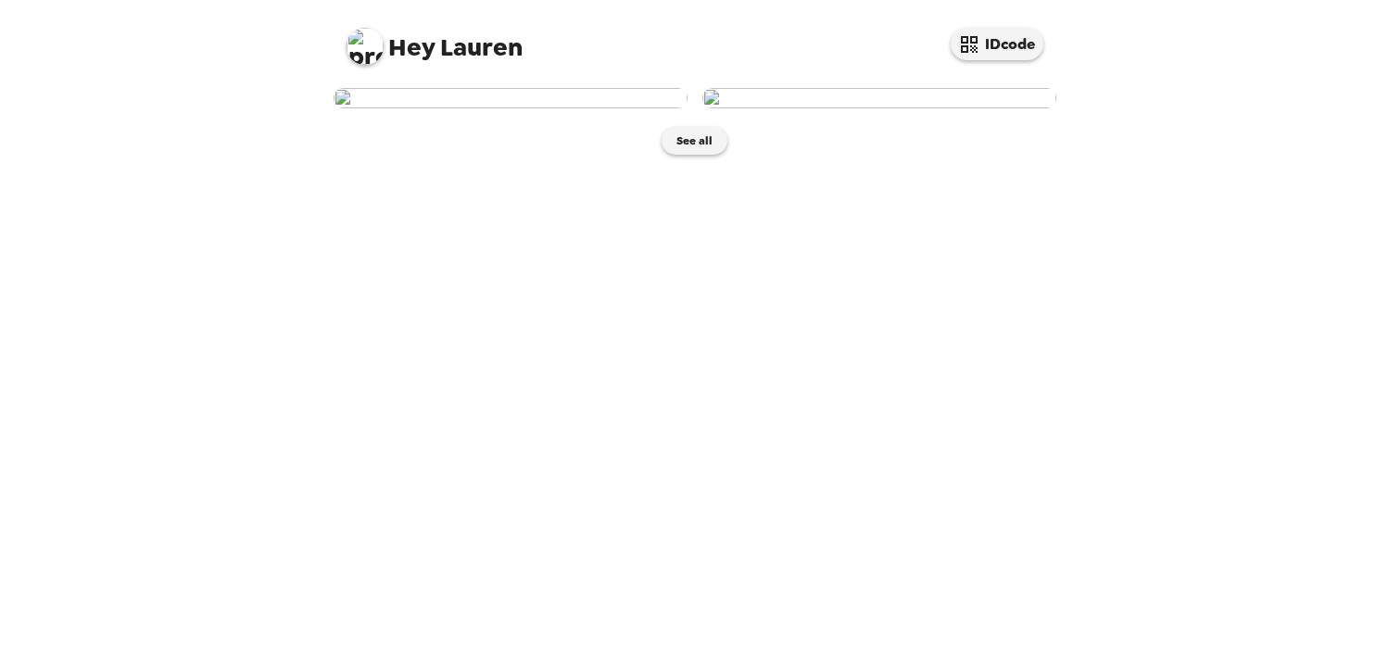
click at [512, 108] on img at bounding box center [511, 98] width 354 height 20
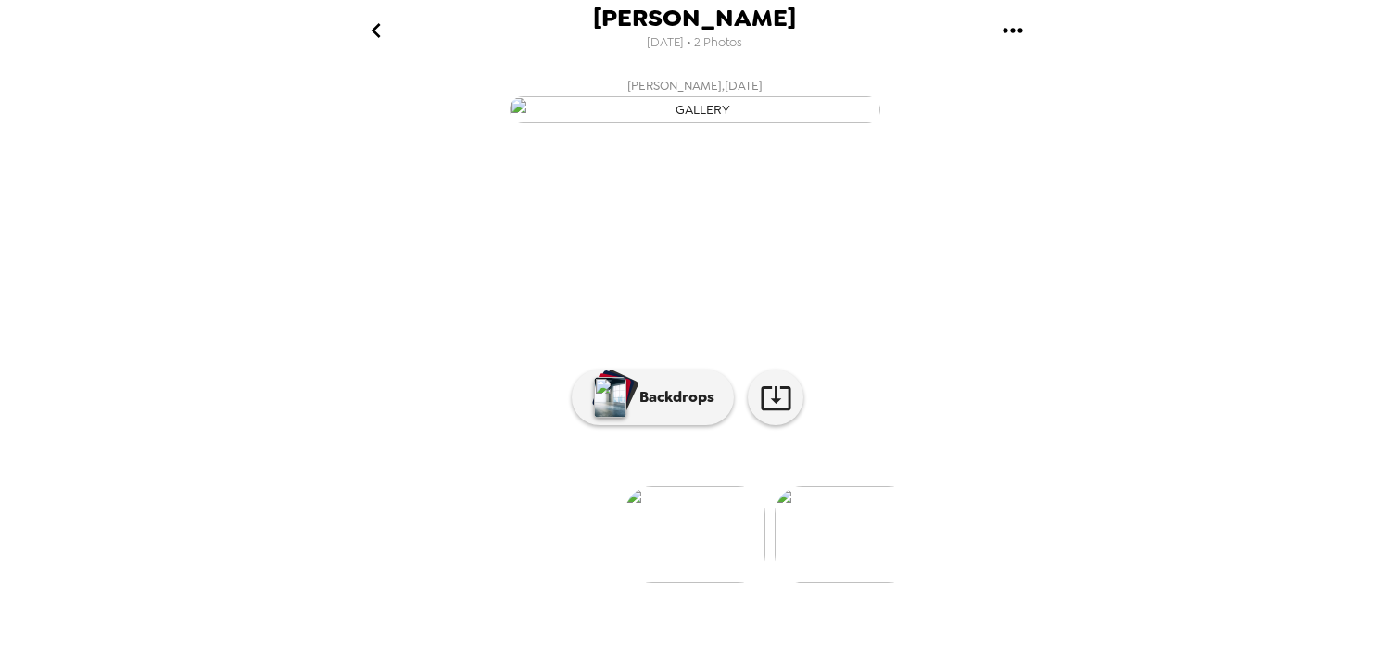
scroll to position [32, 0]
click at [688, 409] on p "Backdrops" at bounding box center [672, 397] width 84 height 22
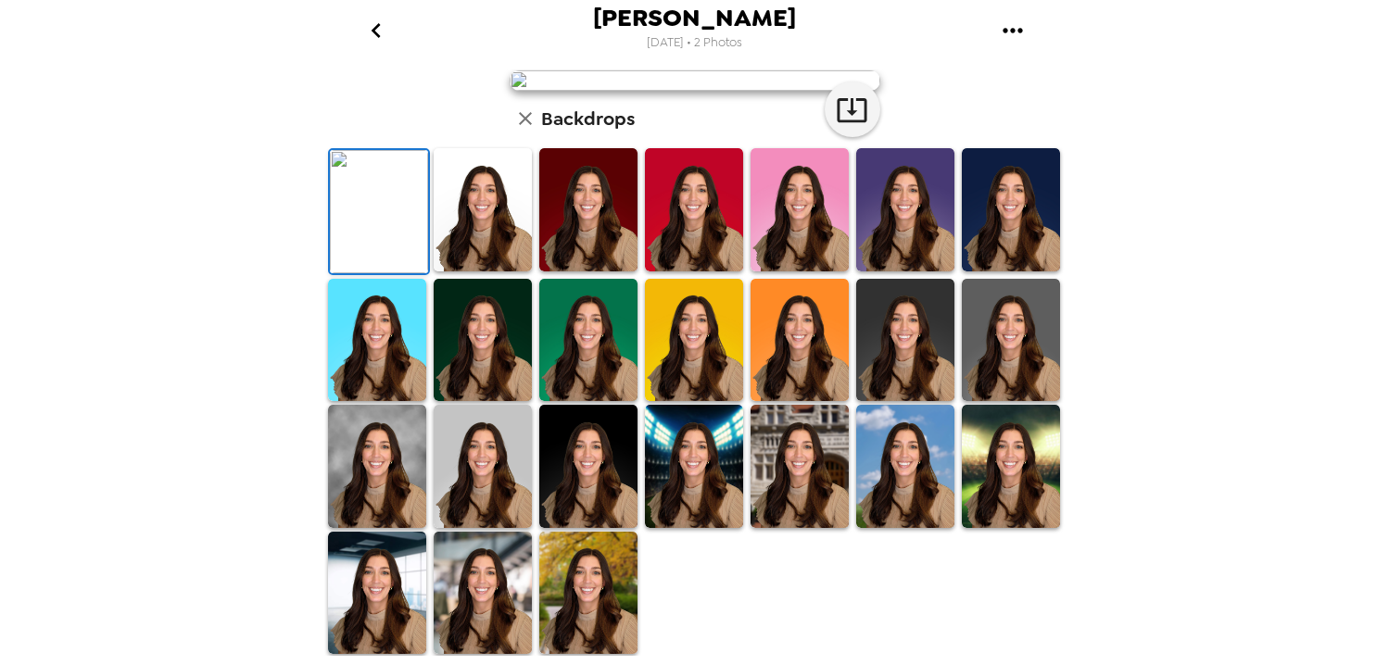
scroll to position [449, 0]
click at [481, 616] on img at bounding box center [483, 593] width 98 height 123
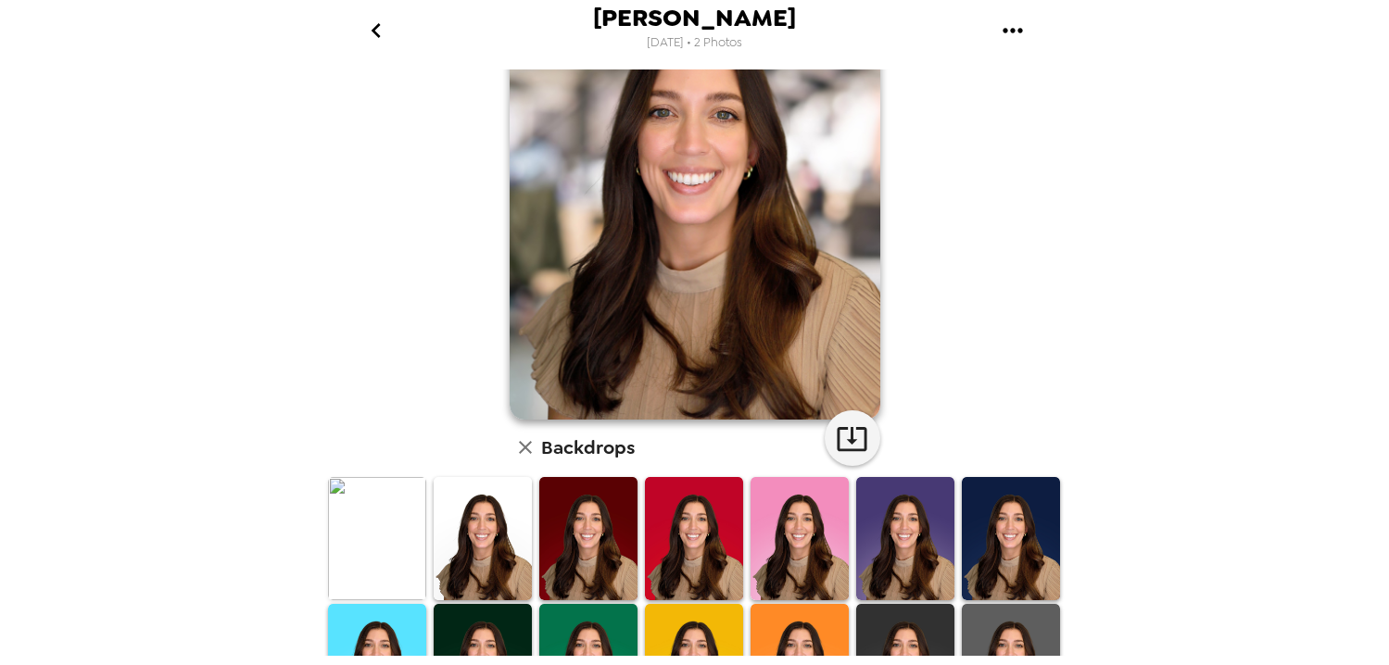
scroll to position [0, 0]
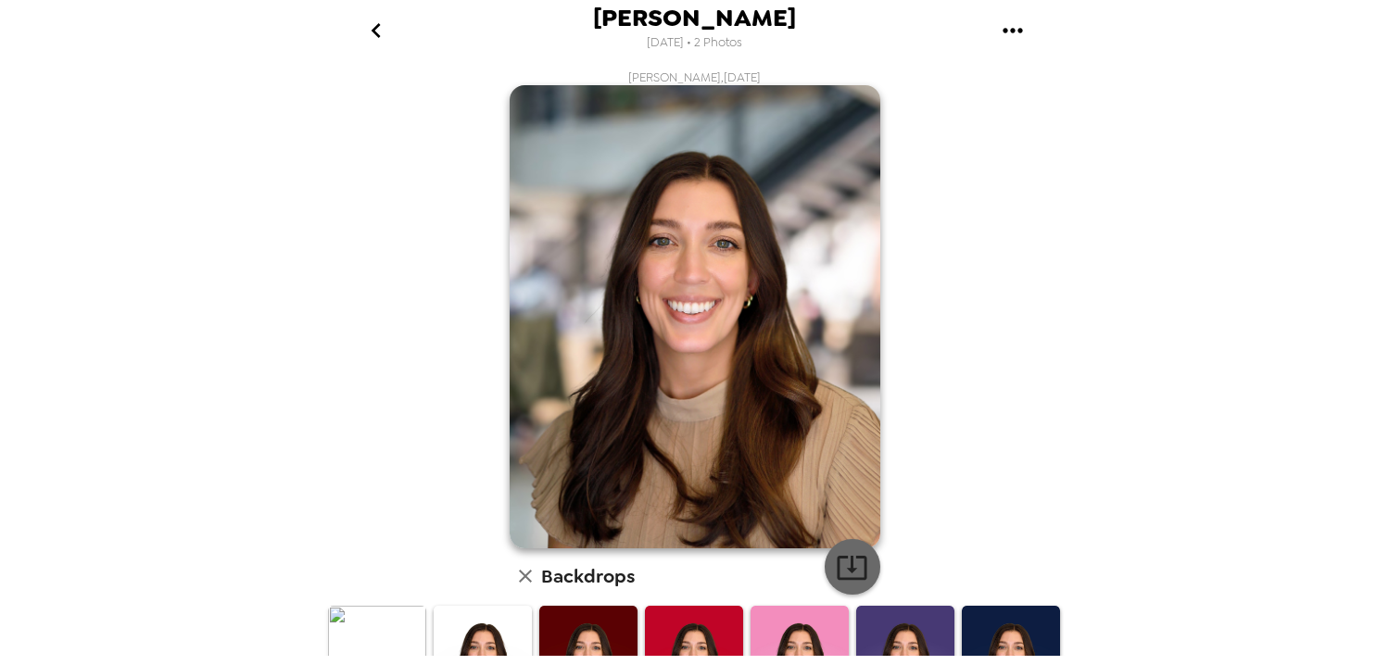
click at [842, 561] on icon "button" at bounding box center [852, 567] width 32 height 32
click at [946, 220] on div "[PERSON_NAME] , [DATE] Backdrops" at bounding box center [694, 591] width 741 height 1044
click at [370, 26] on icon "go back" at bounding box center [376, 31] width 30 height 30
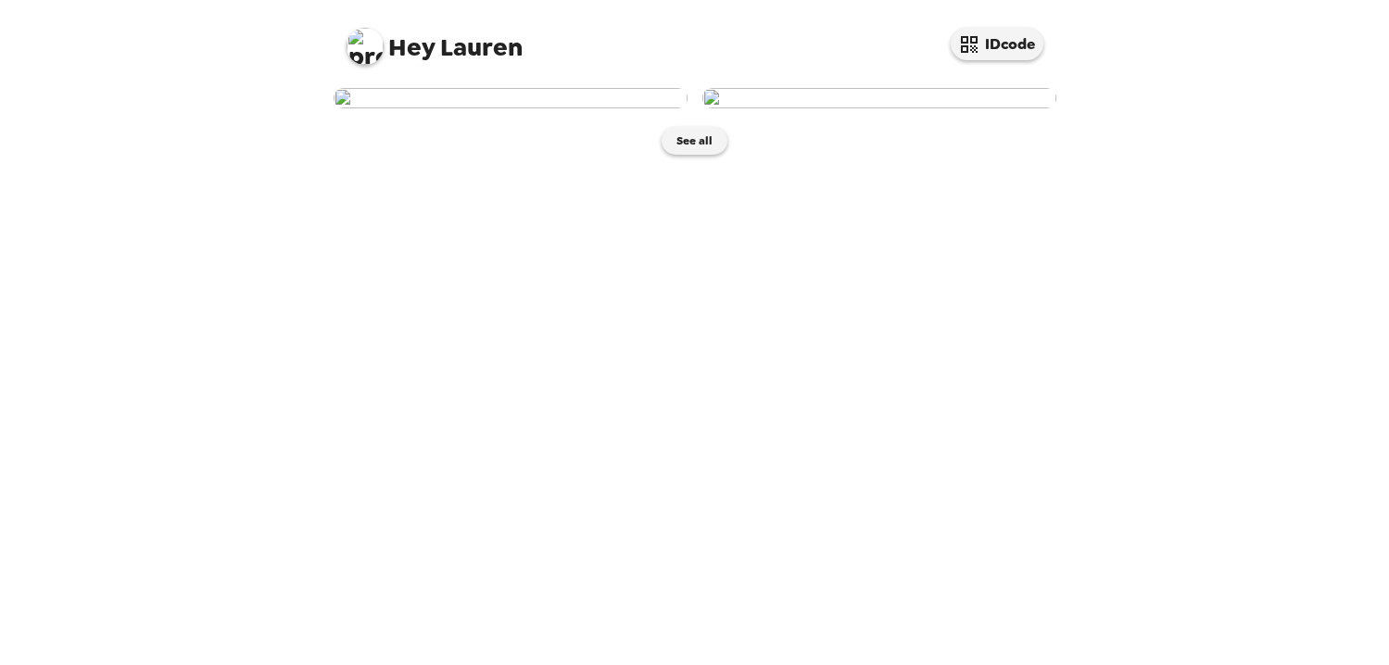
click at [555, 108] on img at bounding box center [511, 98] width 354 height 20
